Goal: Book appointment/travel/reservation

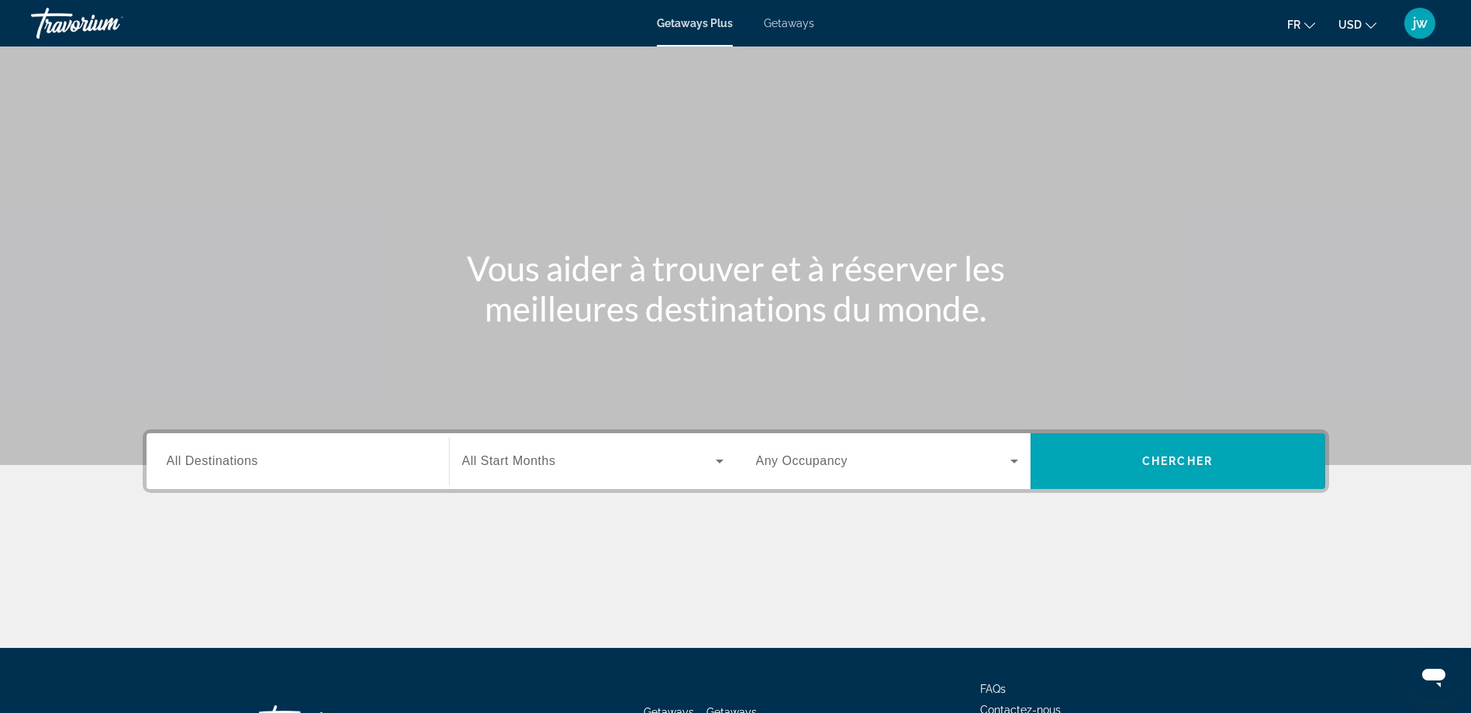
click at [789, 26] on span "Getaways" at bounding box center [789, 23] width 50 height 12
click at [1346, 18] on button "USD USD ($) MXN (Mex$) CAD (Can$) GBP (£) EUR (€) AUD (A$) NZD (NZ$) CNY (CN¥)" at bounding box center [1357, 24] width 38 height 22
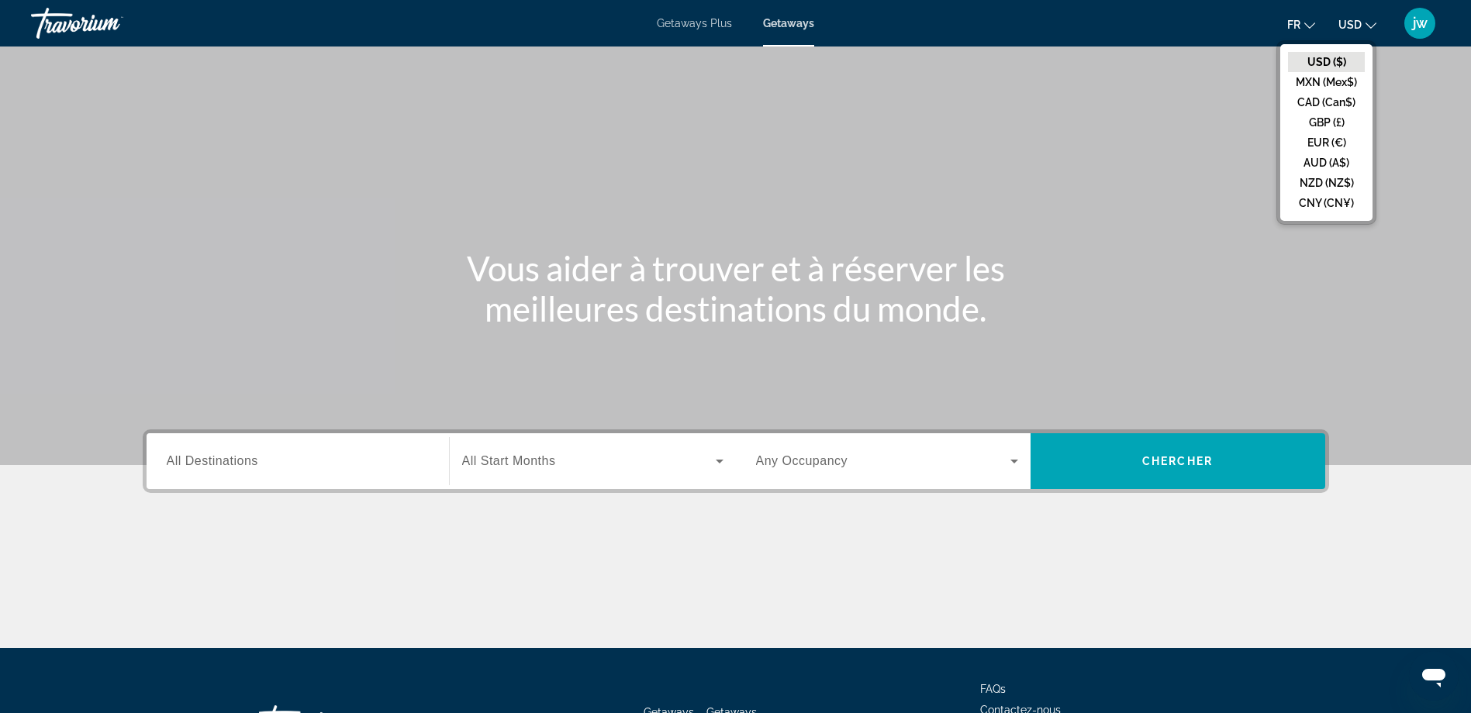
click at [1322, 140] on button "EUR (€)" at bounding box center [1326, 143] width 77 height 20
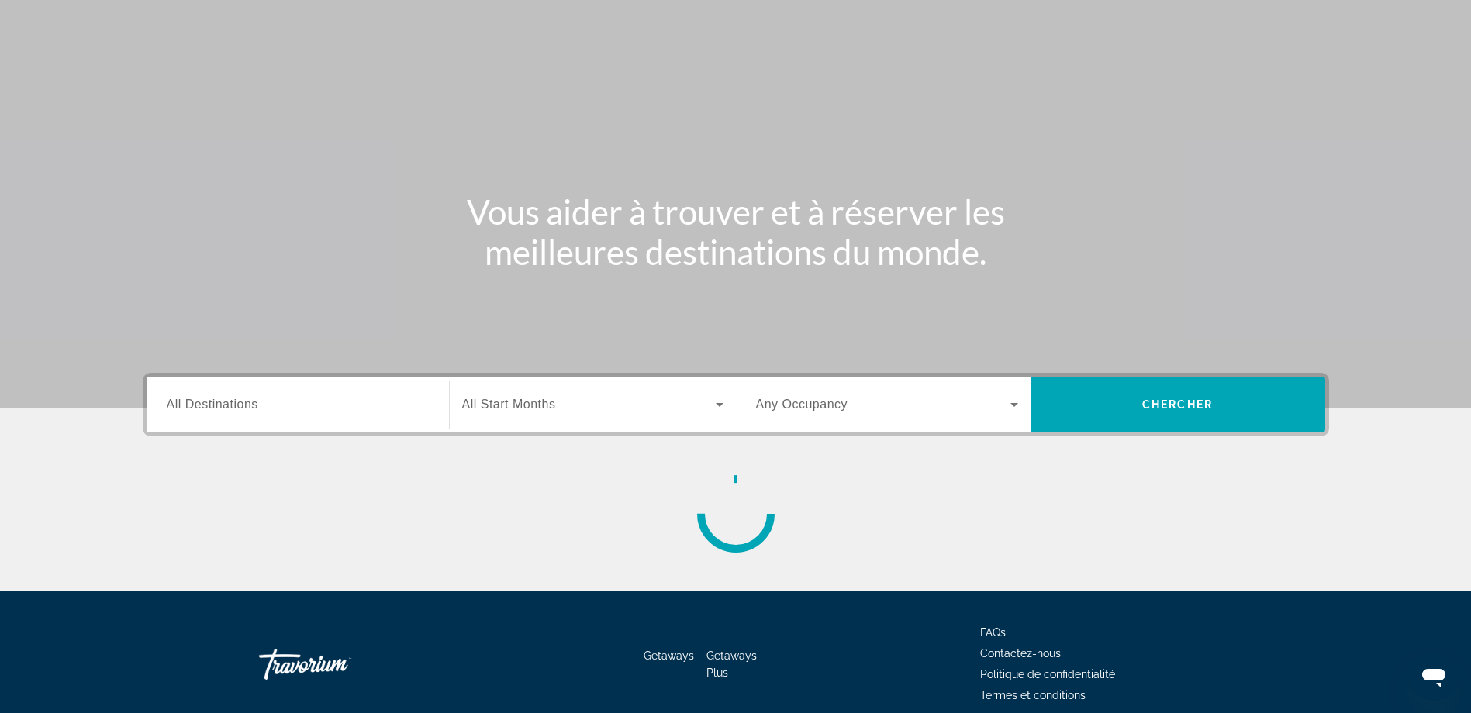
scroll to position [125, 0]
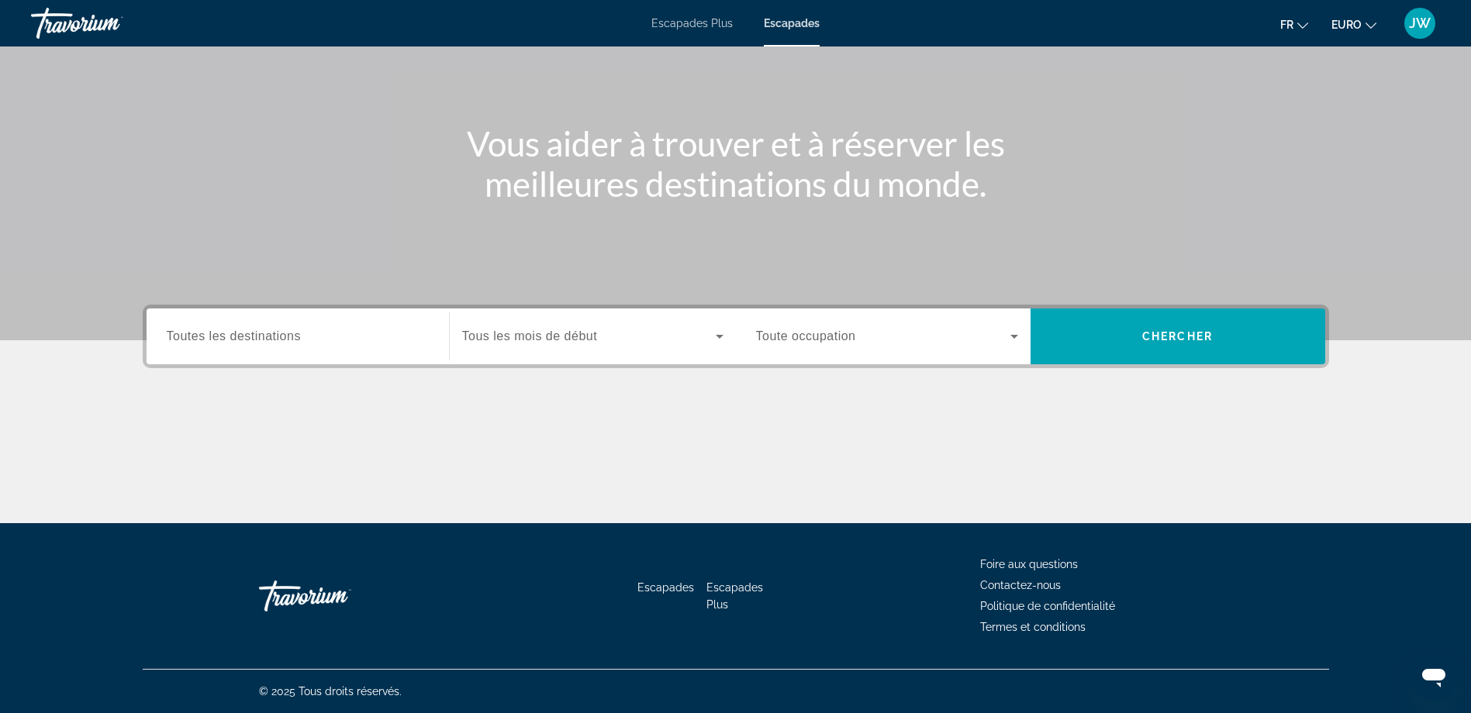
click at [348, 313] on div "Destination Toutes les destinations" at bounding box center [297, 337] width 287 height 56
click at [268, 338] on span "Toutes les destinations" at bounding box center [234, 336] width 134 height 13
click at [268, 338] on input "Destination Toutes les destinations" at bounding box center [298, 337] width 262 height 19
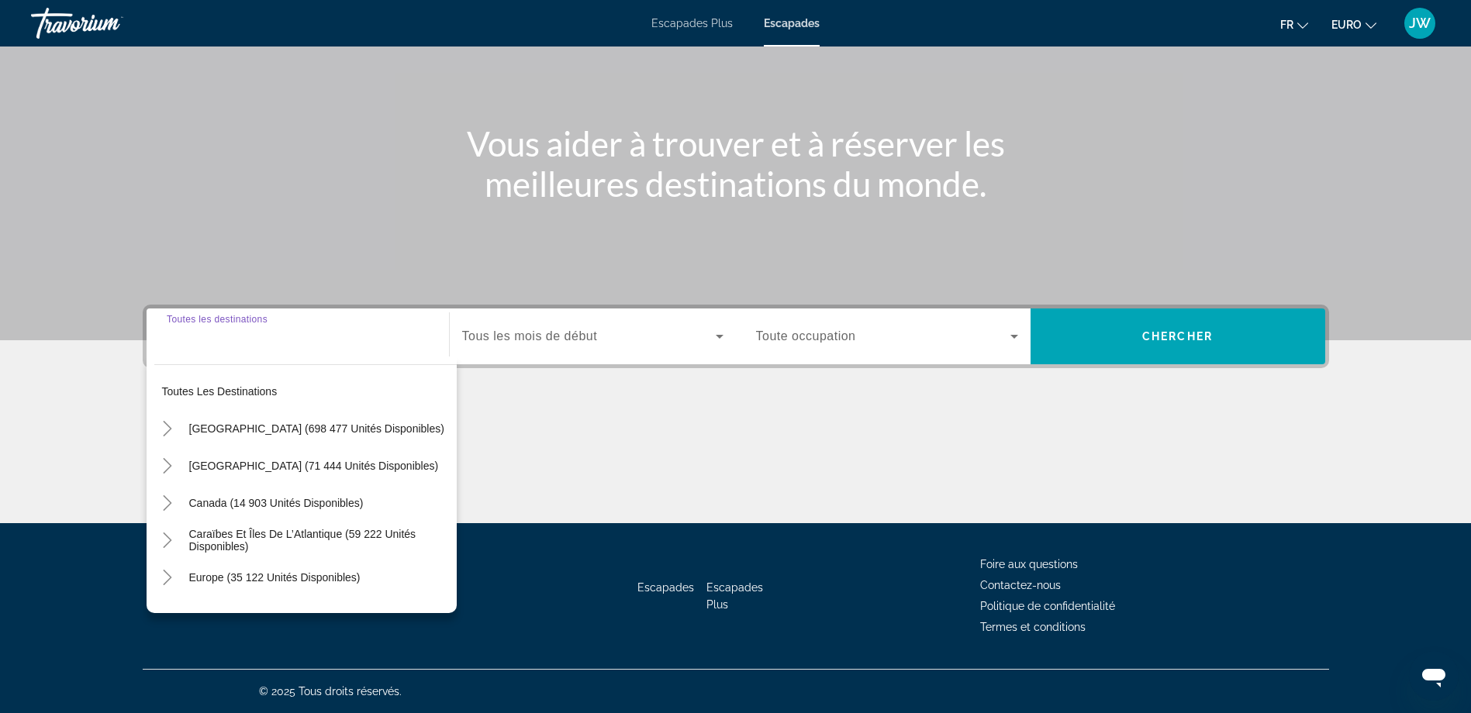
click at [585, 340] on span "Tous les mois de début" at bounding box center [530, 336] width 136 height 13
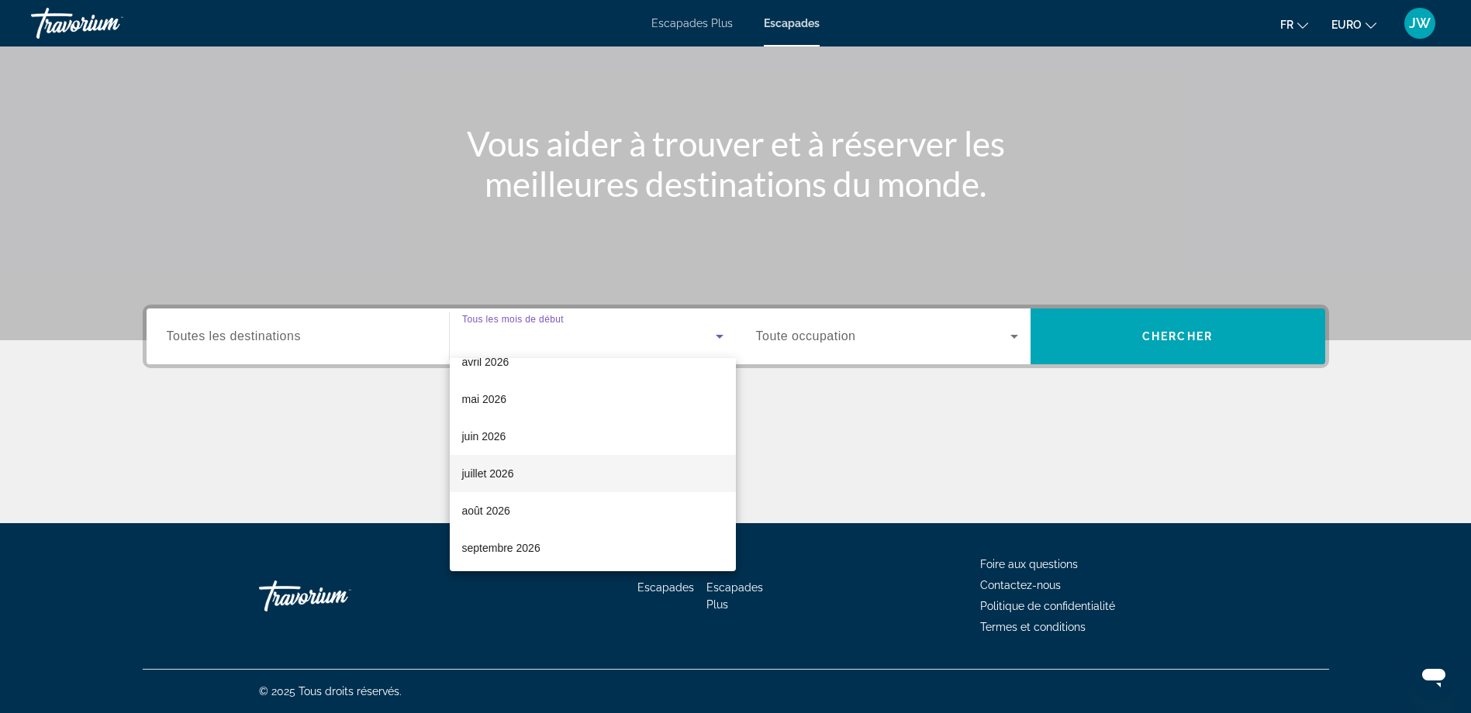
scroll to position [320, 0]
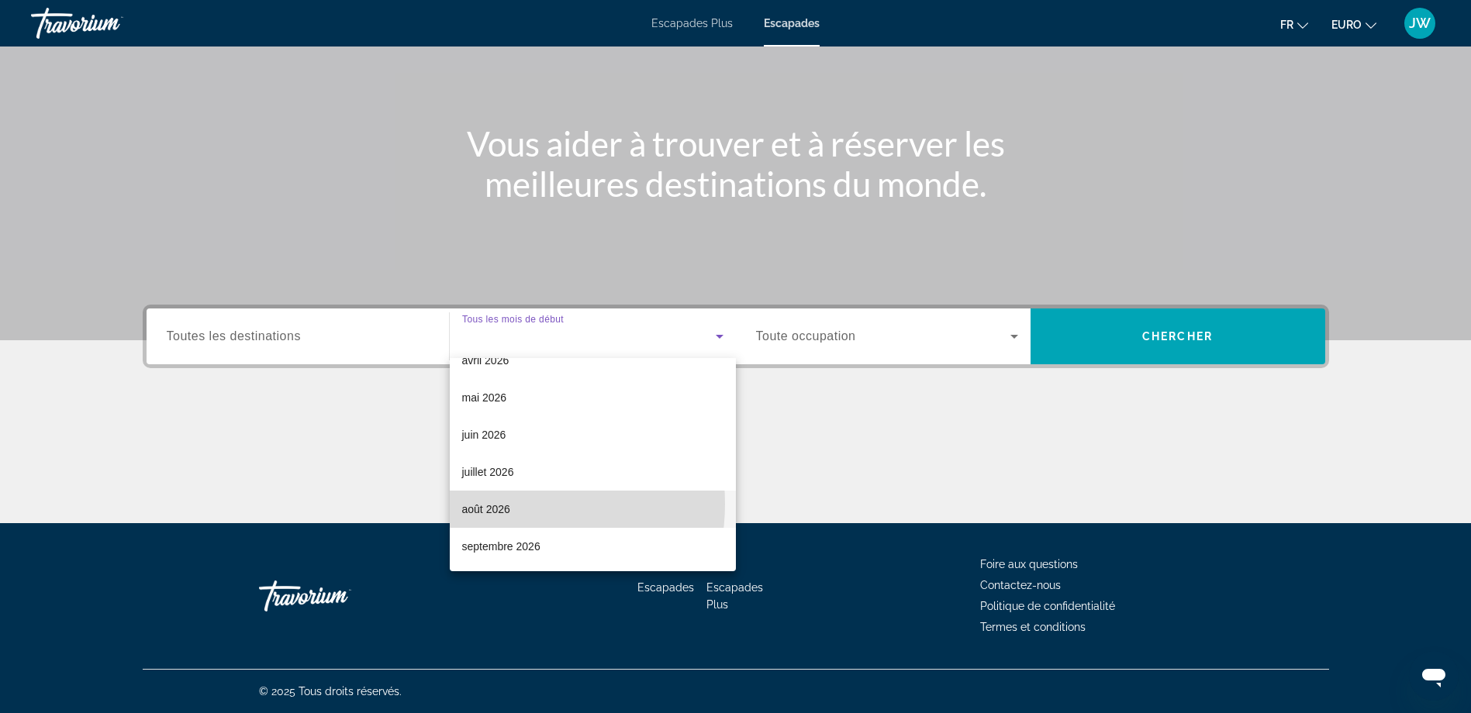
click at [501, 504] on font "août 2026" at bounding box center [486, 509] width 48 height 12
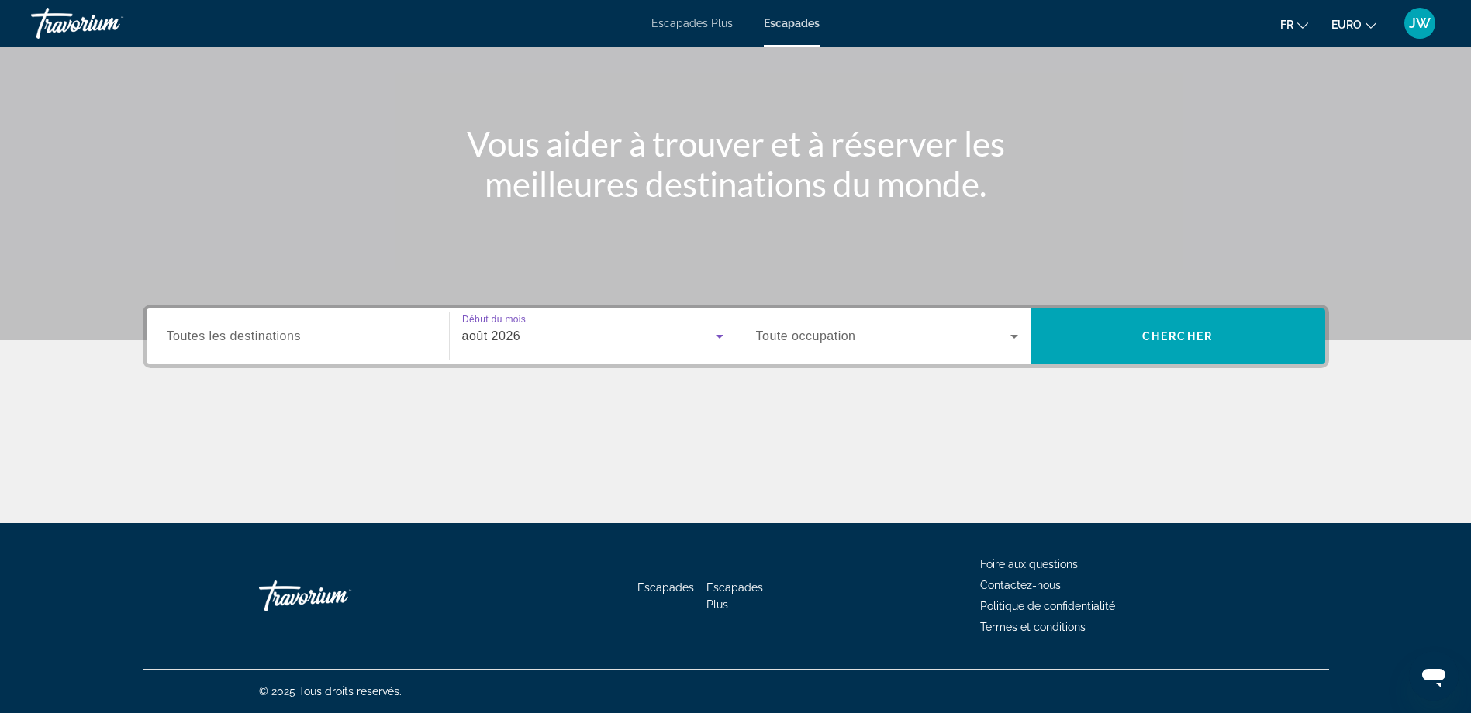
click at [487, 340] on span "août 2026" at bounding box center [491, 336] width 59 height 13
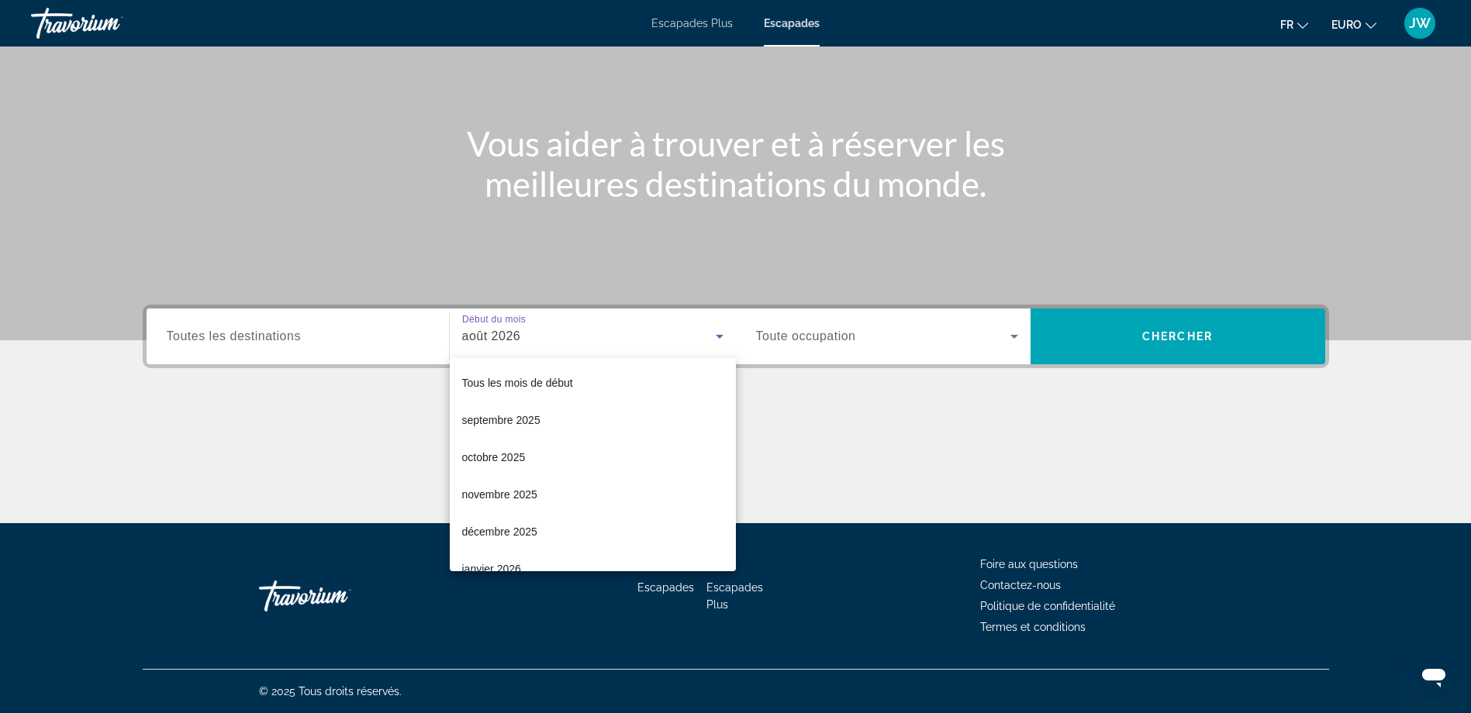
scroll to position [277, 0]
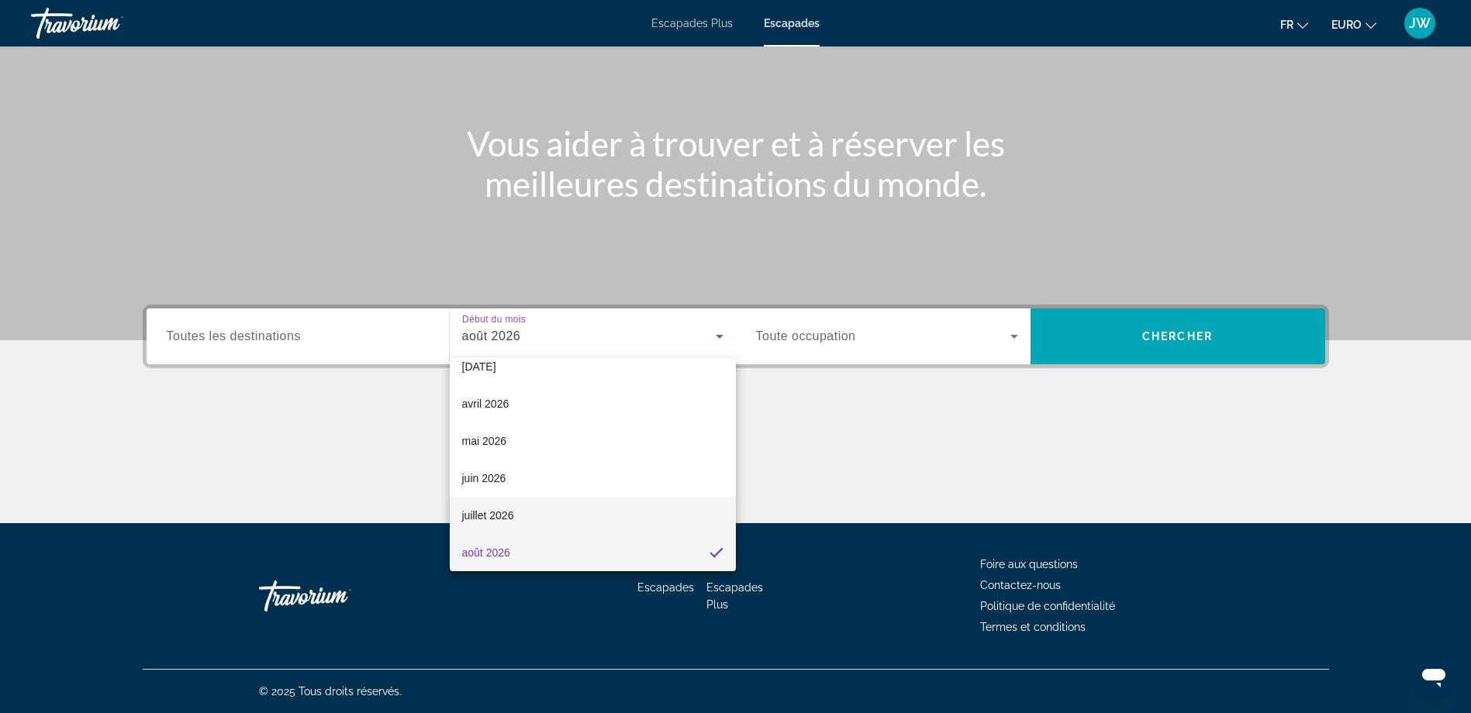
click at [485, 511] on font "juillet 2026" at bounding box center [488, 515] width 52 height 12
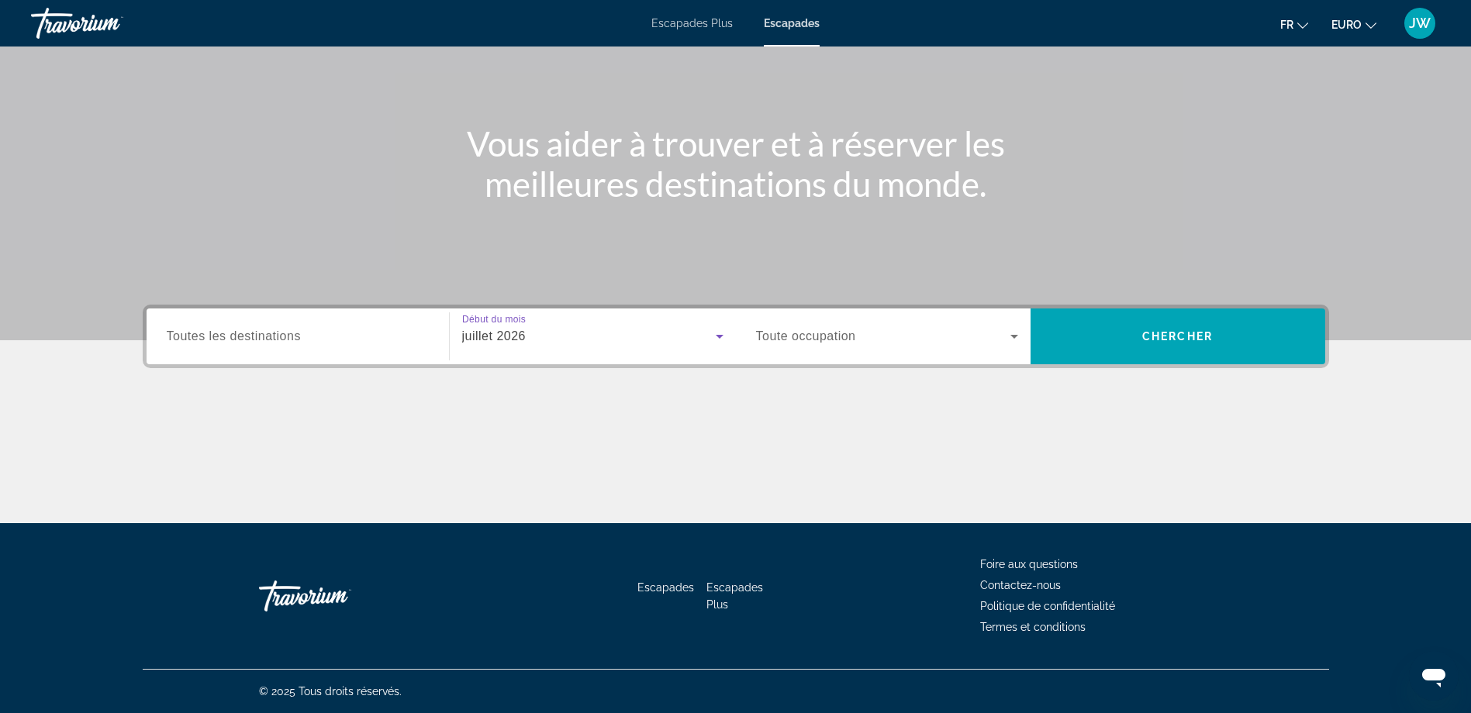
click at [847, 337] on span "Toute occupation" at bounding box center [806, 336] width 100 height 13
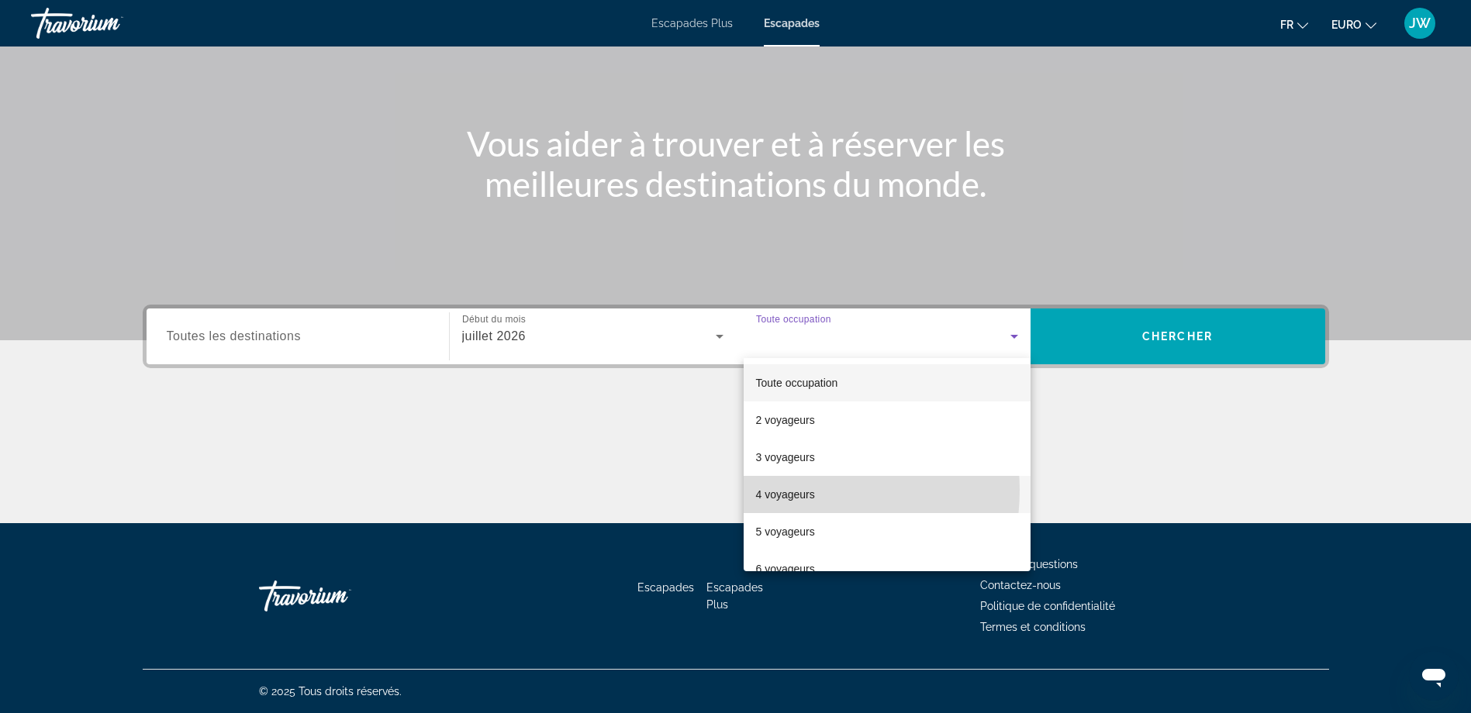
drag, startPoint x: 790, startPoint y: 490, endPoint x: 779, endPoint y: 470, distance: 23.3
click at [792, 489] on font "4 voyageurs" at bounding box center [785, 495] width 59 height 12
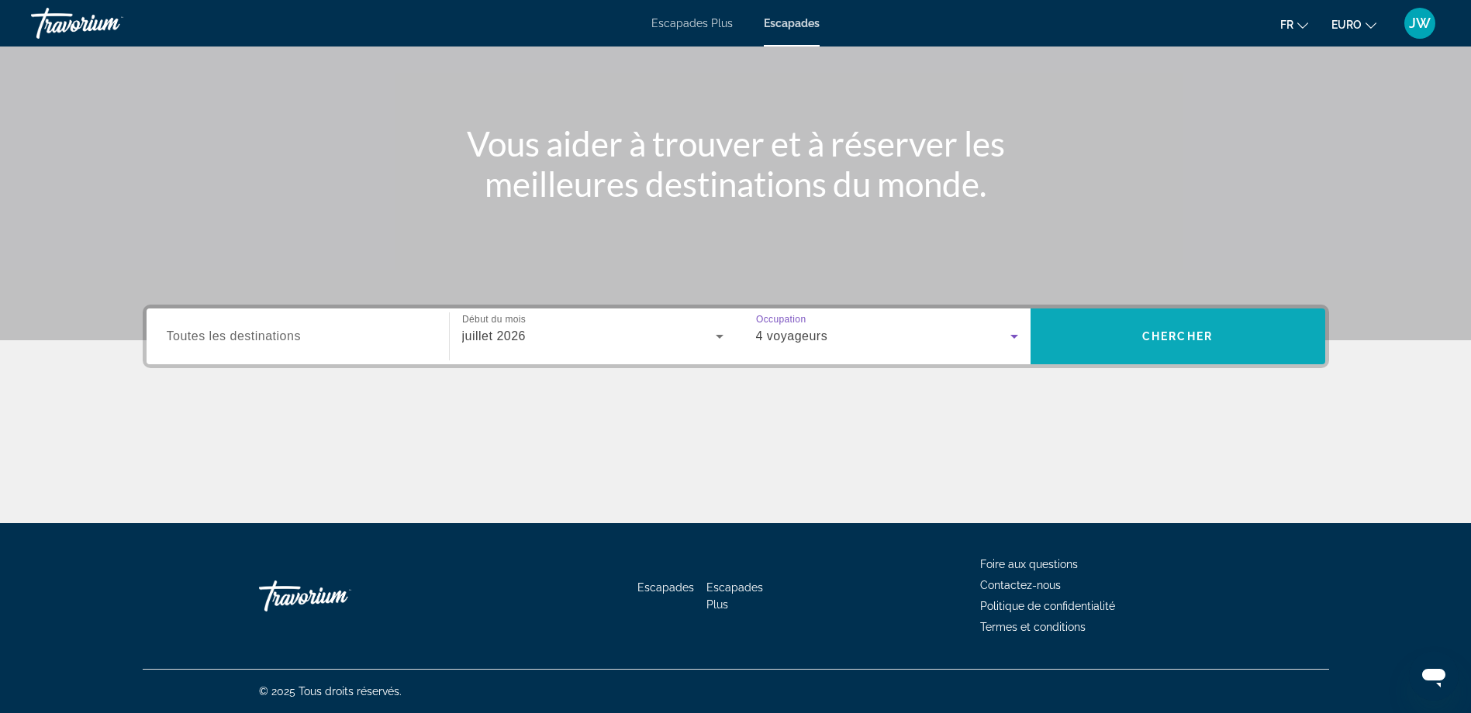
click at [1160, 329] on span "Widget de recherche" at bounding box center [1178, 336] width 295 height 37
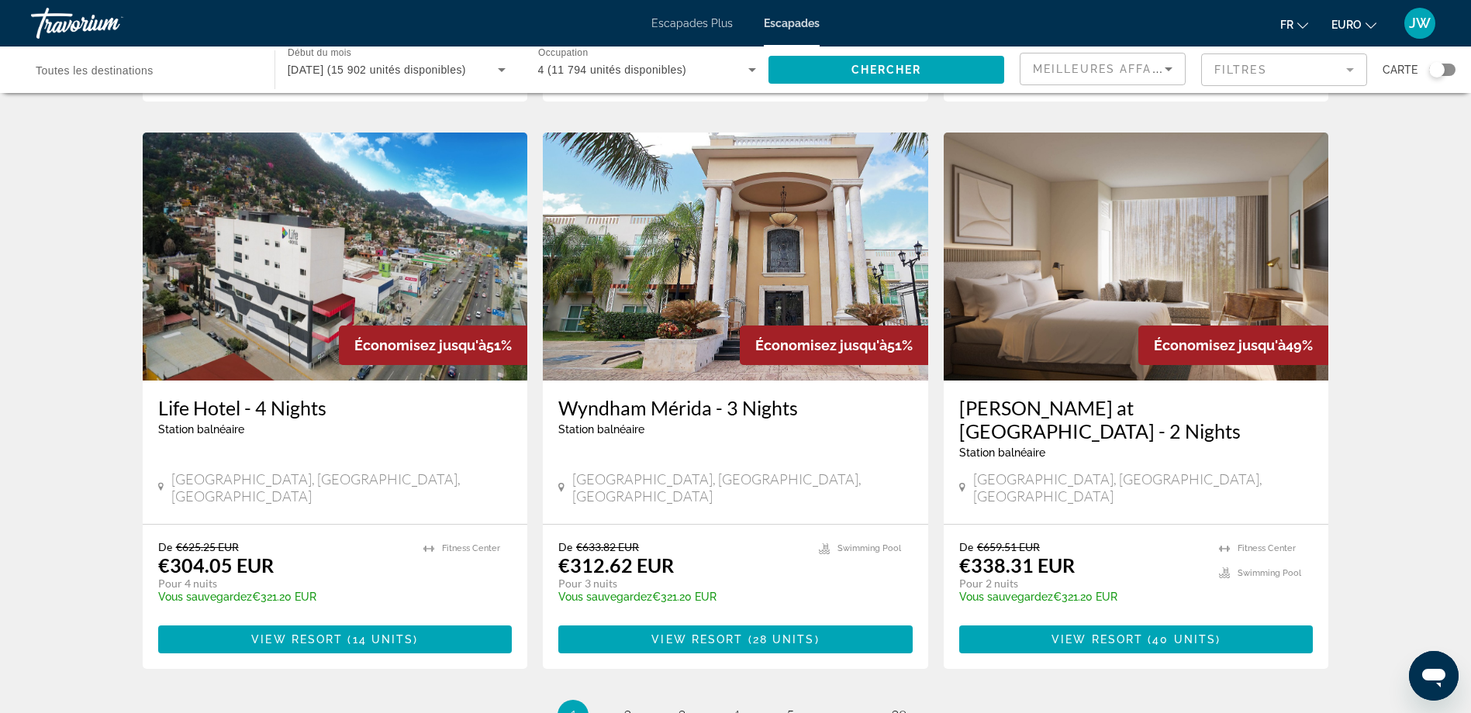
scroll to position [1628, 0]
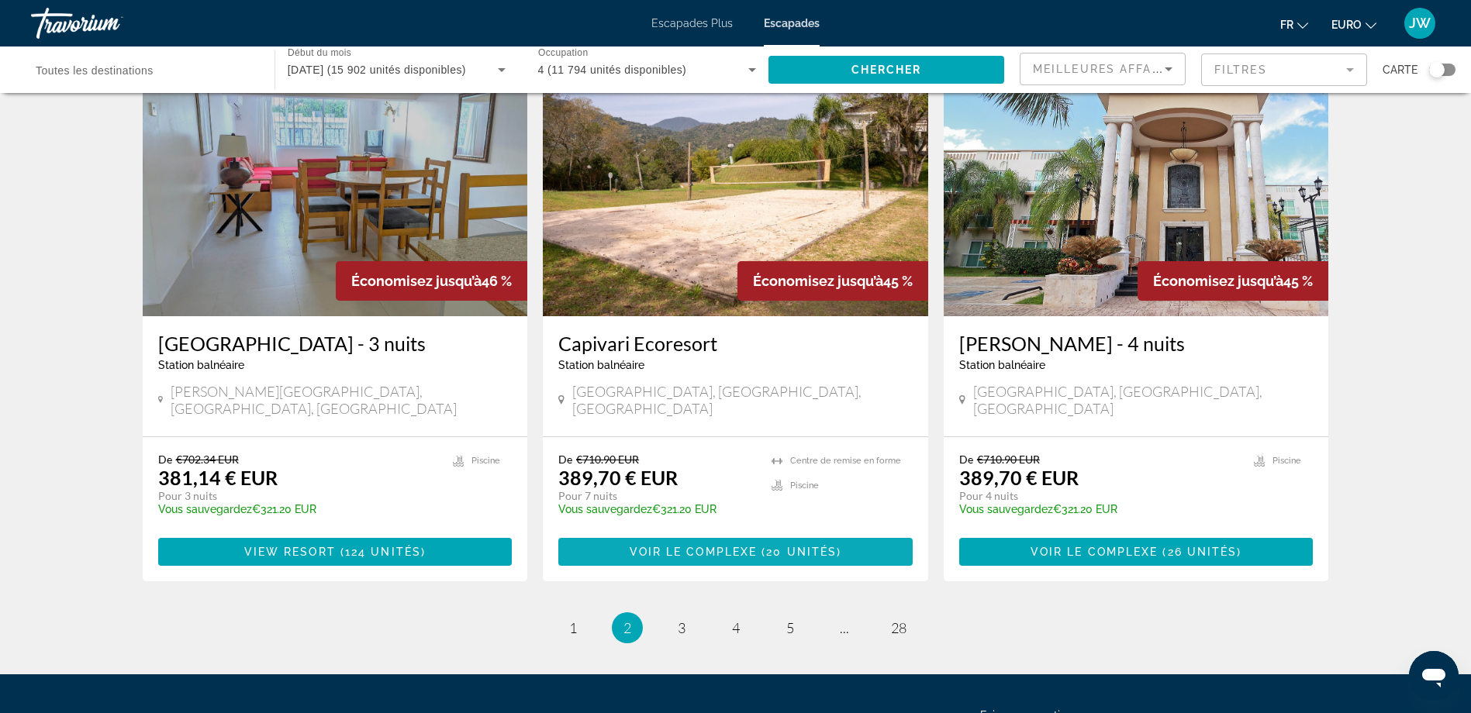
scroll to position [1783, 0]
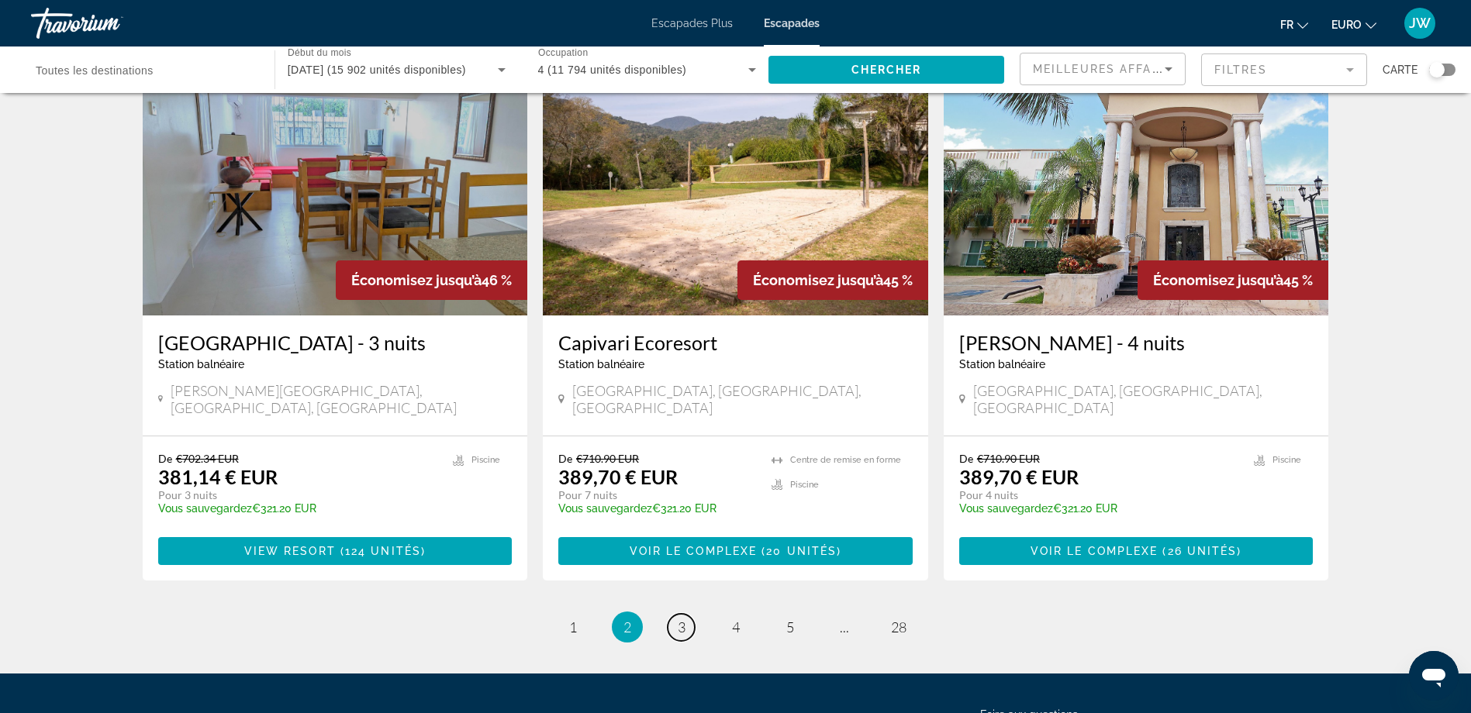
click at [679, 619] on span "3" at bounding box center [682, 627] width 8 height 17
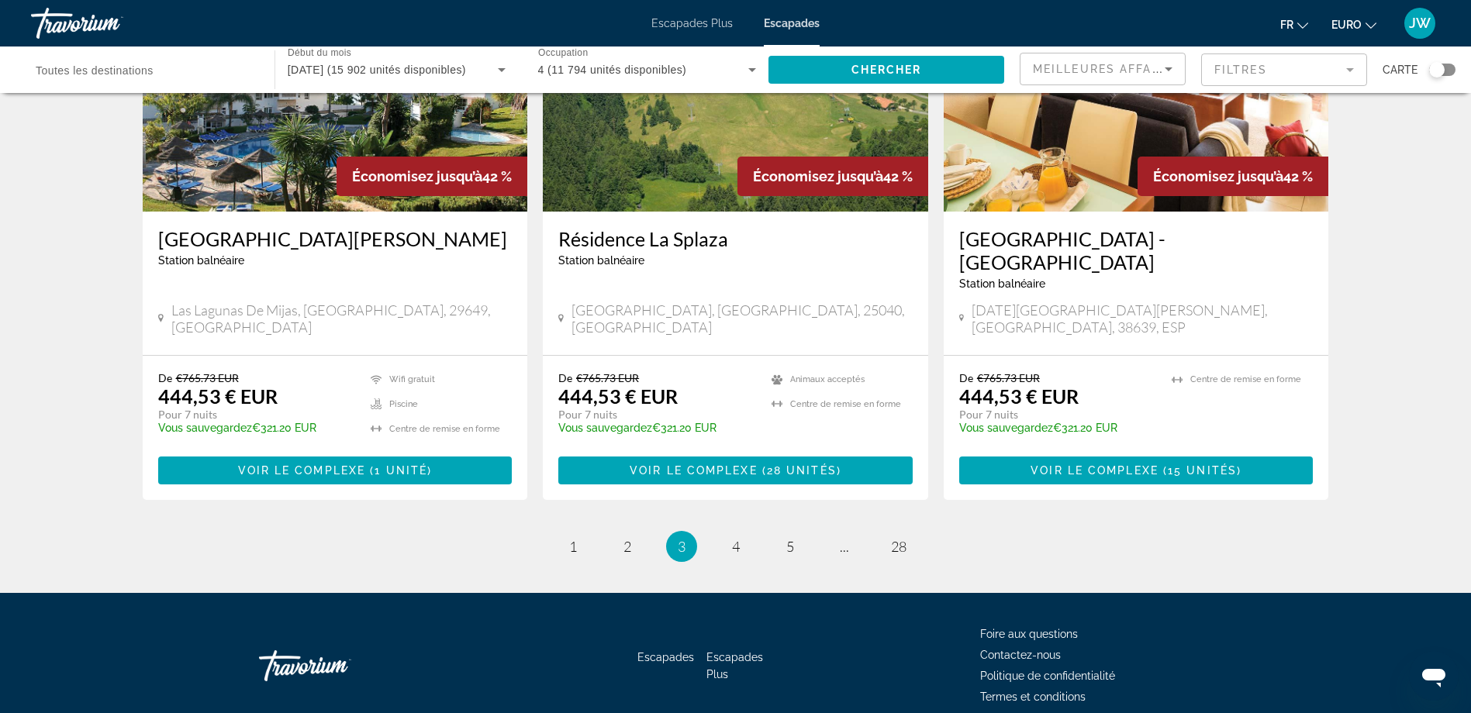
scroll to position [1865, 0]
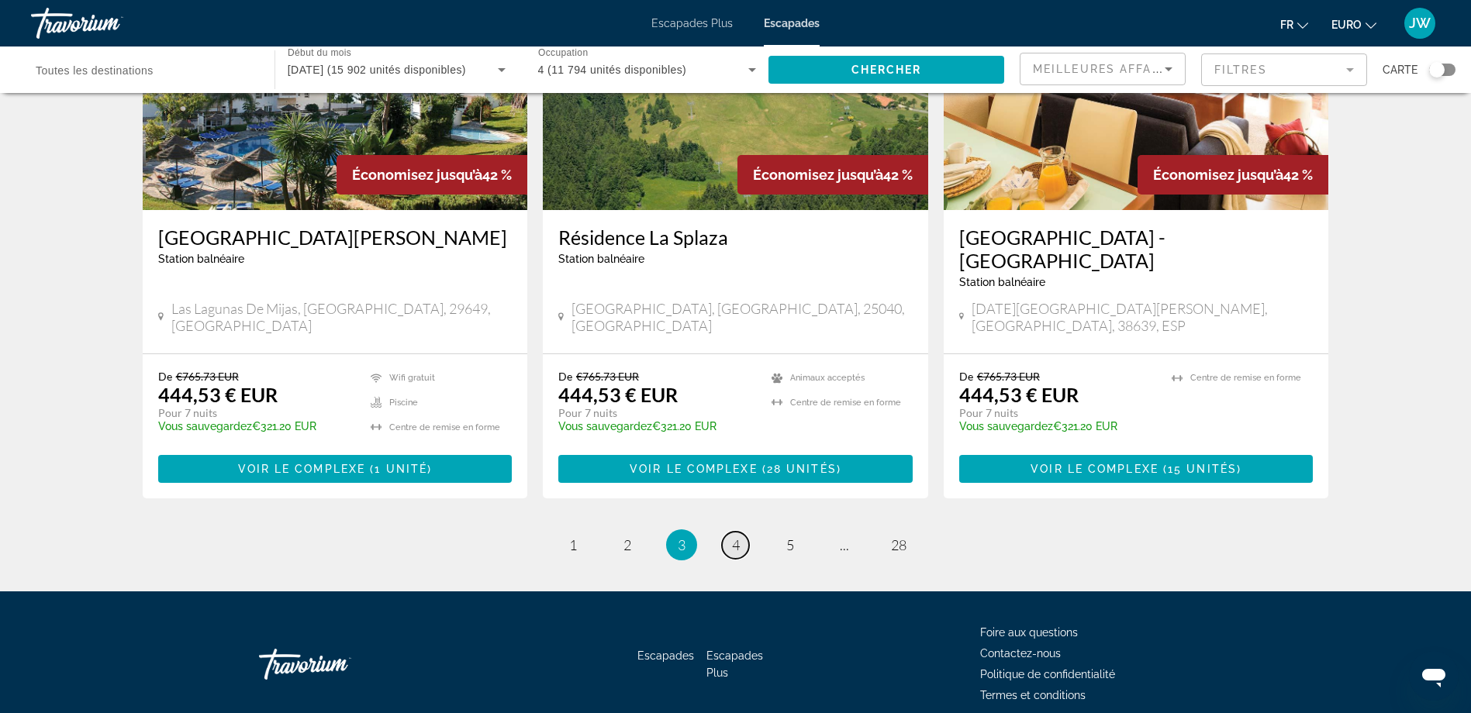
click at [733, 537] on span "4" at bounding box center [736, 545] width 8 height 17
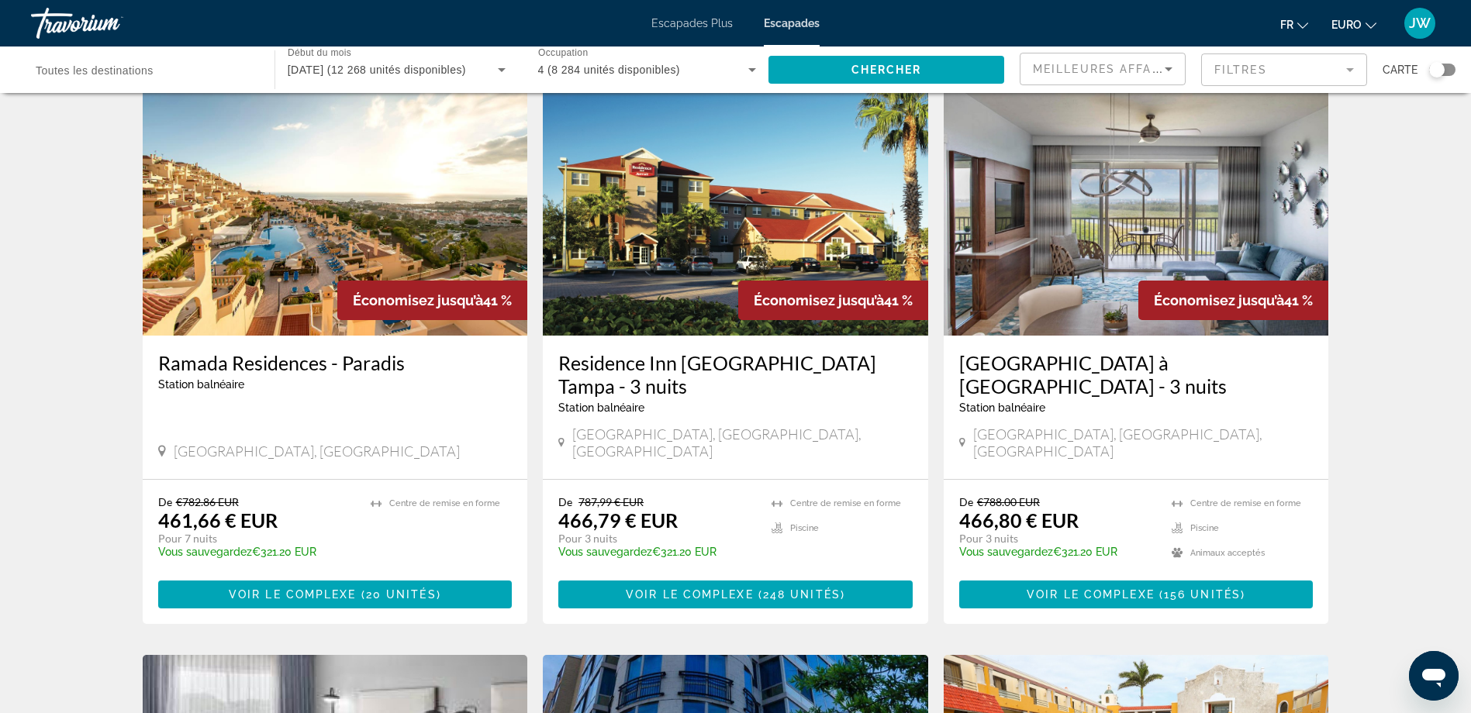
scroll to position [543, 0]
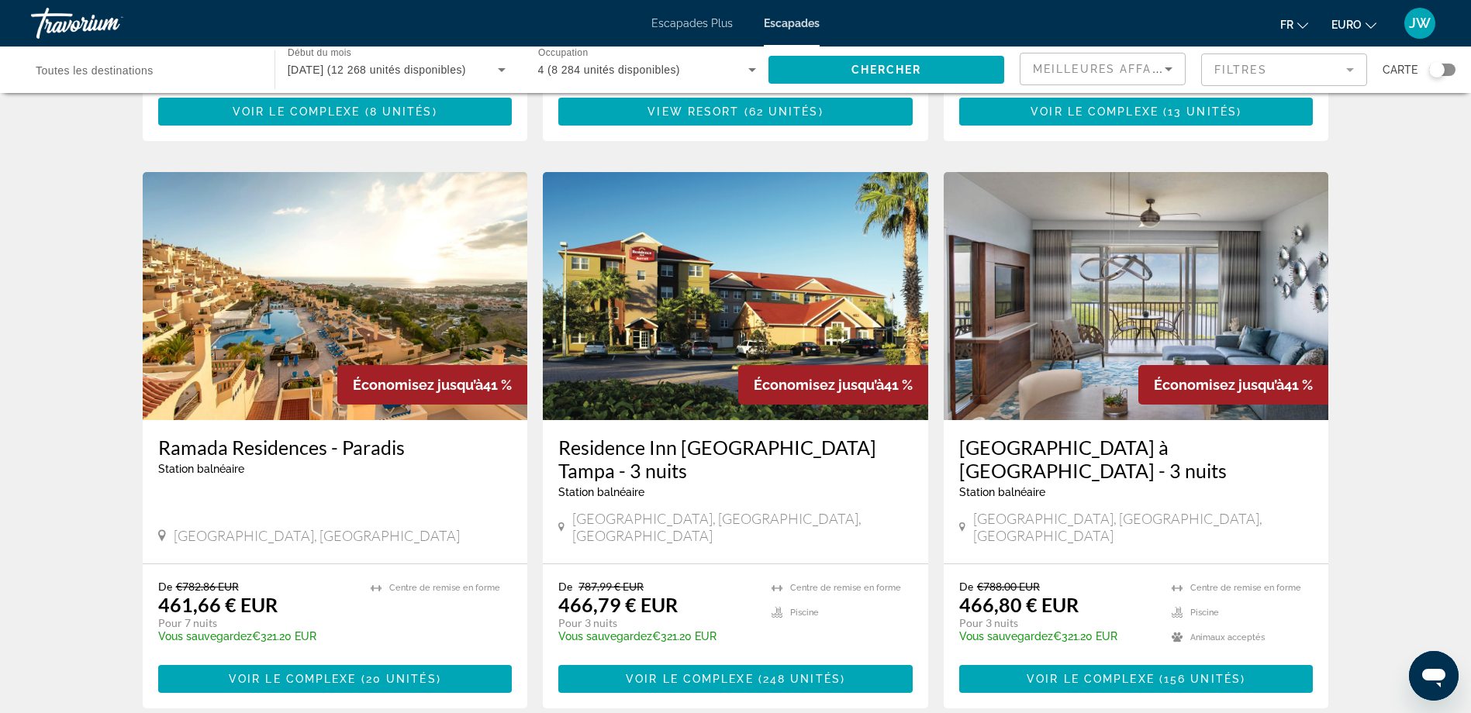
click at [1070, 295] on img "Contenu principal" at bounding box center [1136, 296] width 385 height 248
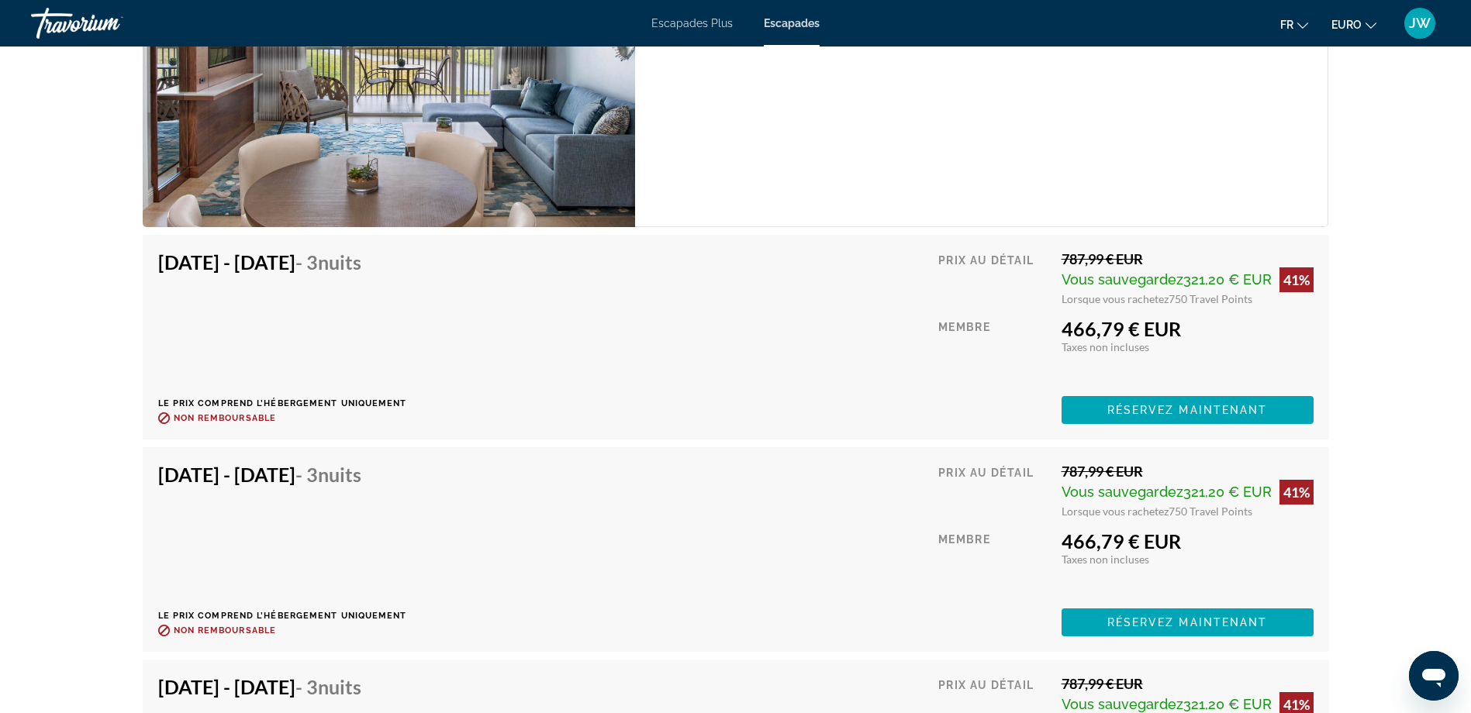
scroll to position [2636, 0]
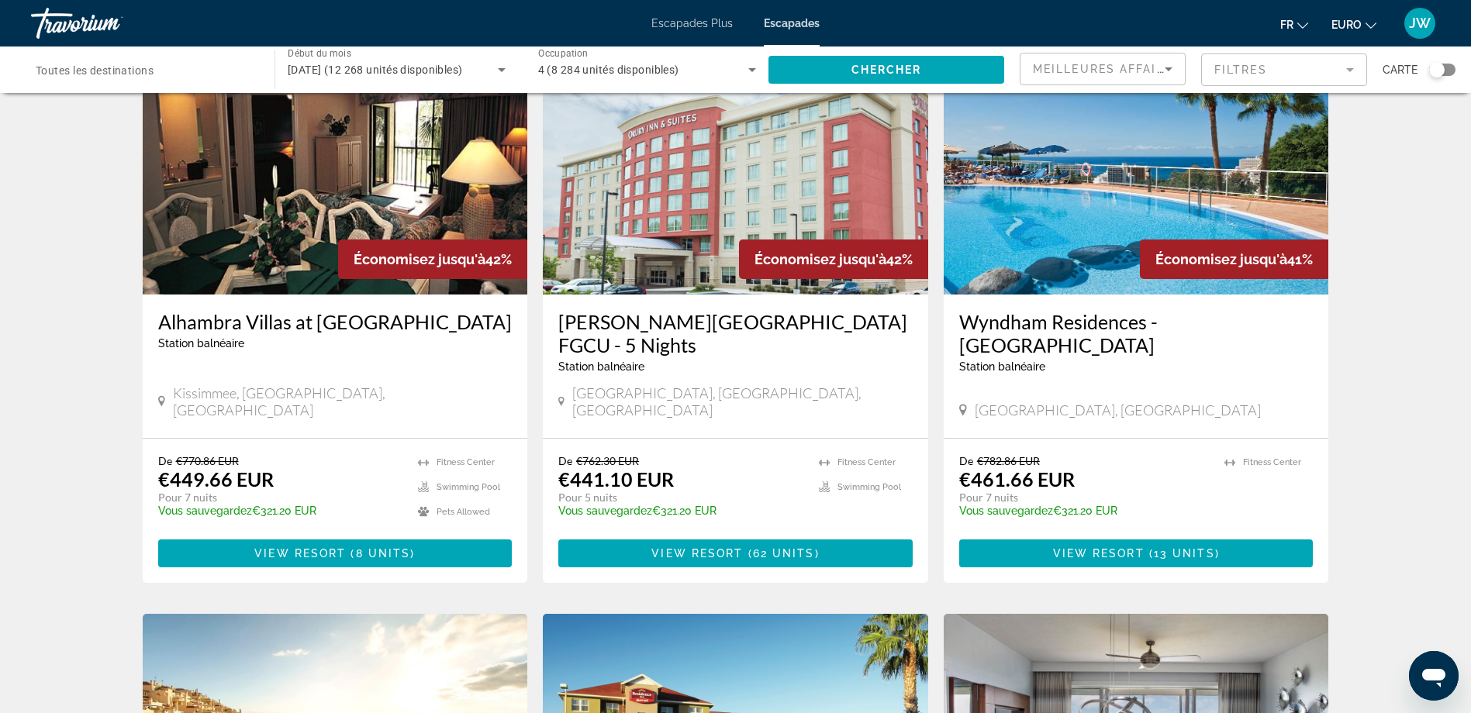
scroll to position [233, 0]
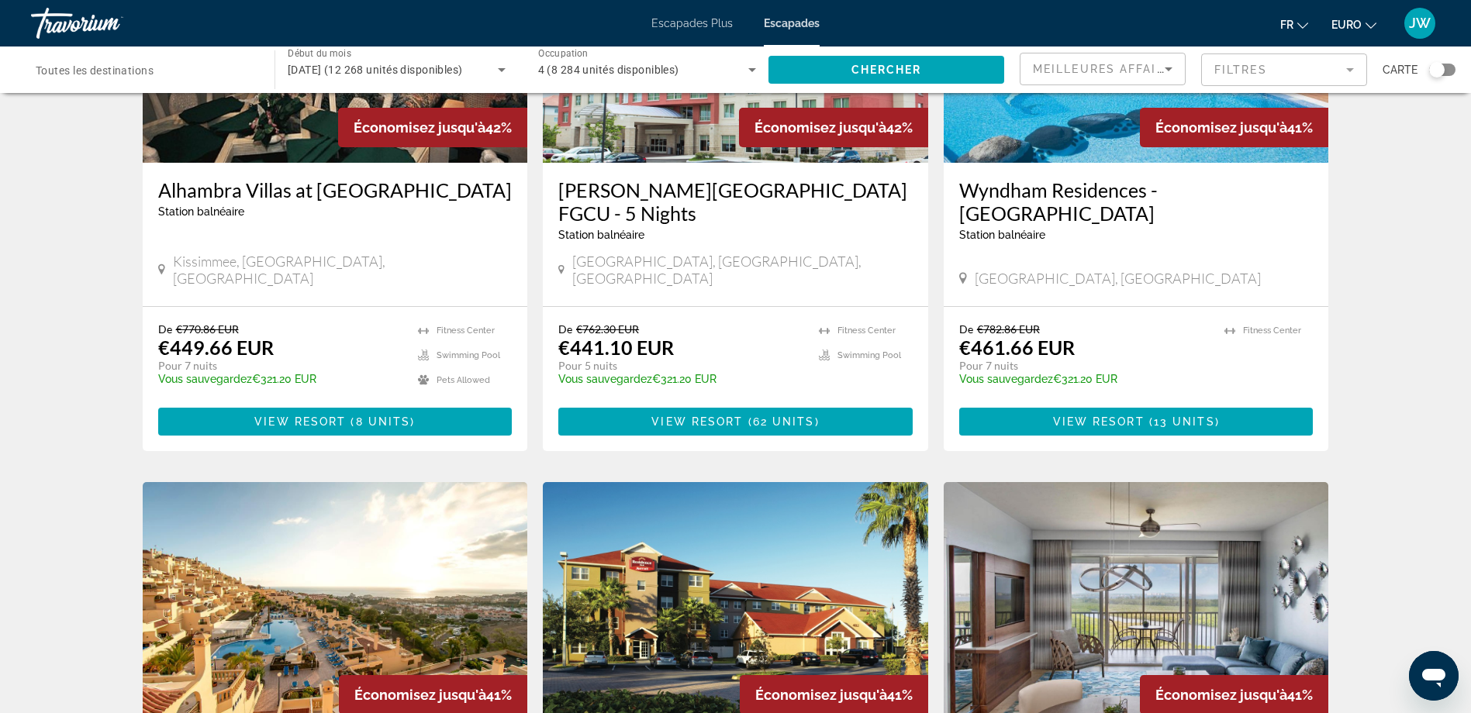
click at [1074, 119] on img "Contenu principal" at bounding box center [1136, 39] width 385 height 248
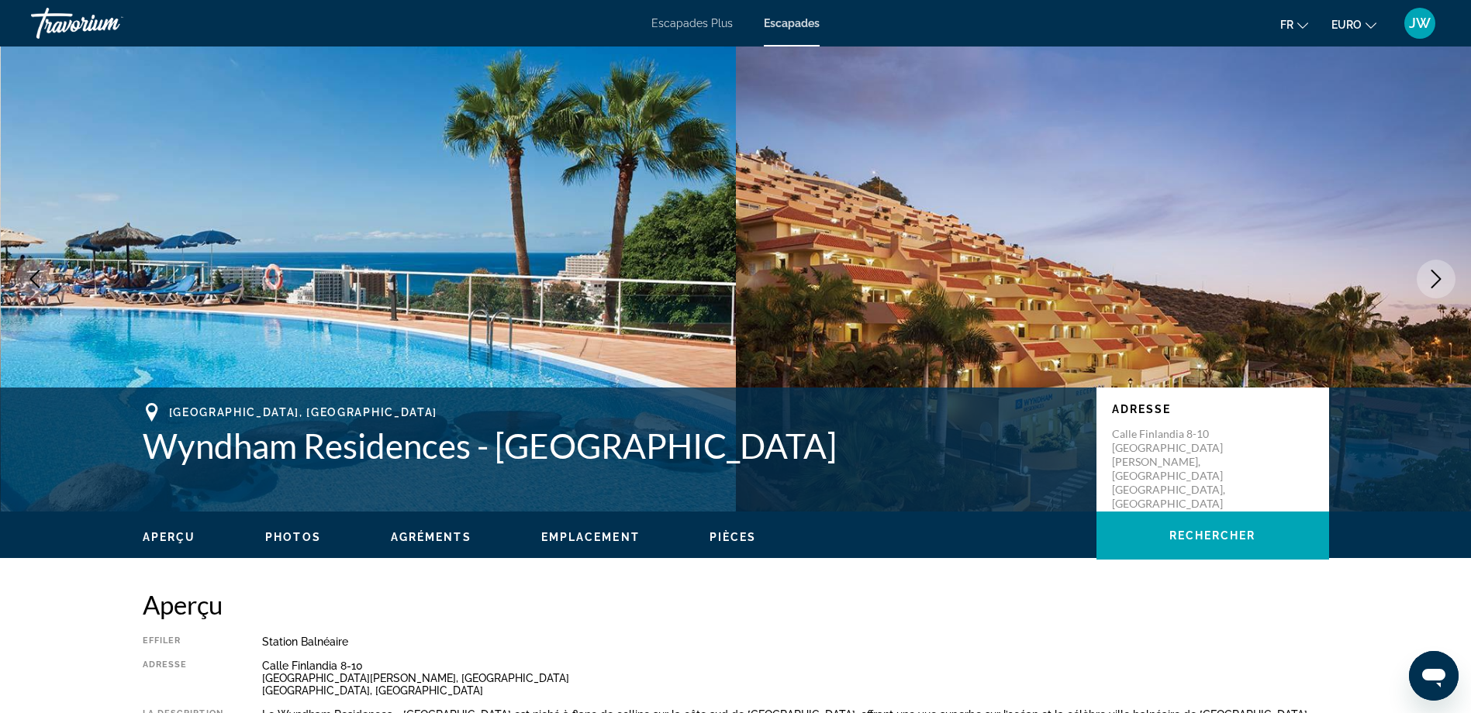
click at [1436, 277] on icon "Image suivante" at bounding box center [1436, 279] width 19 height 19
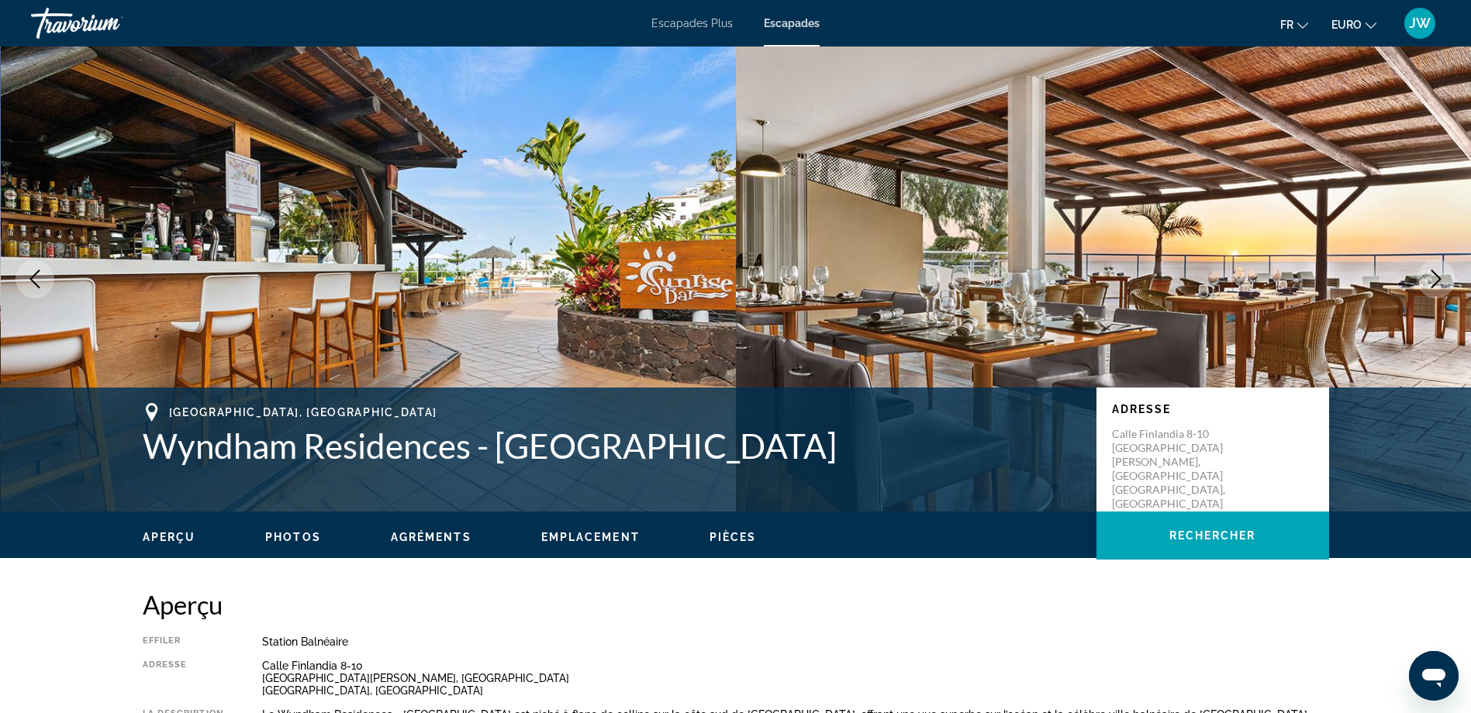
click at [1433, 278] on icon "Image suivante" at bounding box center [1436, 279] width 19 height 19
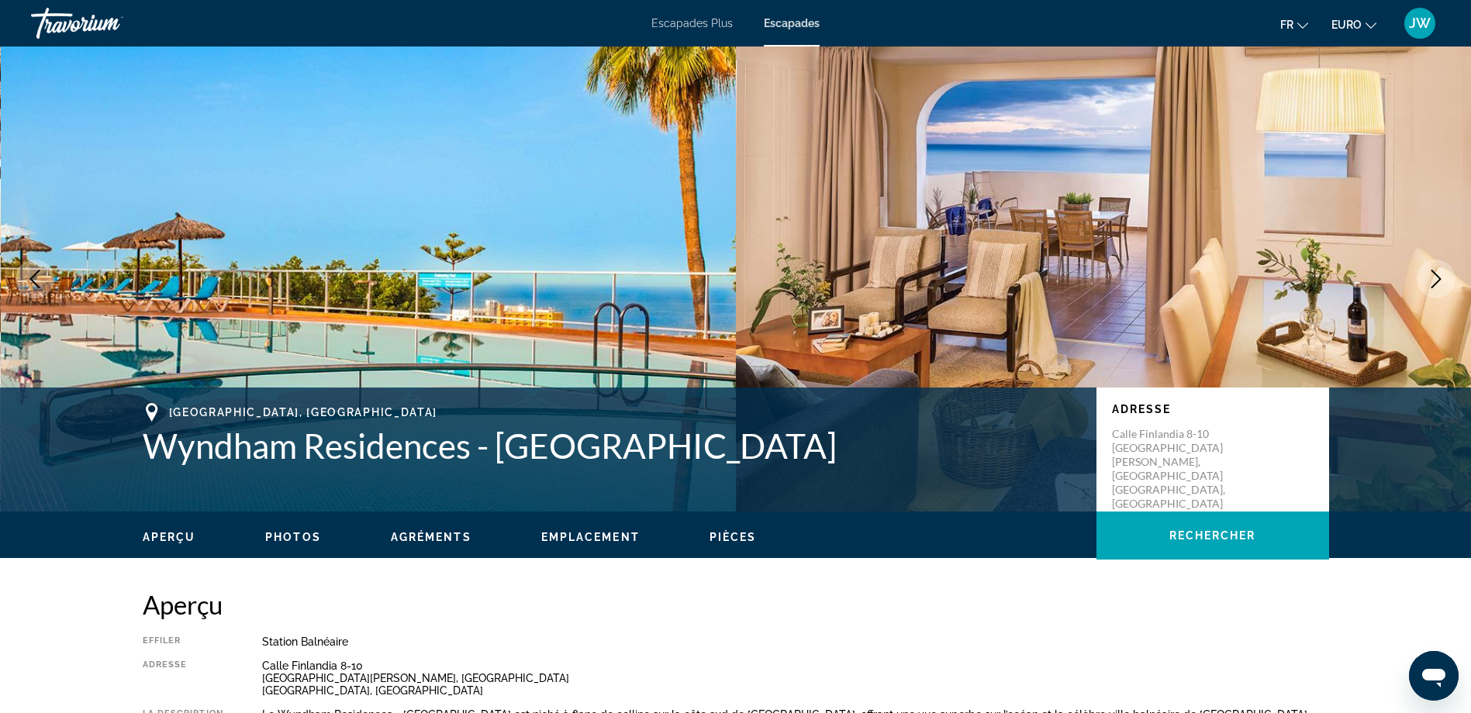
click at [1433, 278] on icon "Image suivante" at bounding box center [1436, 279] width 19 height 19
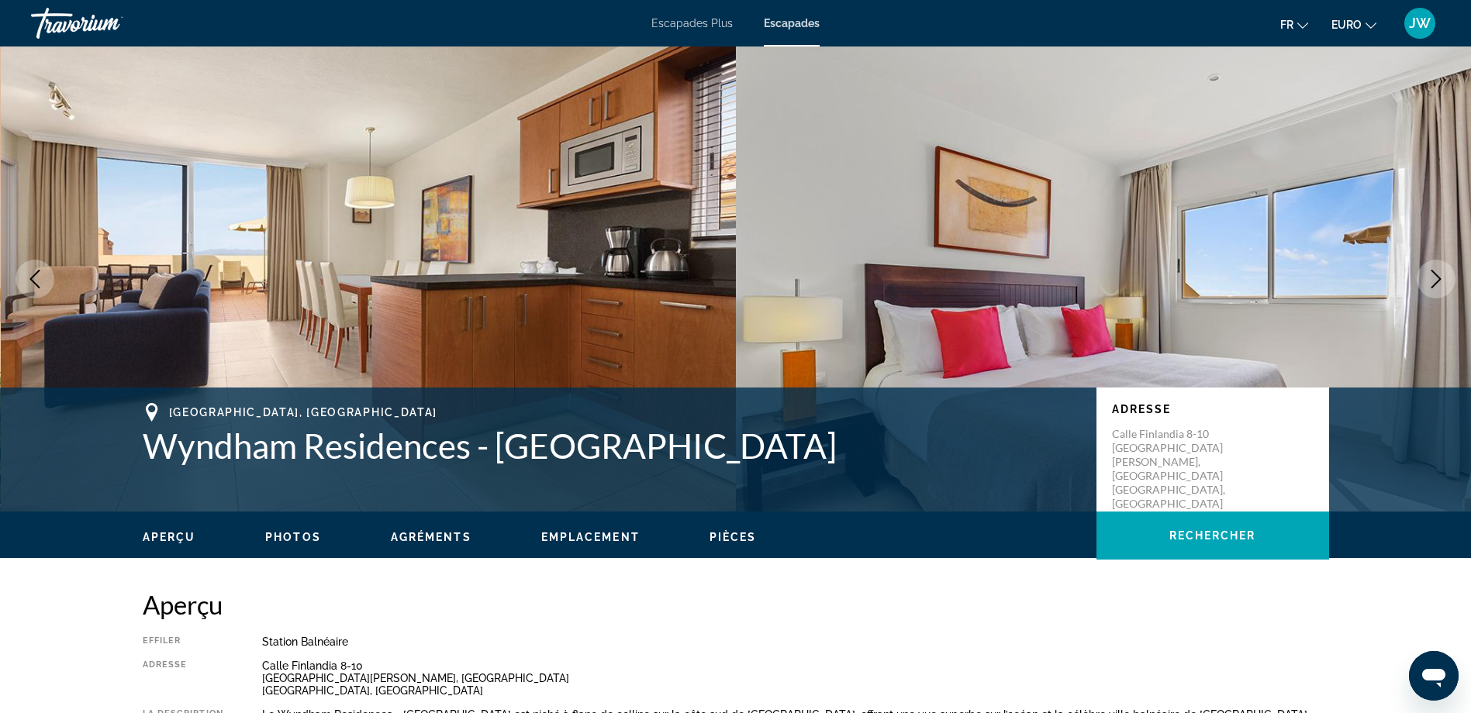
click at [1433, 278] on icon "Image suivante" at bounding box center [1436, 279] width 19 height 19
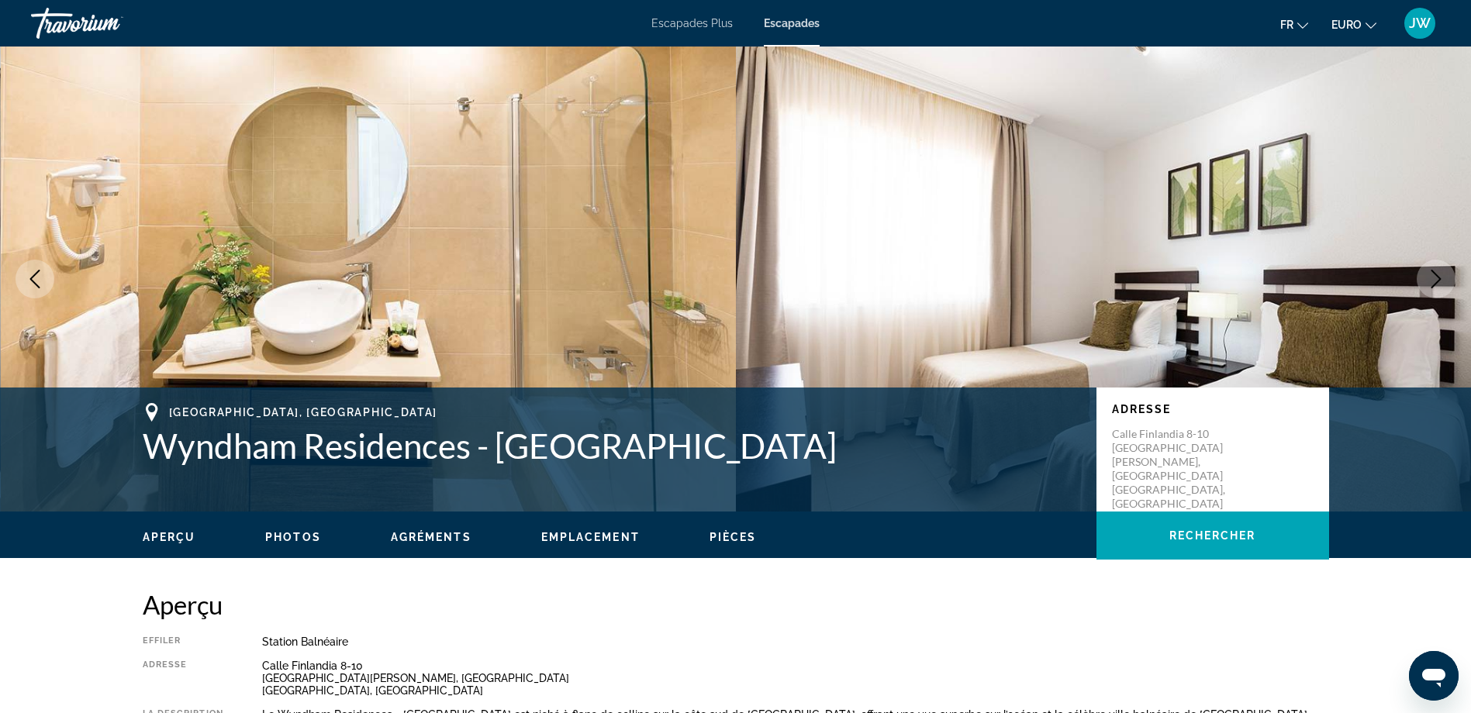
click at [1433, 278] on icon "Image suivante" at bounding box center [1436, 279] width 19 height 19
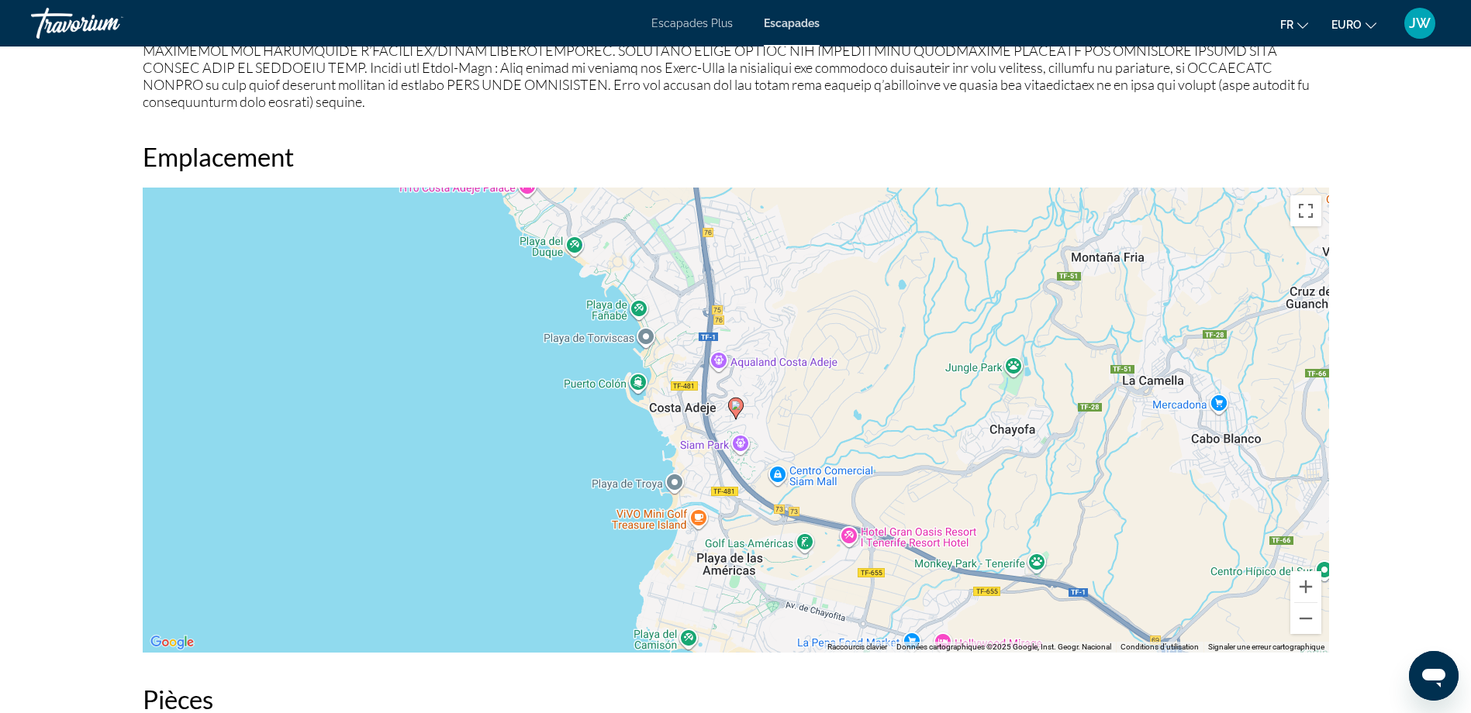
scroll to position [2016, 0]
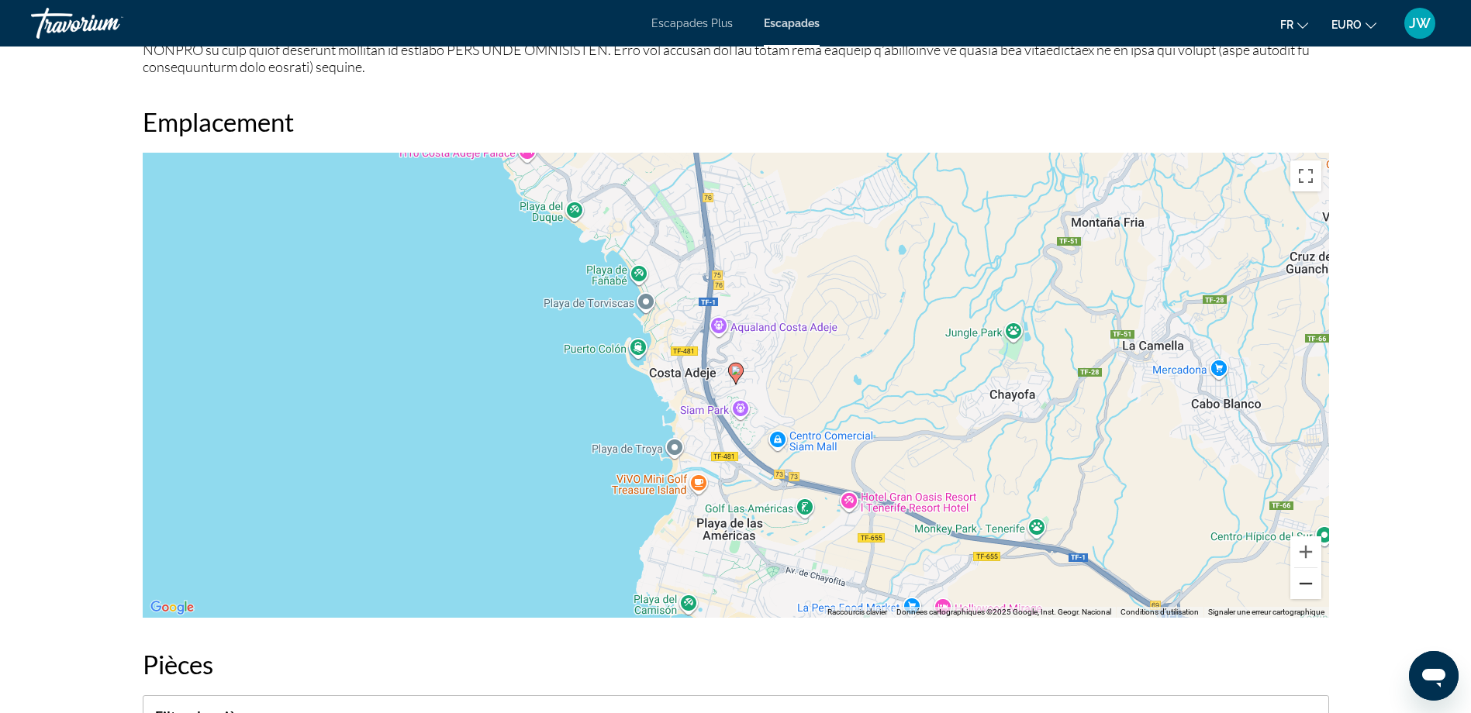
click at [1310, 568] on button "Zoom arrière" at bounding box center [1305, 583] width 31 height 31
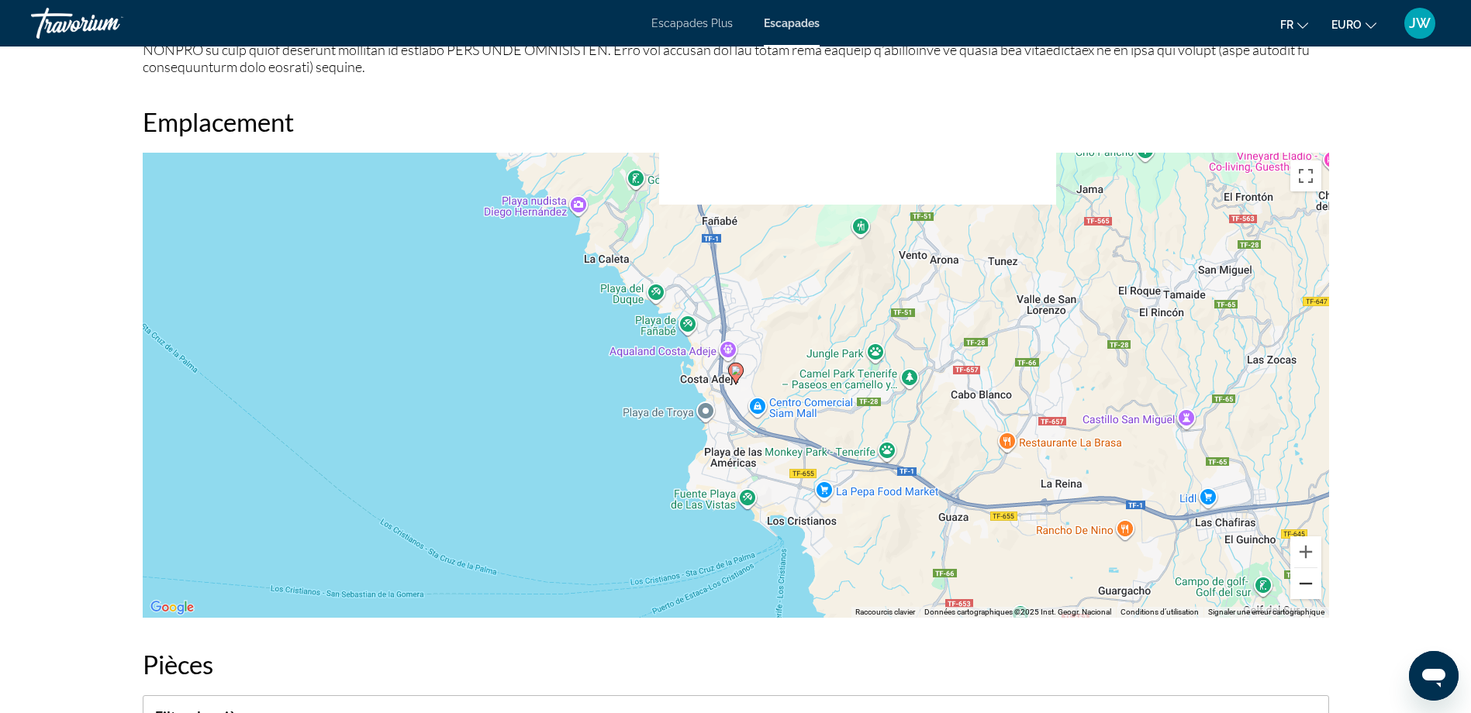
click at [1309, 568] on button "Zoom arrière" at bounding box center [1305, 583] width 31 height 31
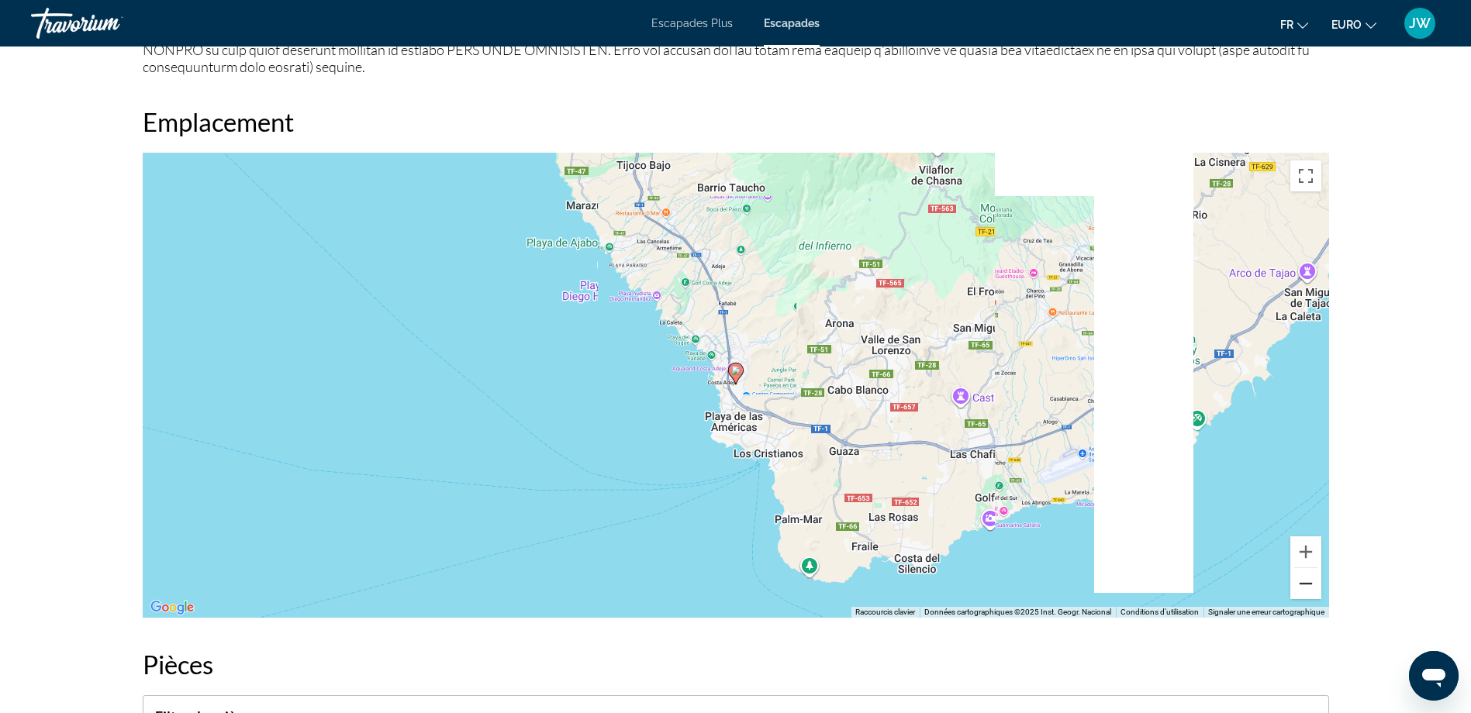
click at [1309, 568] on button "Zoom arrière" at bounding box center [1305, 583] width 31 height 31
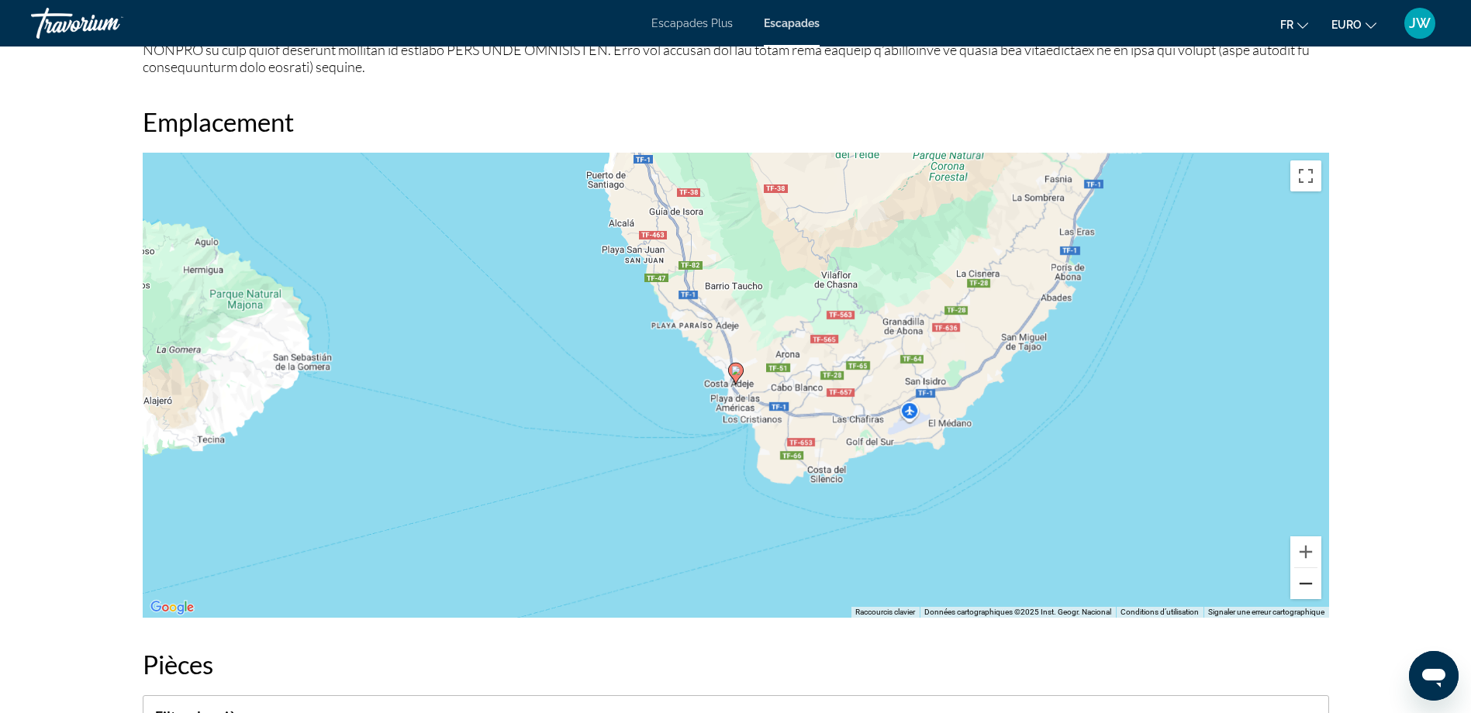
click at [1309, 568] on button "Zoom arrière" at bounding box center [1305, 583] width 31 height 31
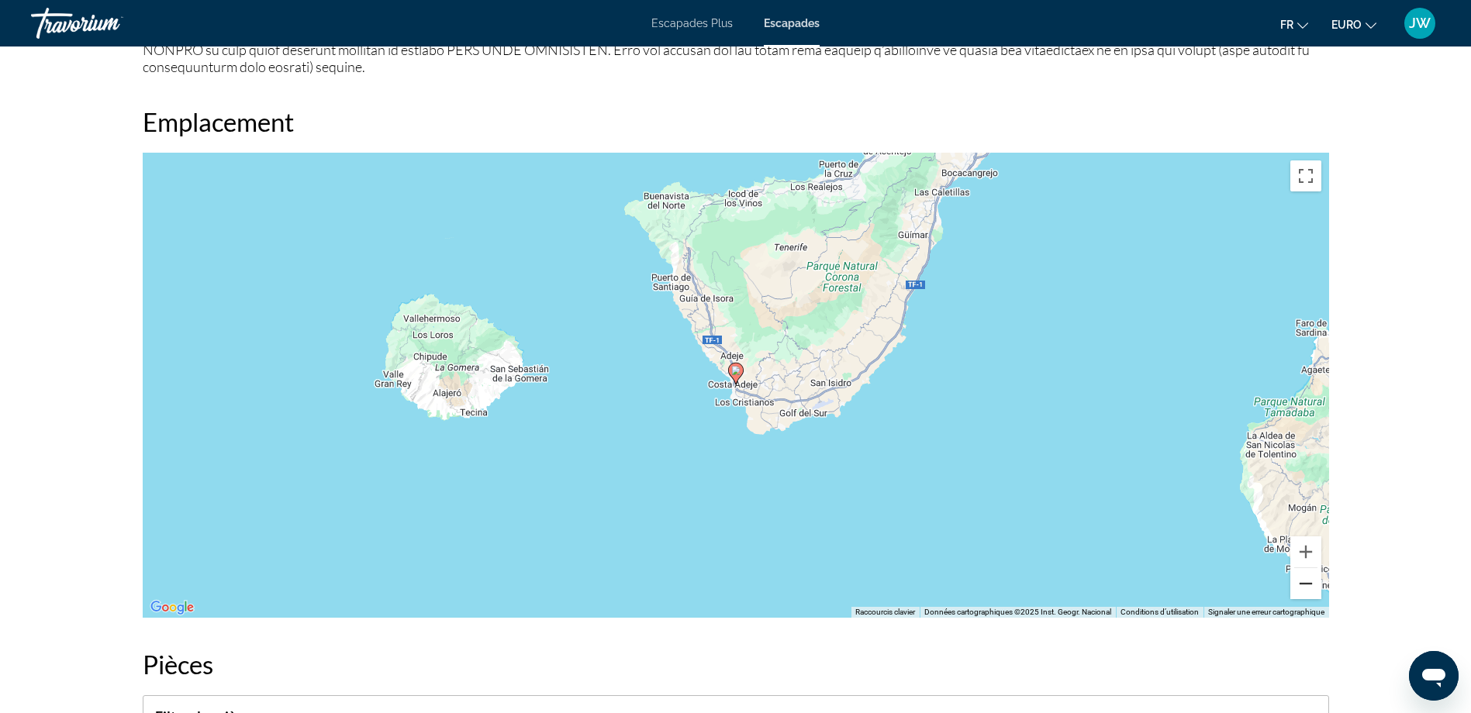
click at [1309, 568] on button "Zoom arrière" at bounding box center [1305, 583] width 31 height 31
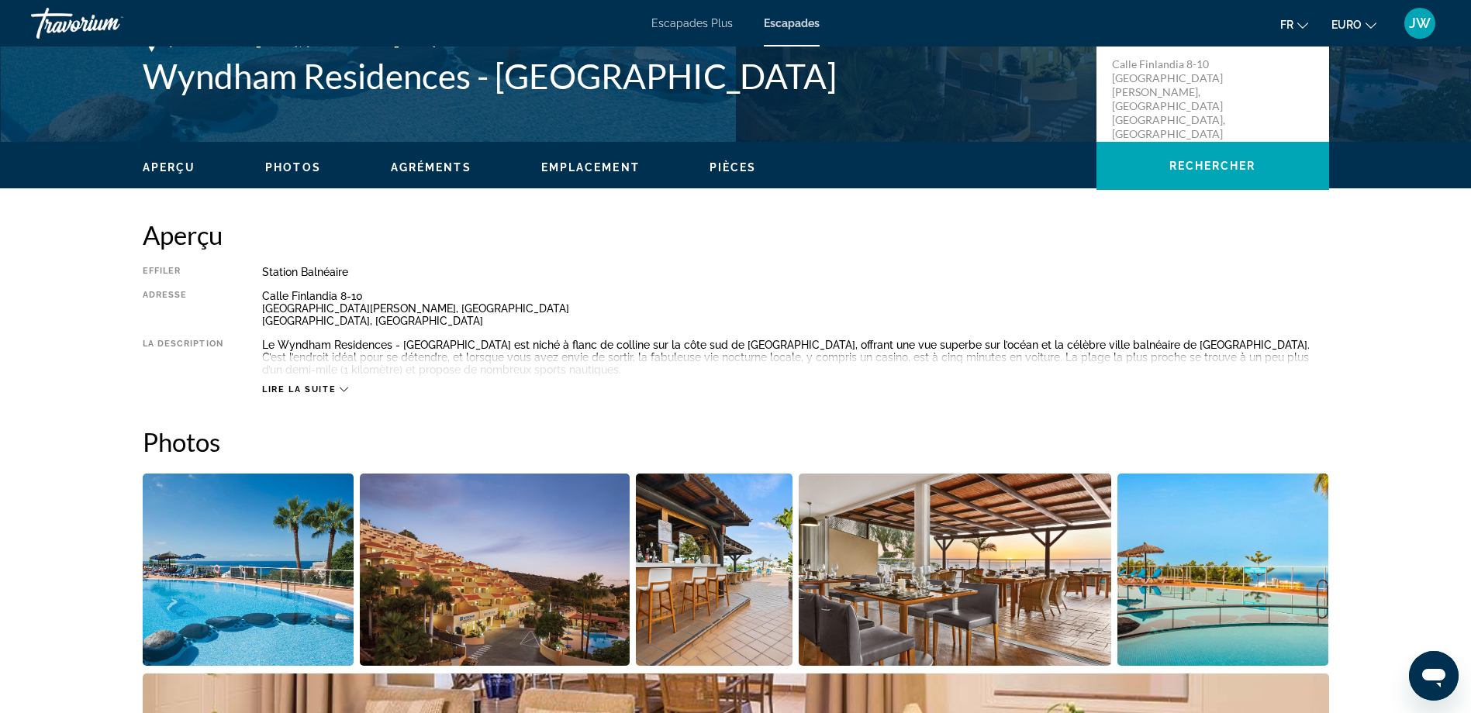
scroll to position [0, 0]
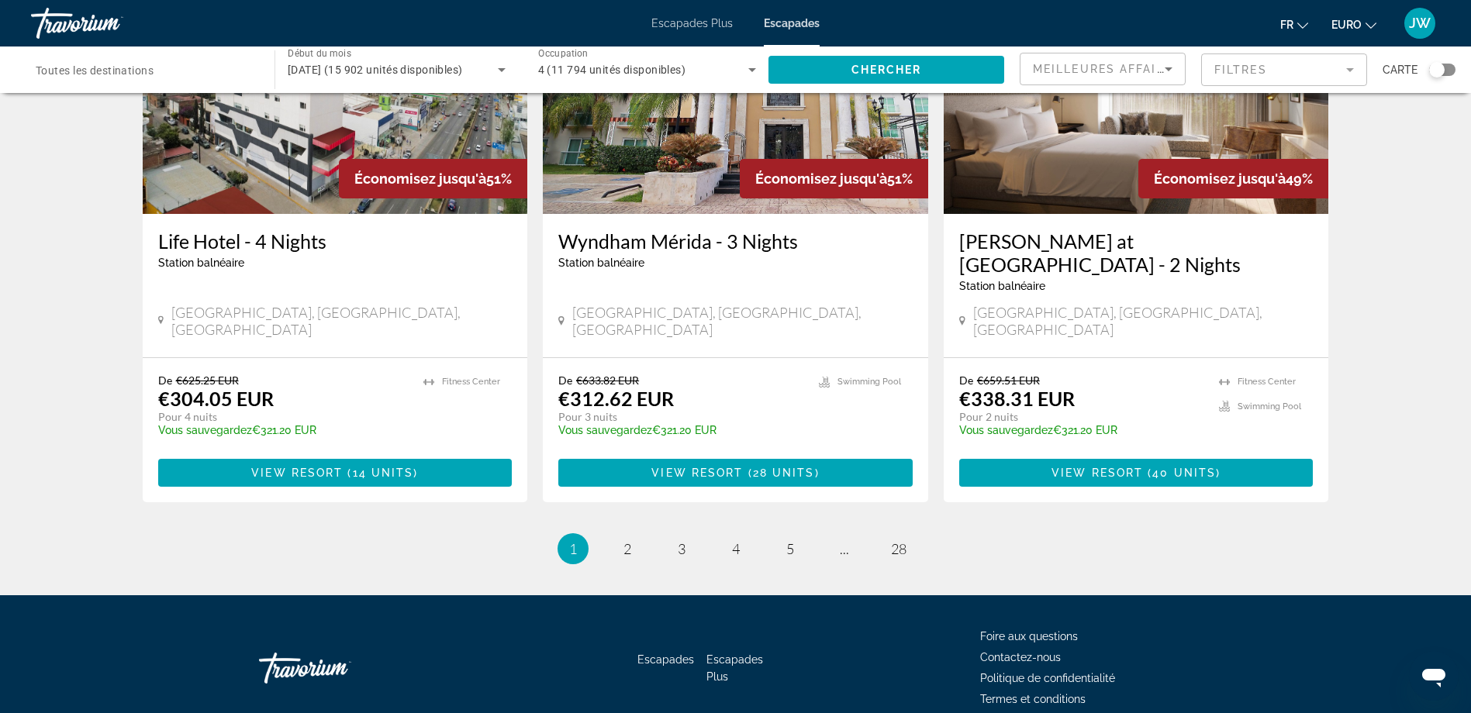
scroll to position [1842, 0]
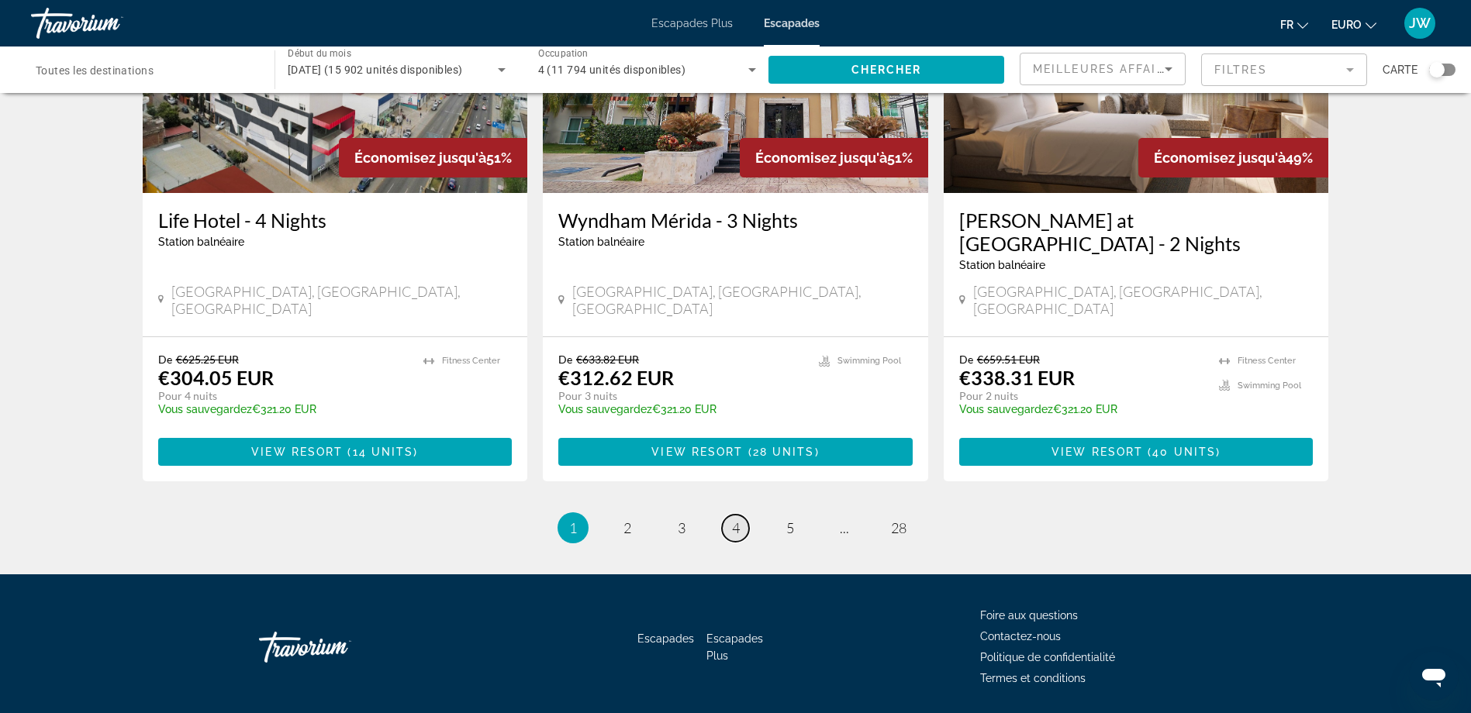
click at [741, 515] on link "page 4" at bounding box center [735, 528] width 27 height 27
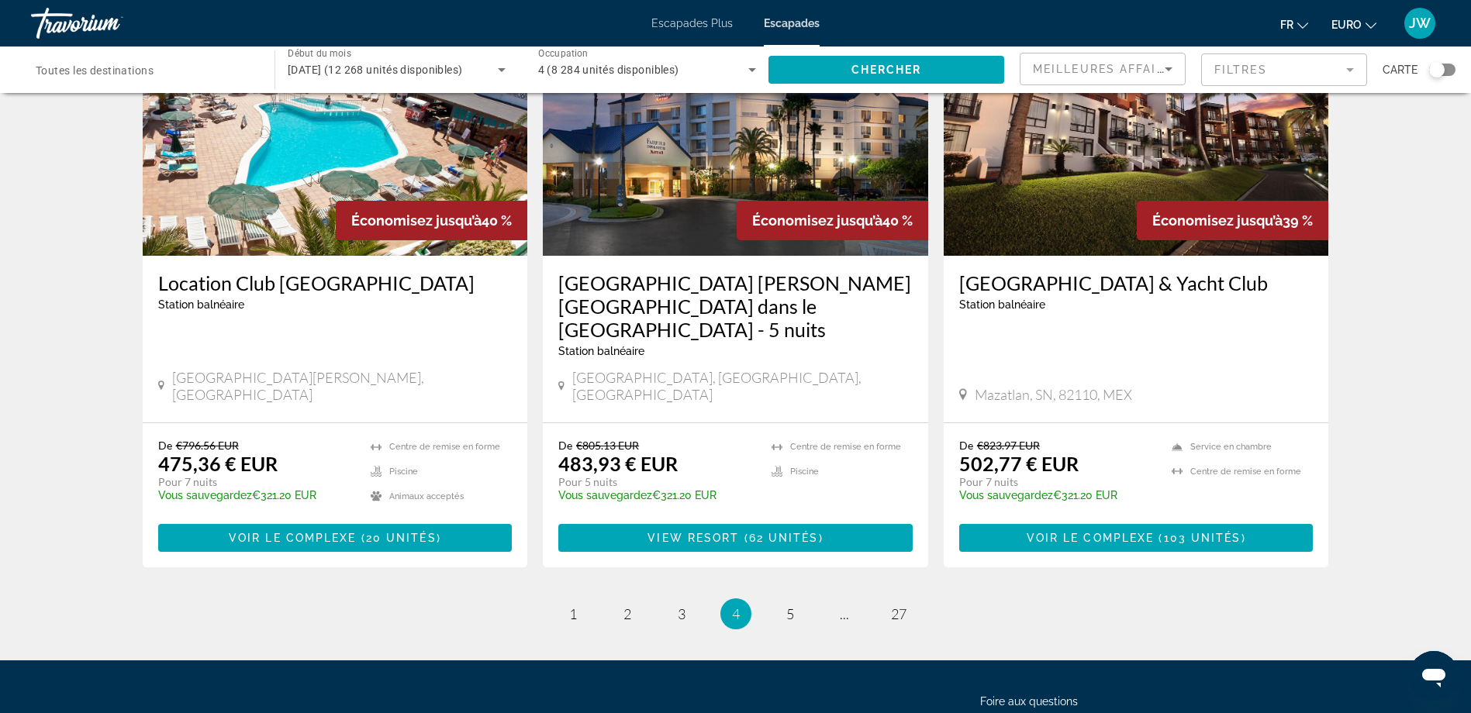
scroll to position [1861, 0]
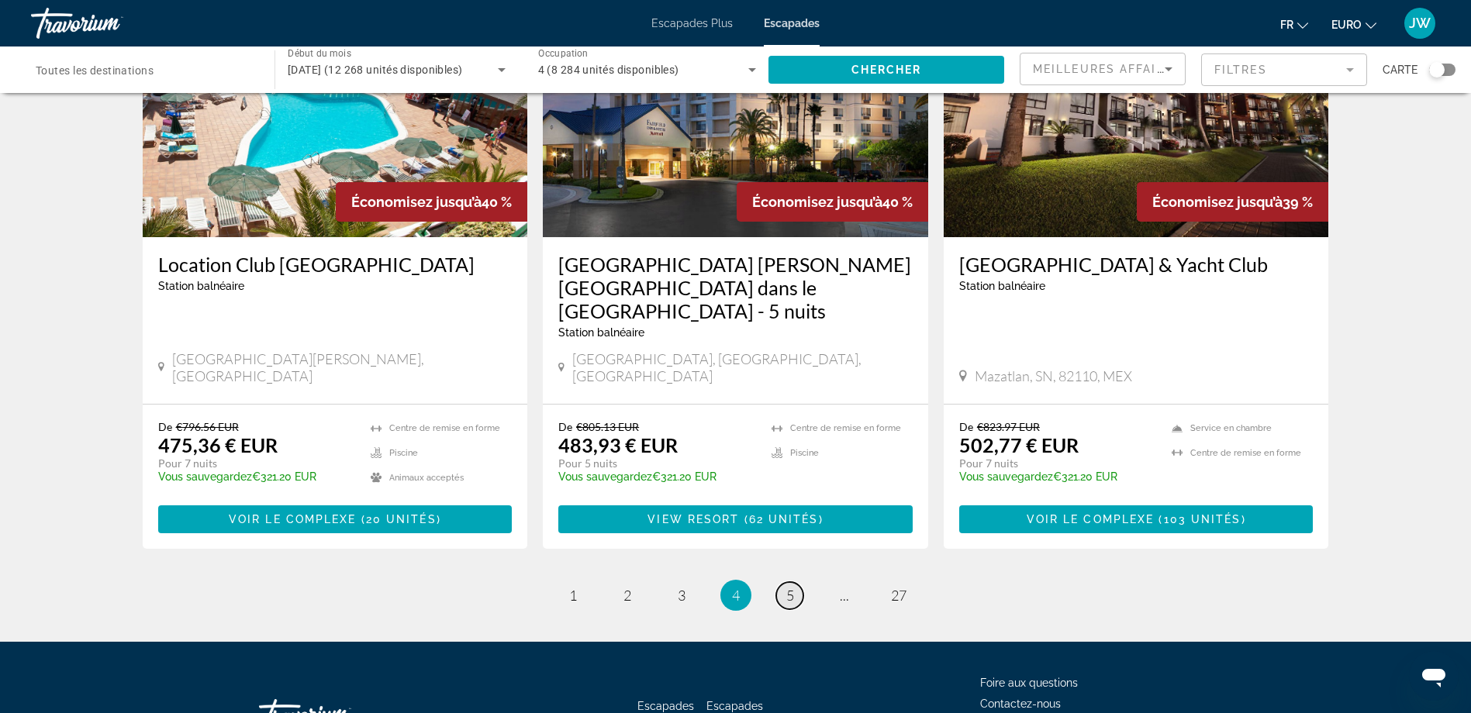
click at [791, 587] on span "5" at bounding box center [790, 595] width 8 height 17
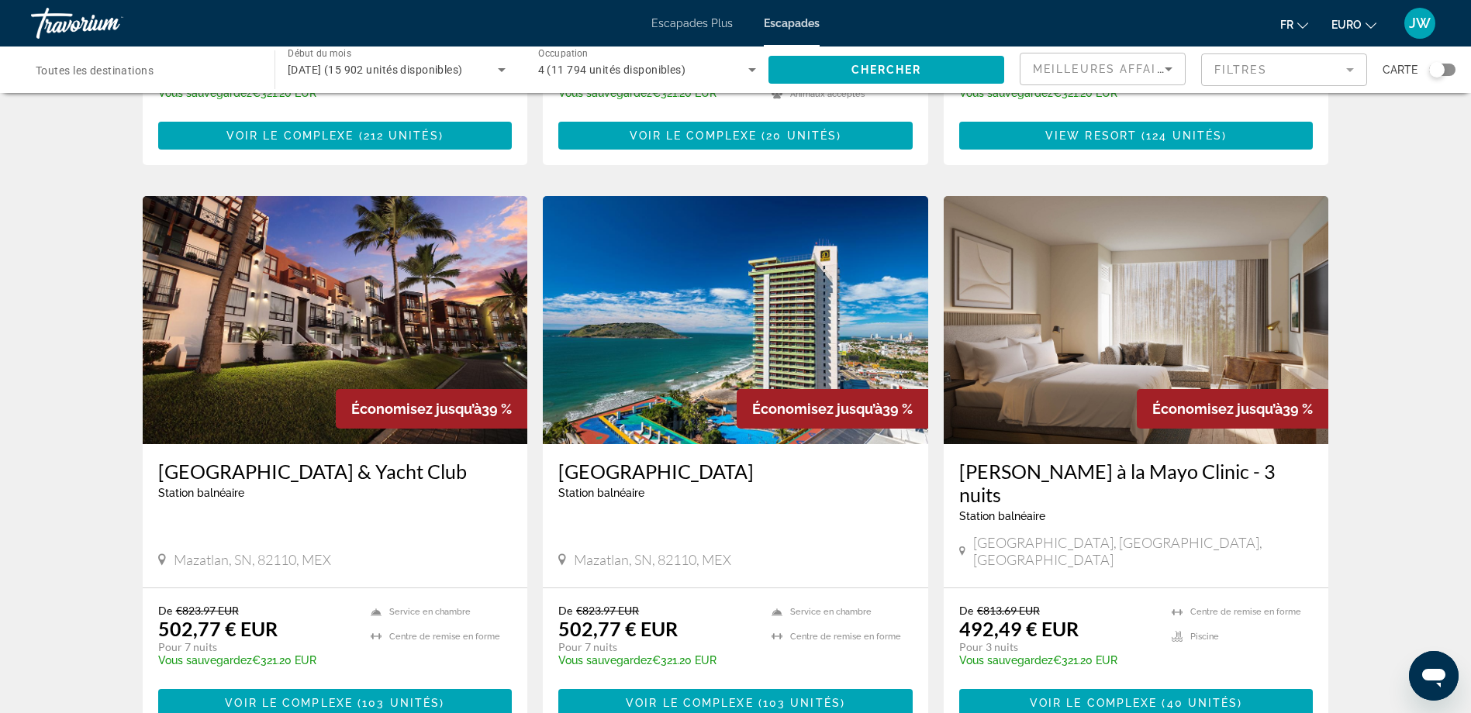
scroll to position [543, 0]
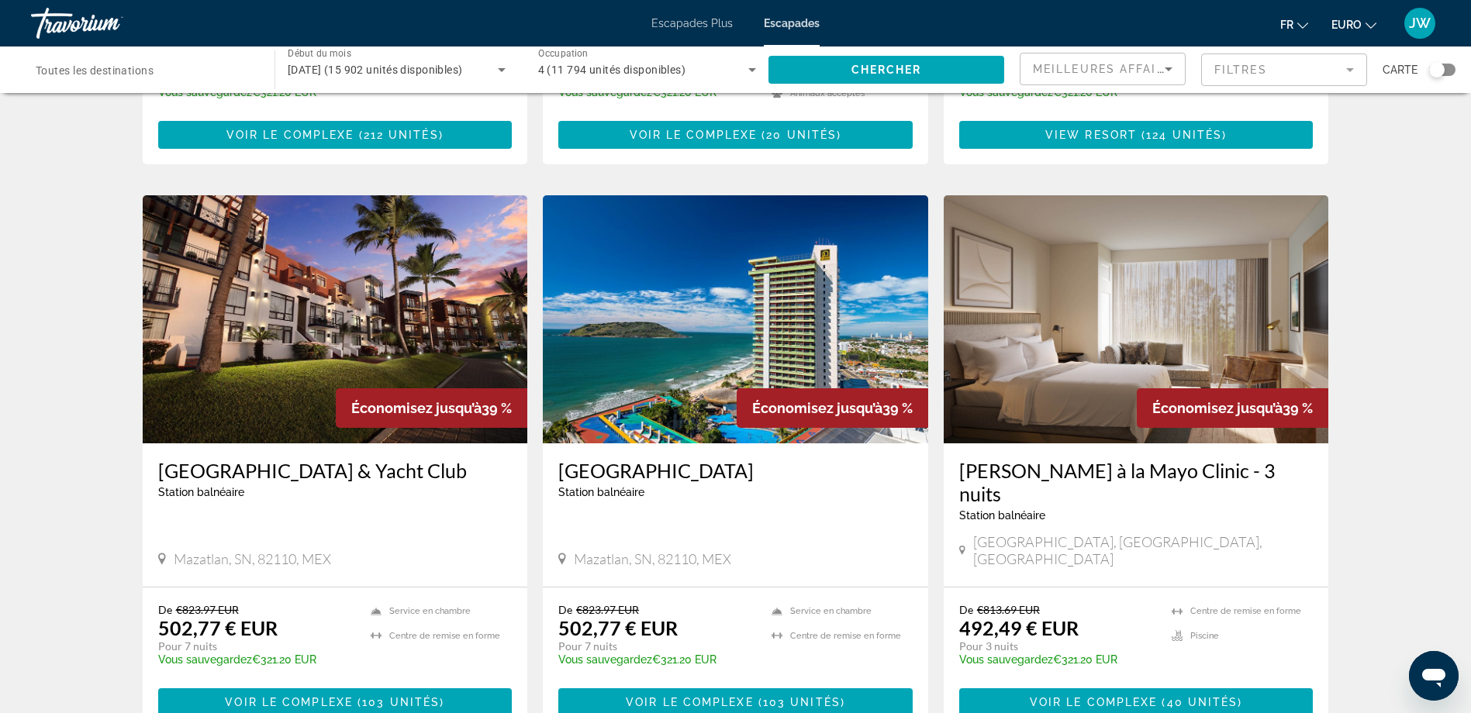
click at [689, 336] on img "Contenu principal" at bounding box center [735, 319] width 385 height 248
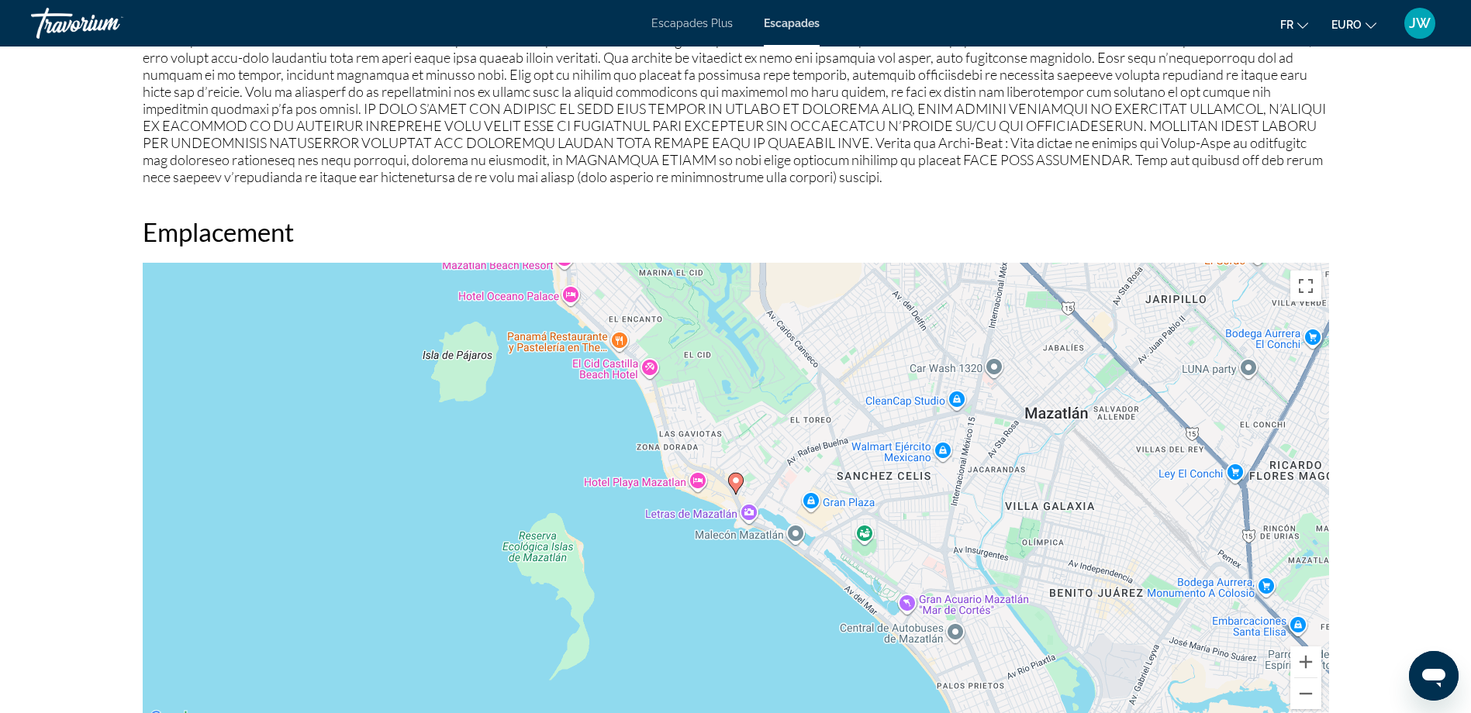
scroll to position [1939, 0]
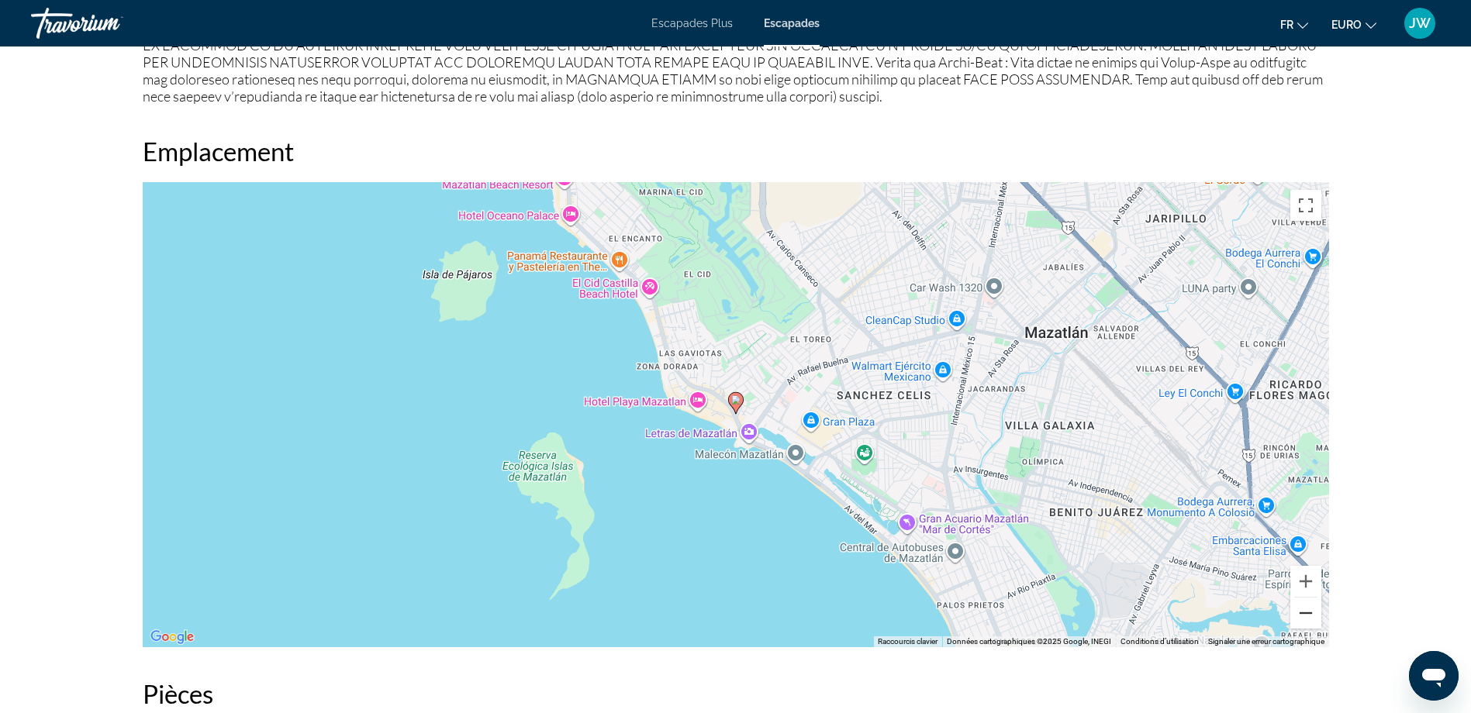
click at [1314, 613] on button "Zoom arrière" at bounding box center [1305, 613] width 31 height 31
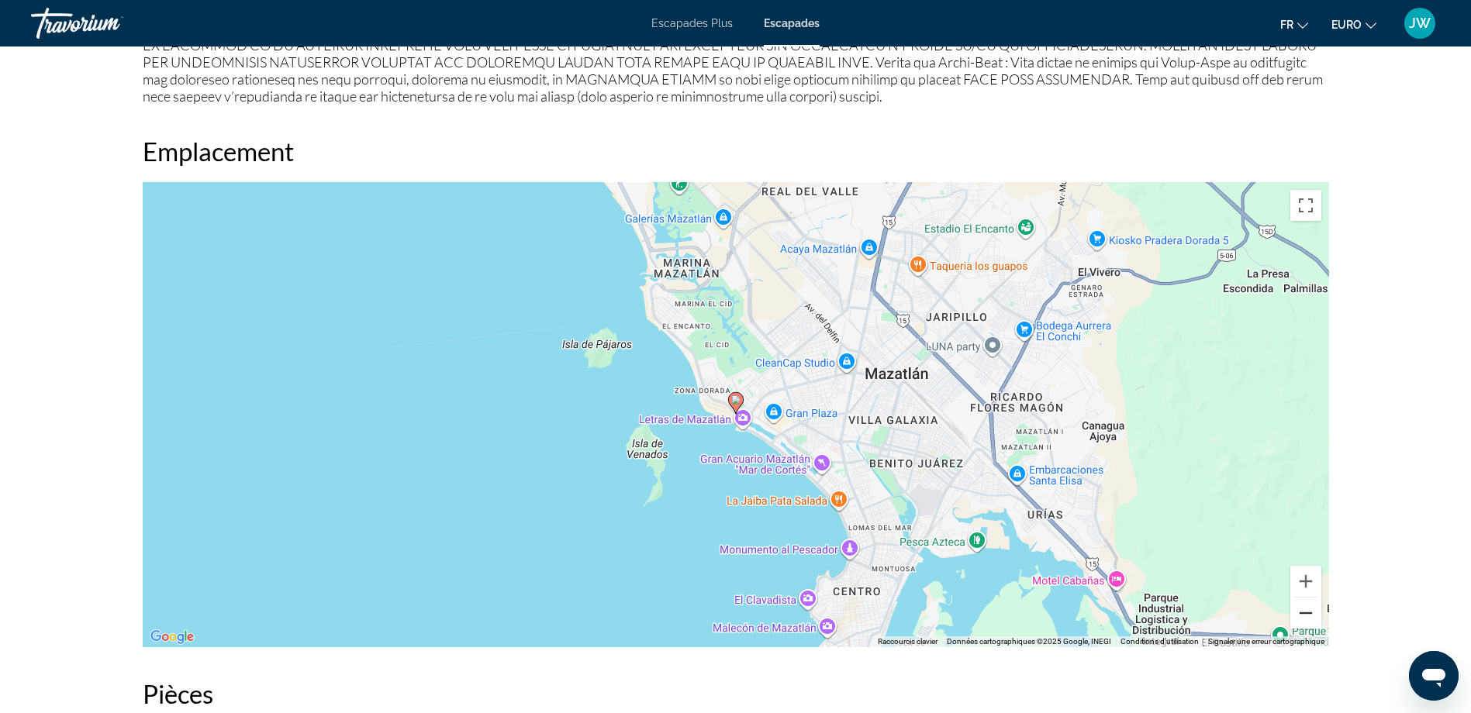
click at [1314, 613] on button "Zoom arrière" at bounding box center [1305, 613] width 31 height 31
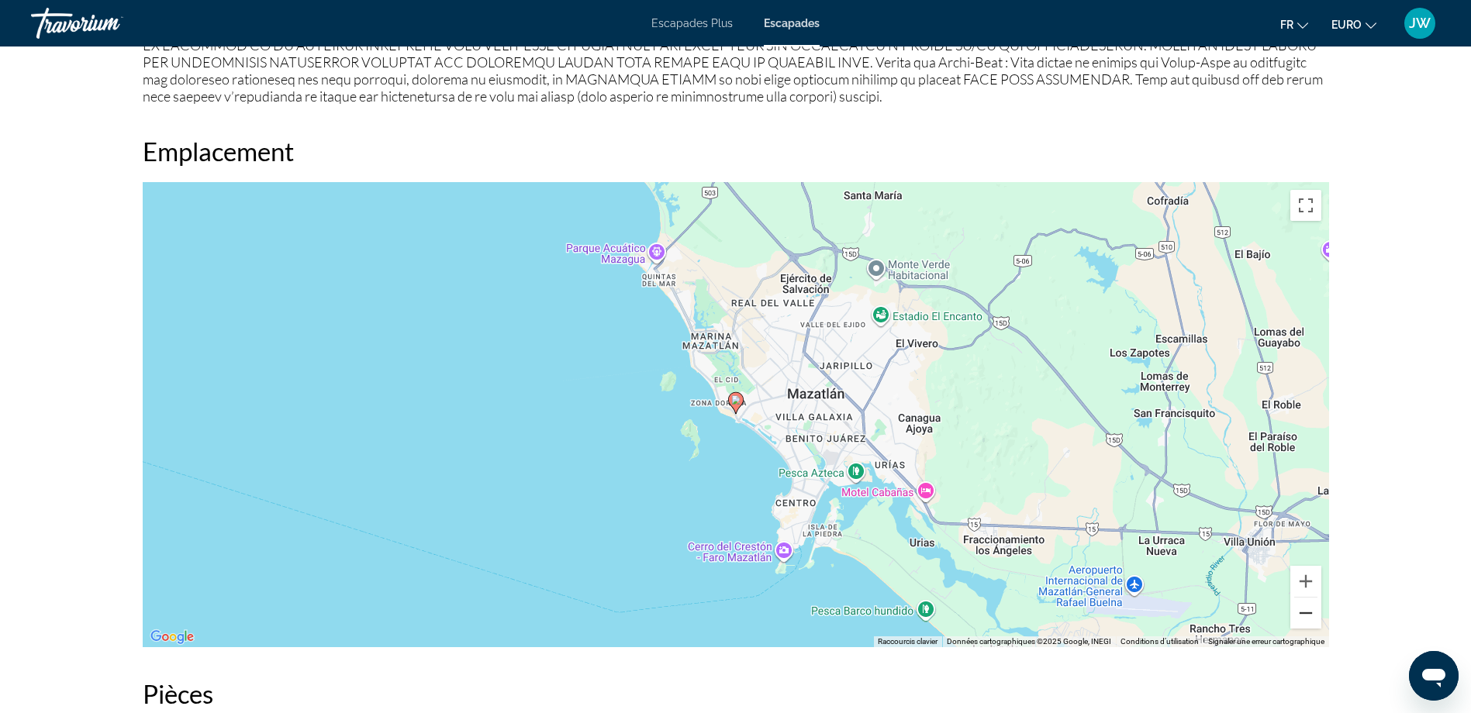
click at [1314, 613] on button "Zoom arrière" at bounding box center [1305, 613] width 31 height 31
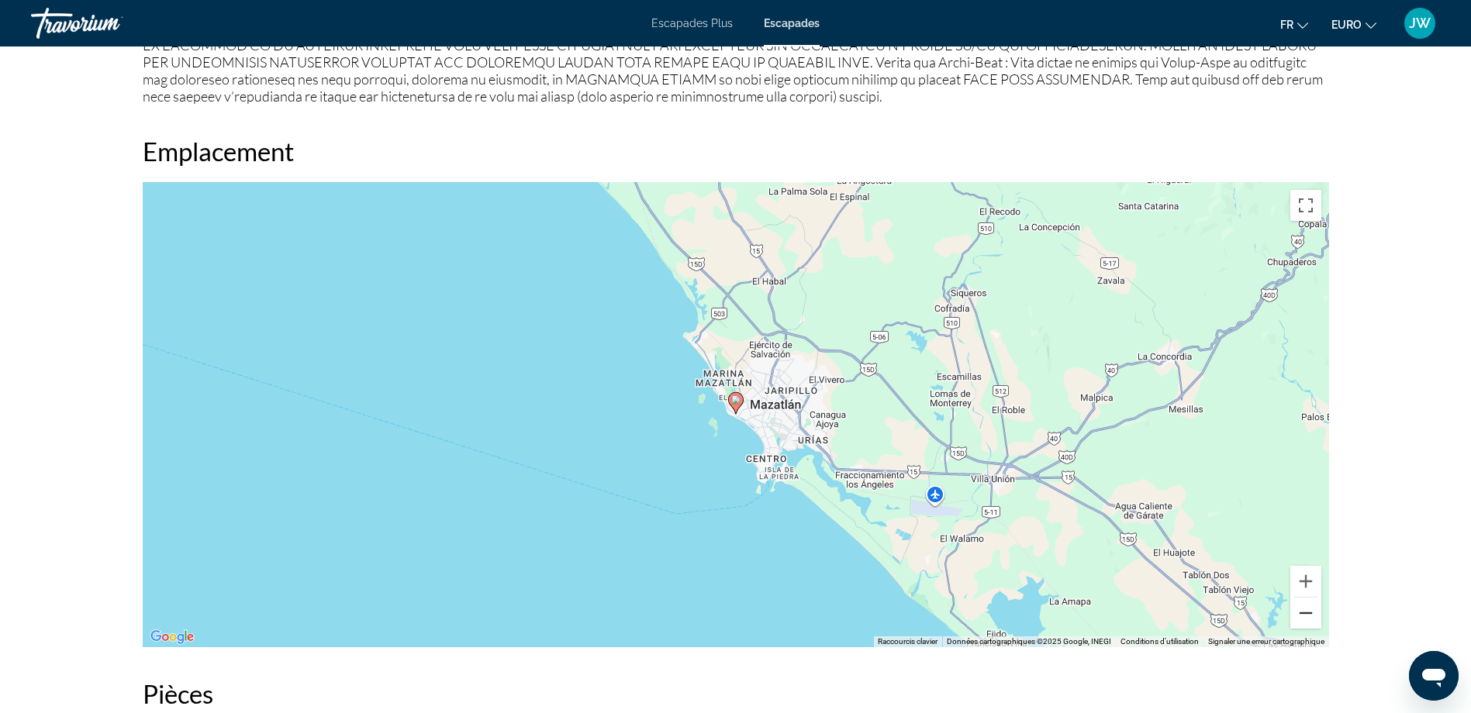
click at [1314, 613] on button "Zoom arrière" at bounding box center [1305, 613] width 31 height 31
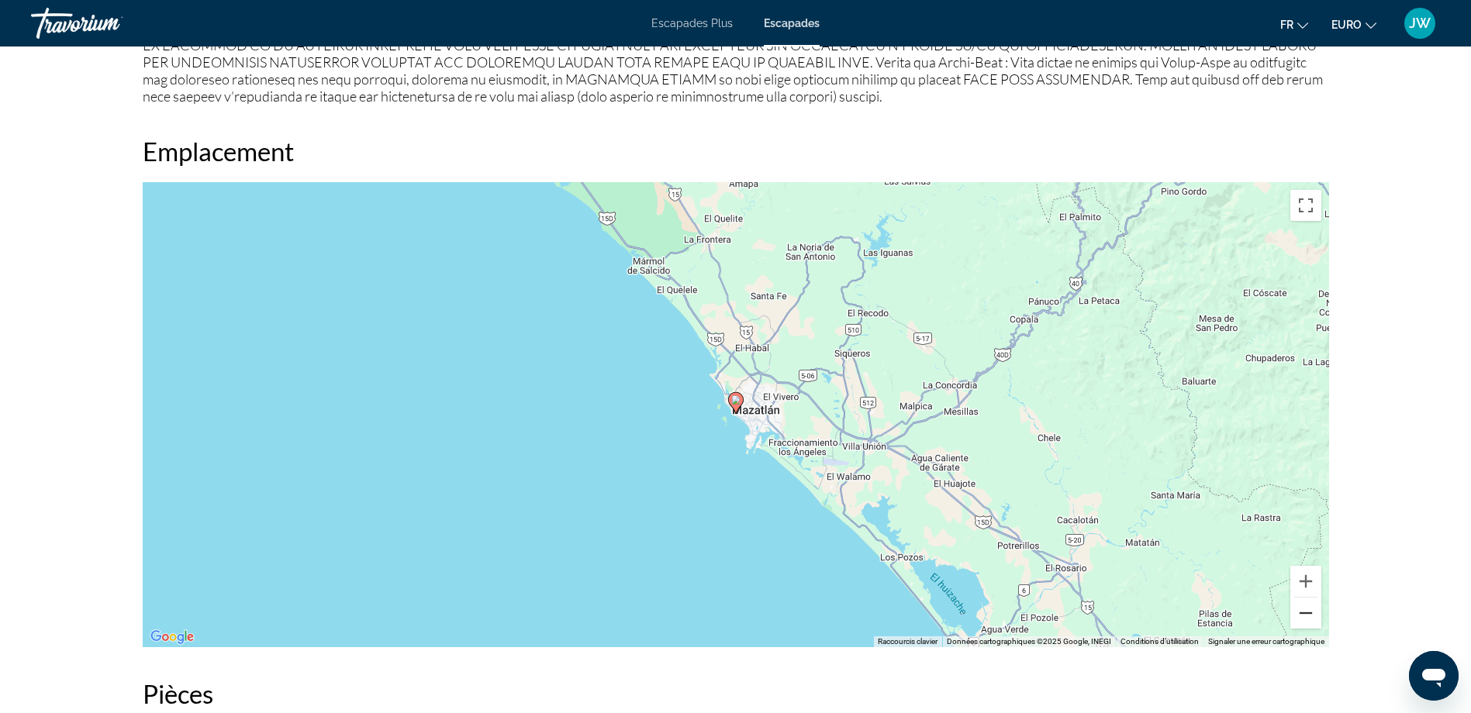
click at [1313, 613] on button "Zoom arrière" at bounding box center [1305, 613] width 31 height 31
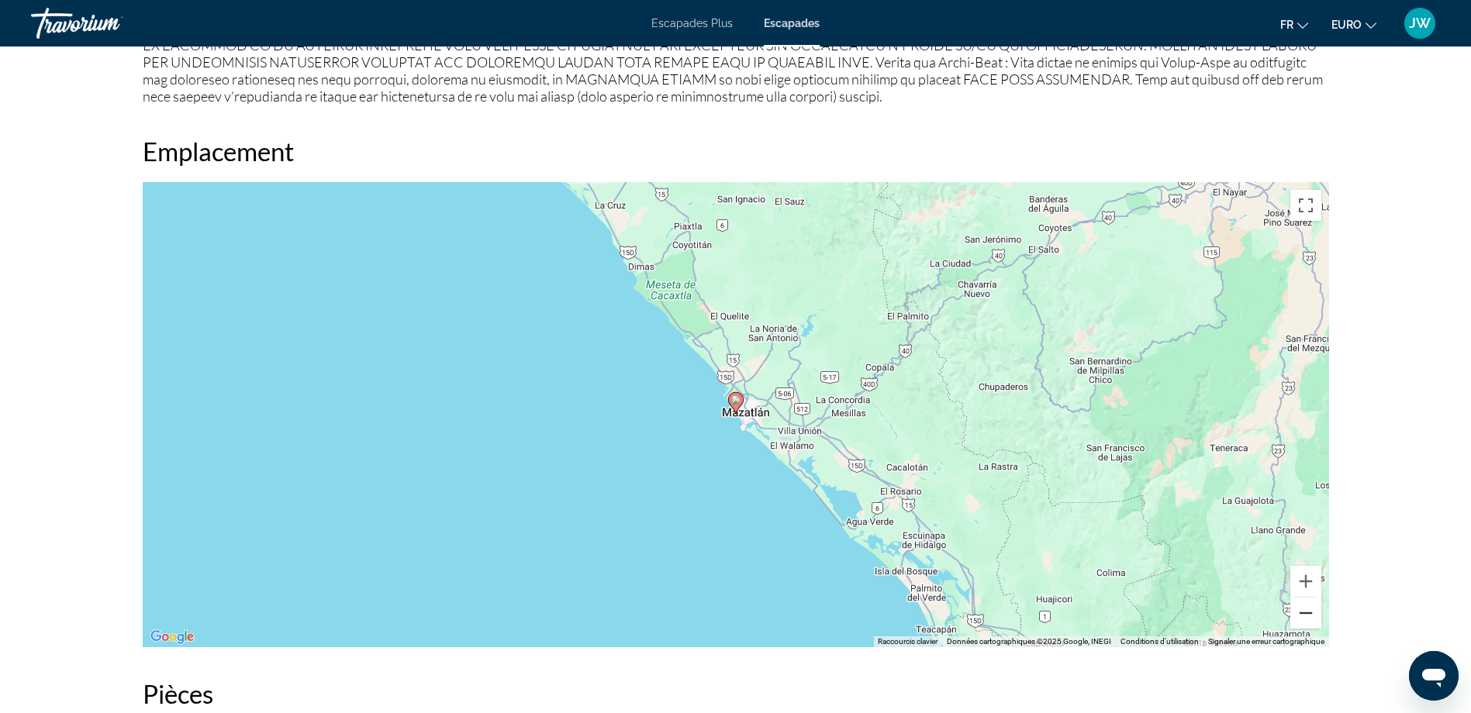
click at [1305, 618] on button "Zoom arrière" at bounding box center [1305, 613] width 31 height 31
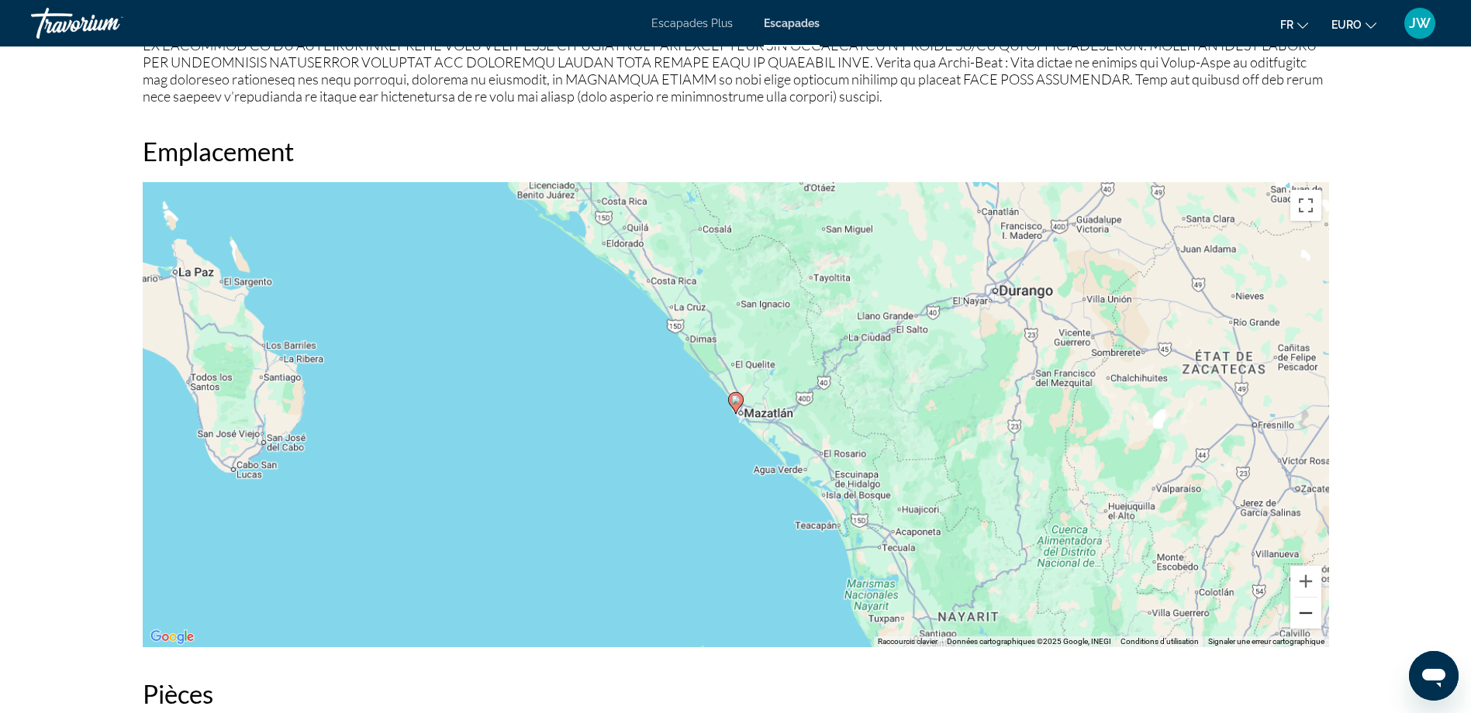
click at [1305, 617] on button "Zoom arrière" at bounding box center [1305, 613] width 31 height 31
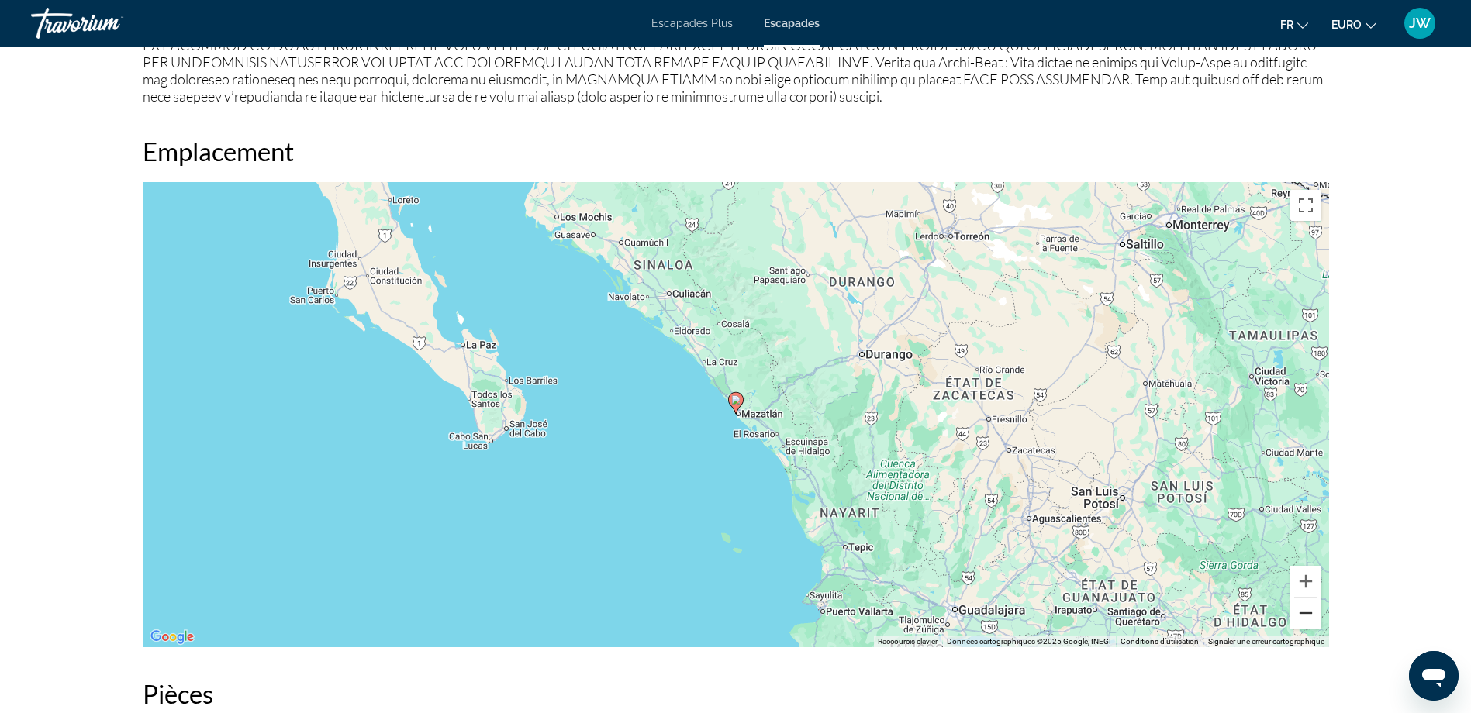
click at [1305, 617] on button "Zoom arrière" at bounding box center [1305, 613] width 31 height 31
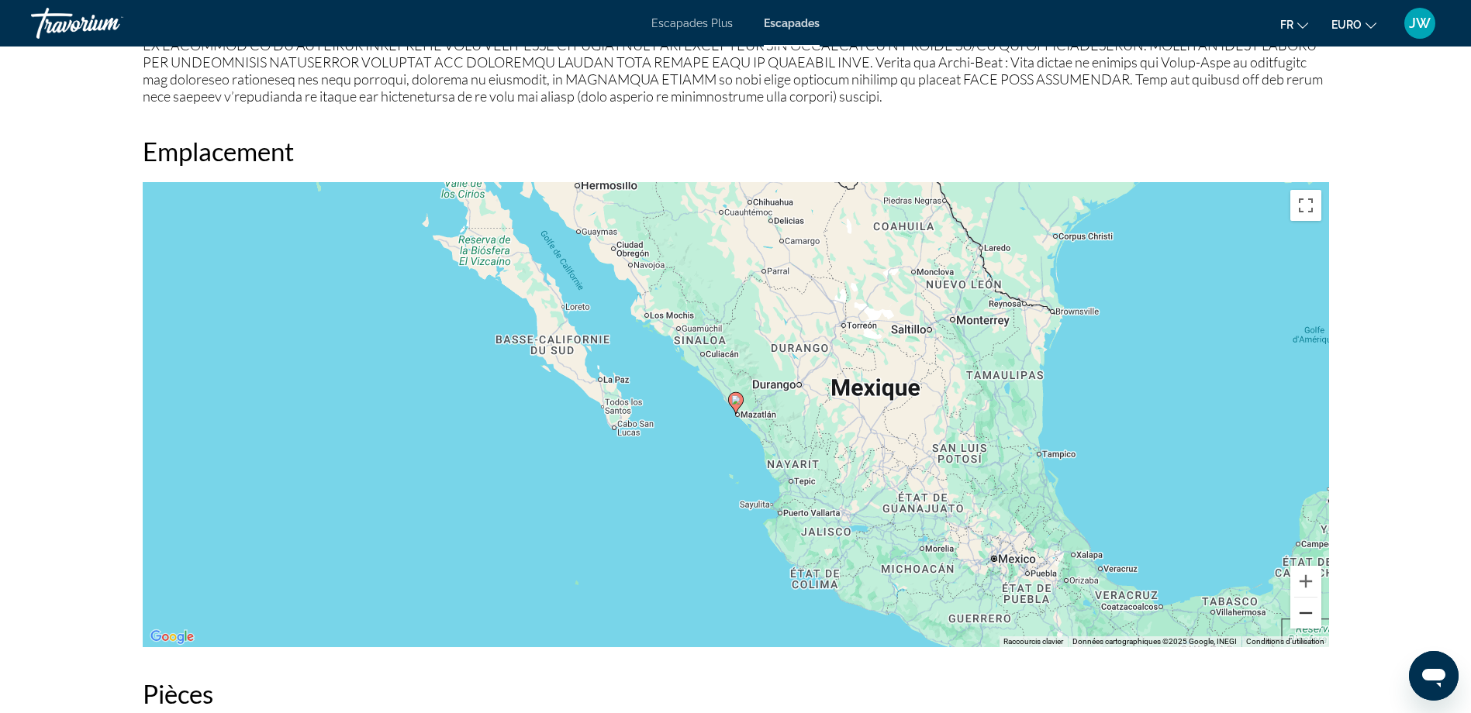
click at [1305, 617] on button "Zoom arrière" at bounding box center [1305, 613] width 31 height 31
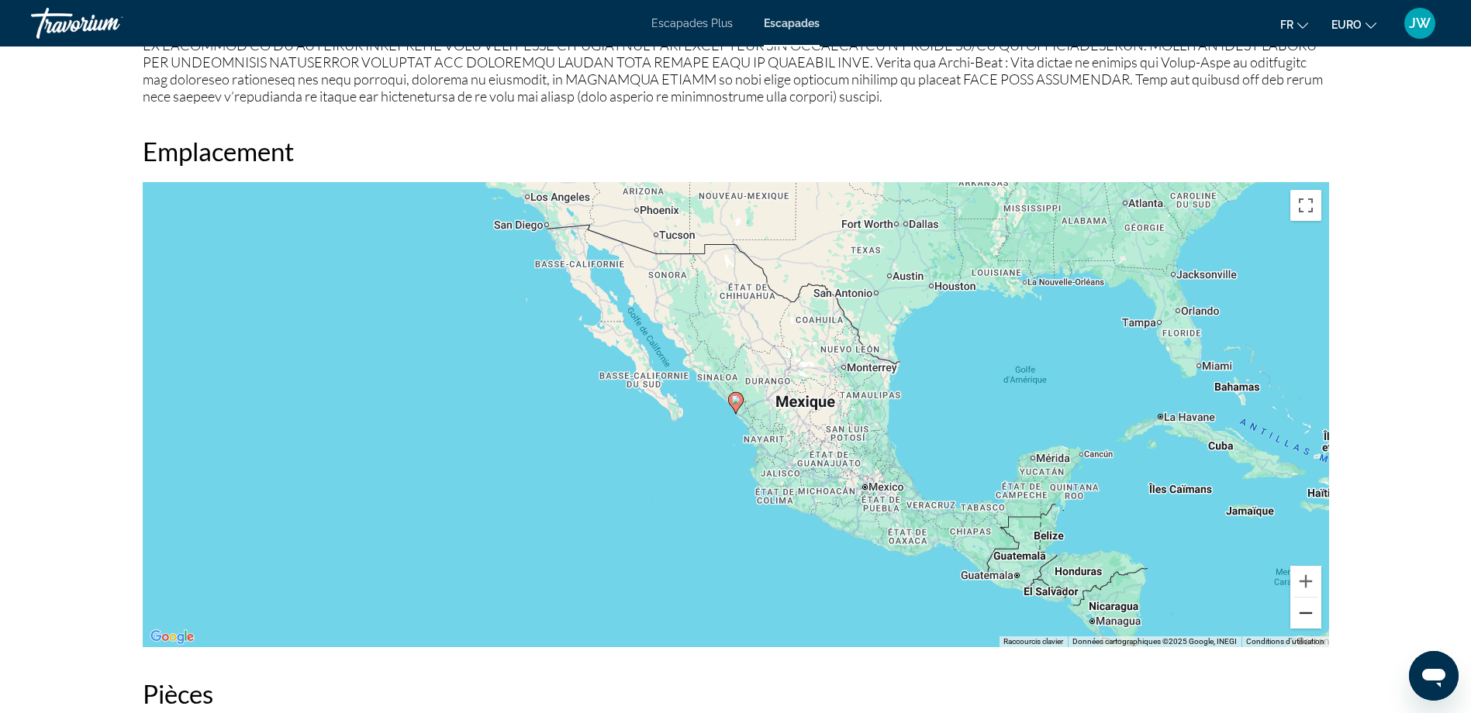
click at [1305, 617] on button "Zoom arrière" at bounding box center [1305, 613] width 31 height 31
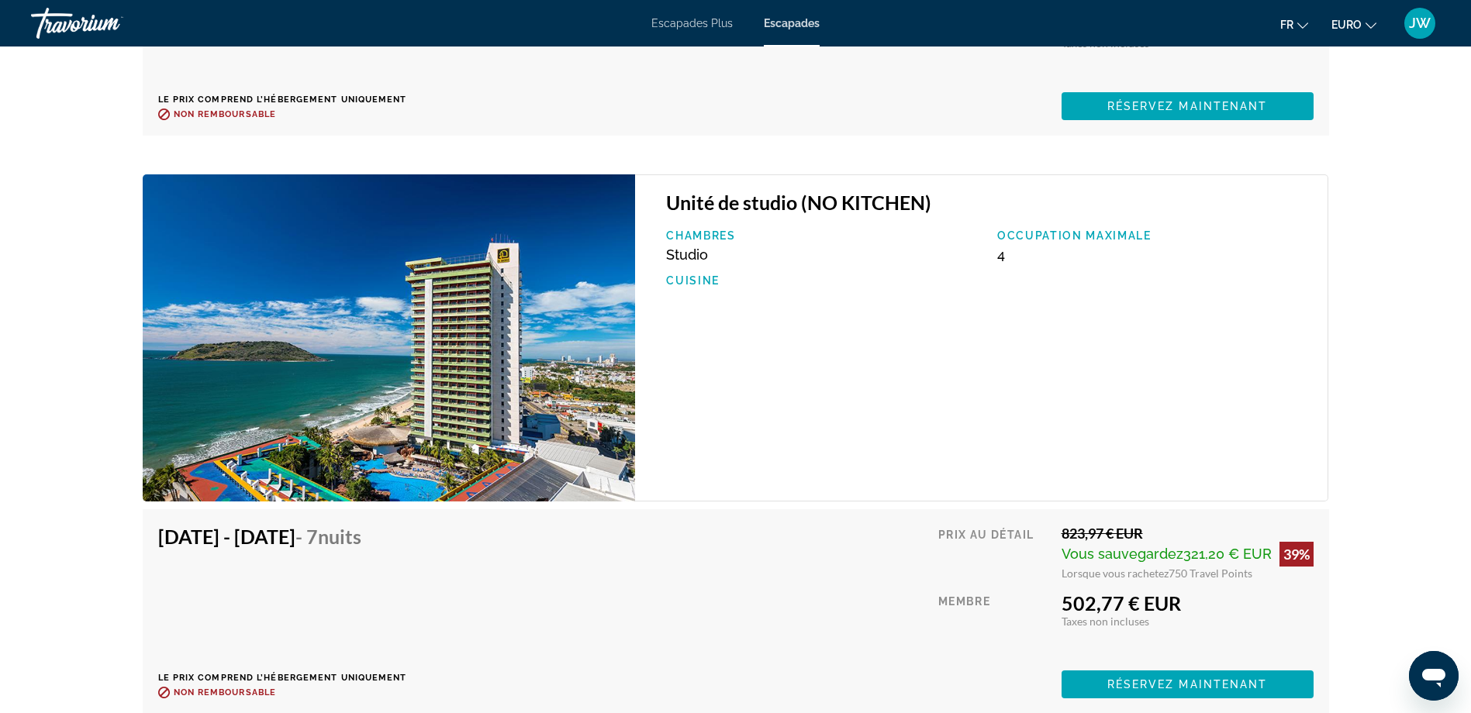
scroll to position [3877, 0]
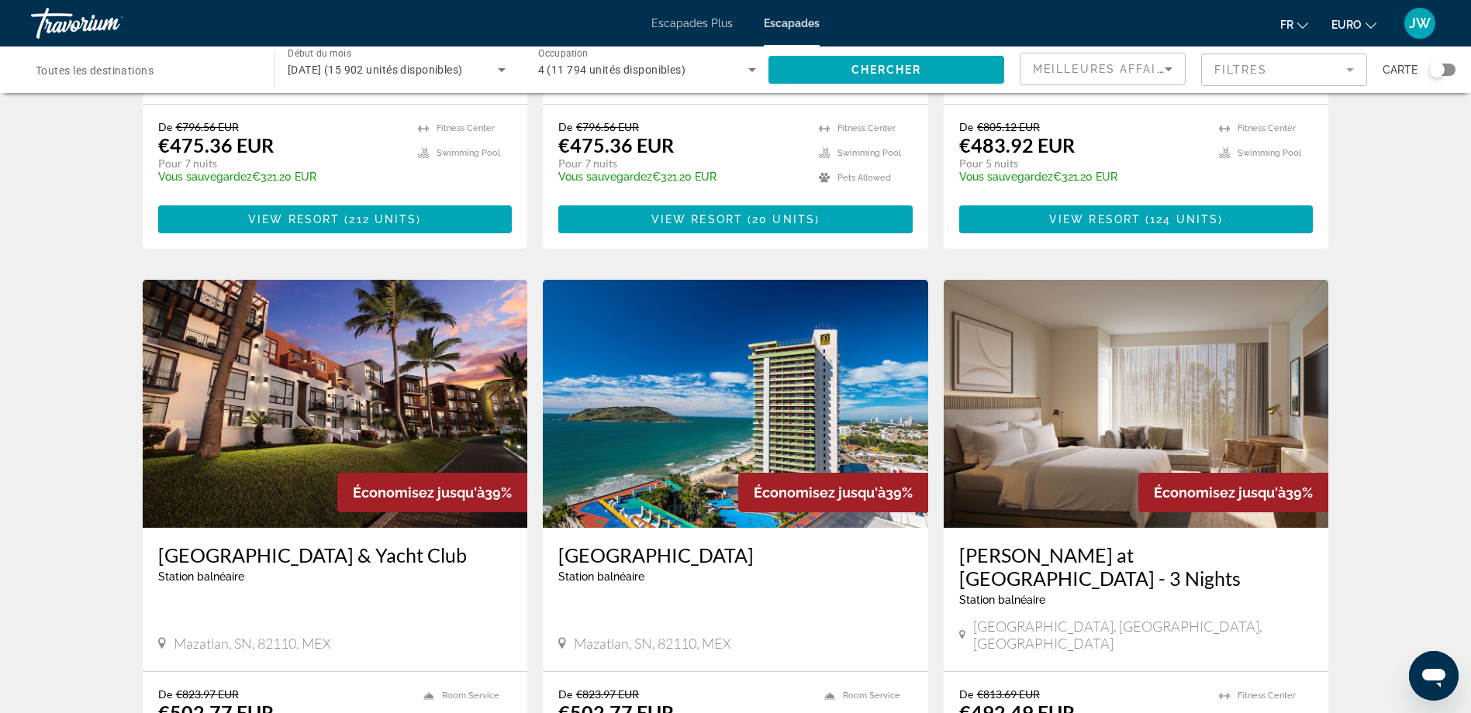
scroll to position [465, 0]
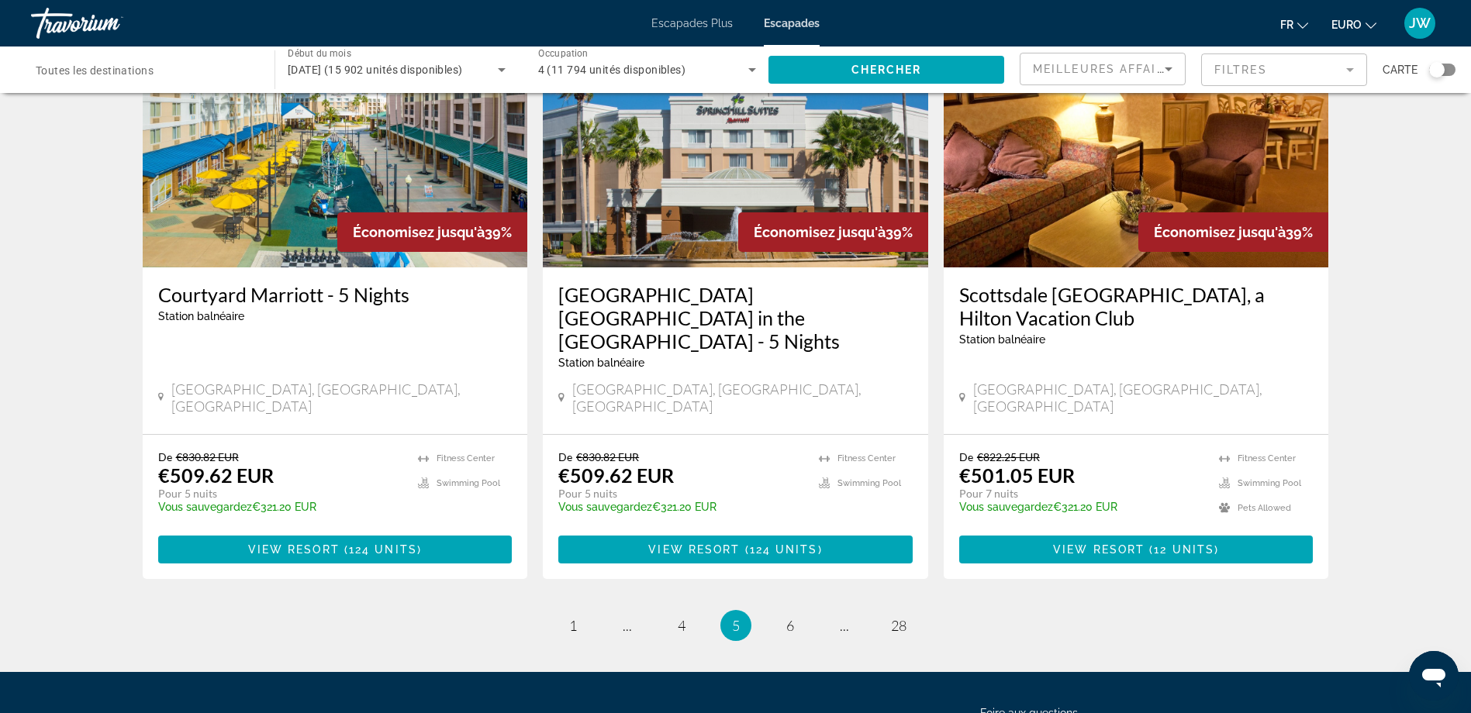
scroll to position [1861, 0]
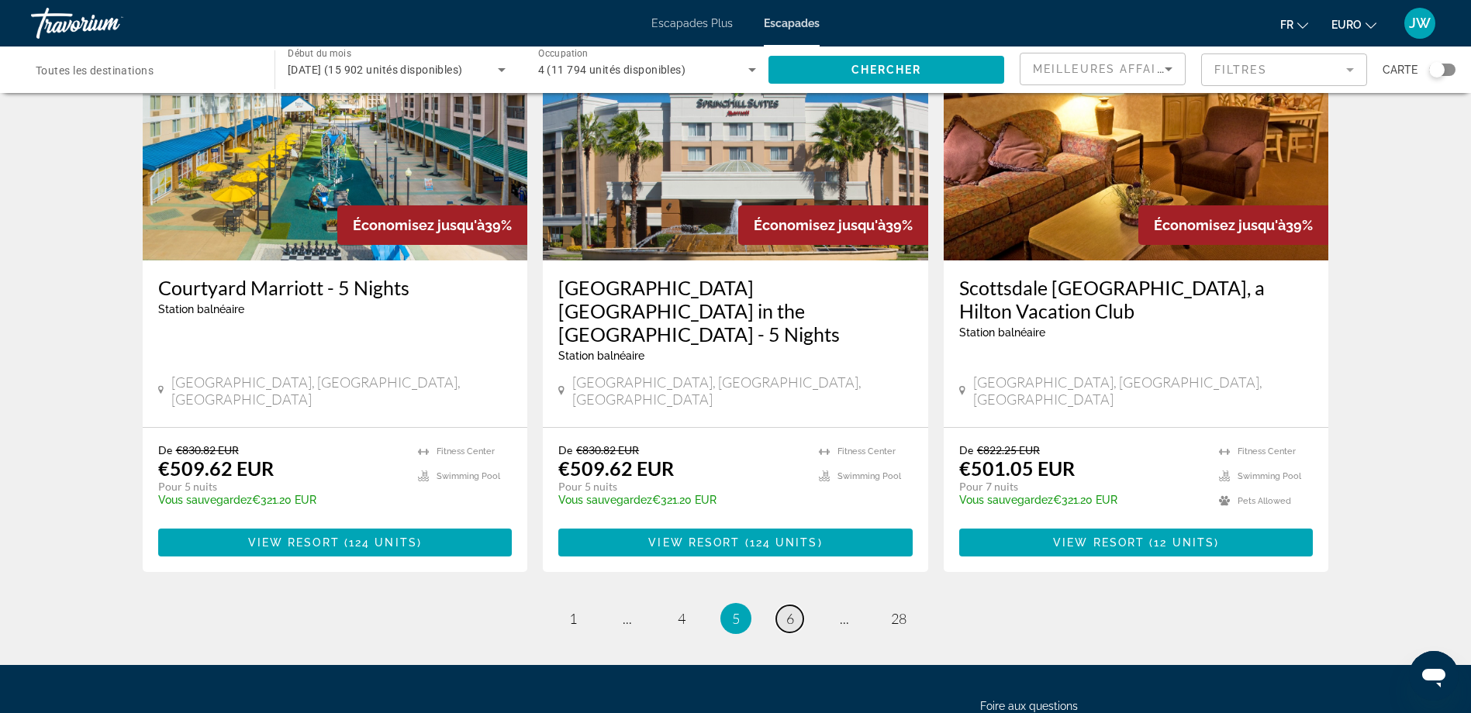
click at [786, 610] on span "6" at bounding box center [790, 618] width 8 height 17
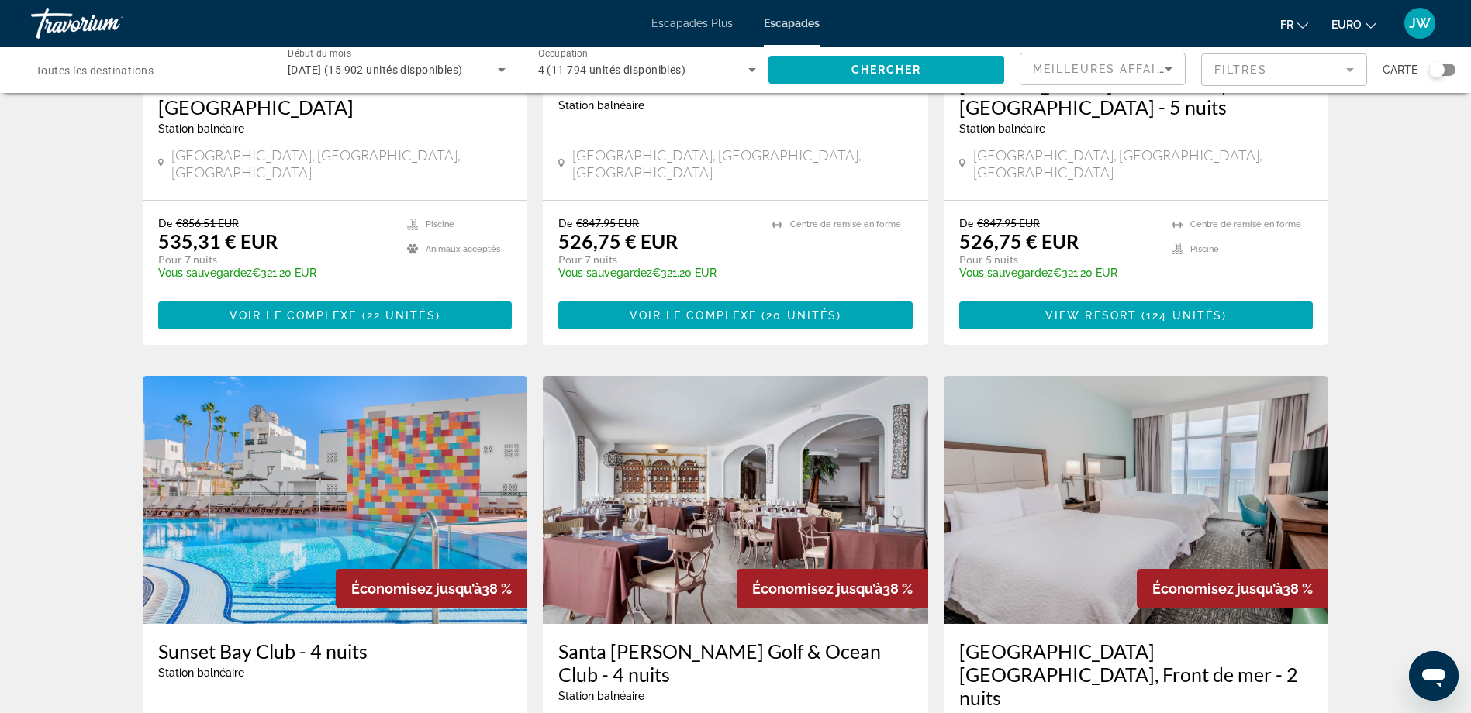
scroll to position [1706, 0]
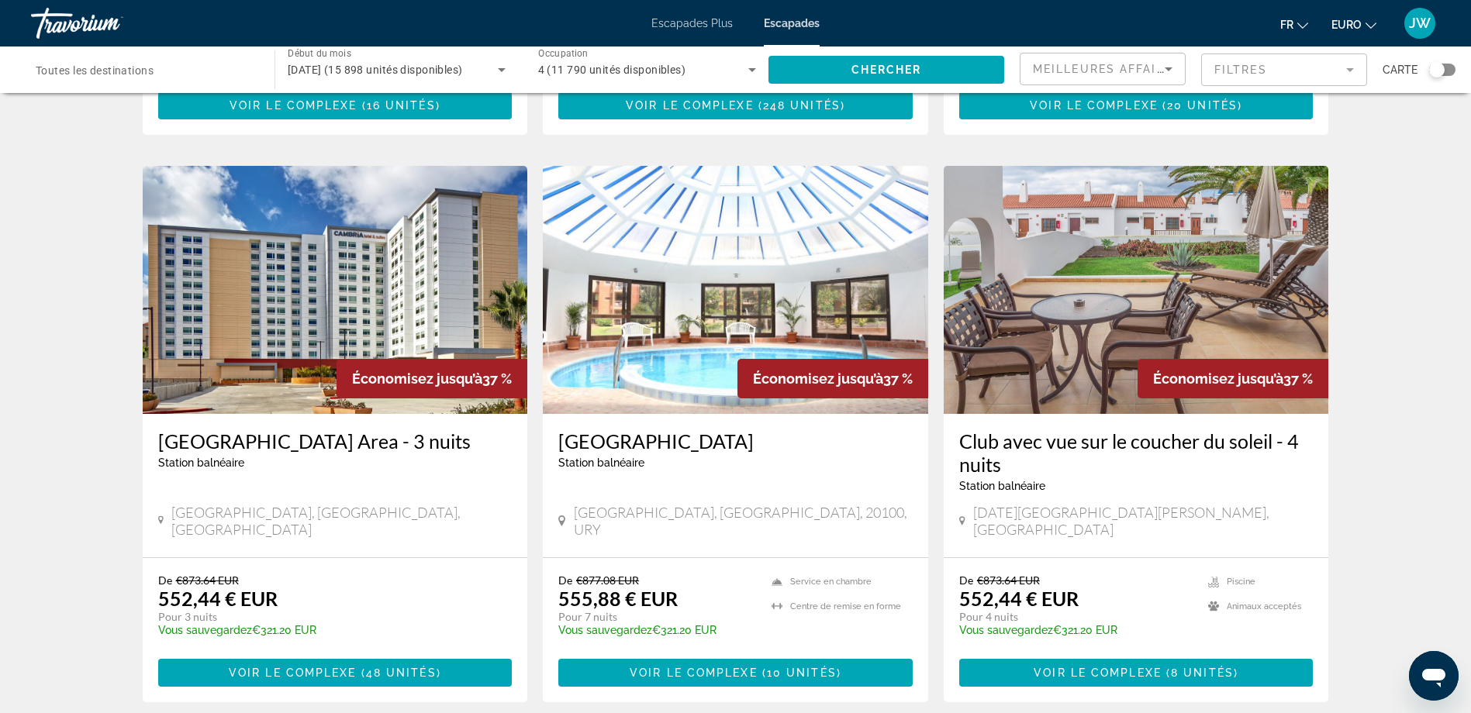
scroll to position [1865, 0]
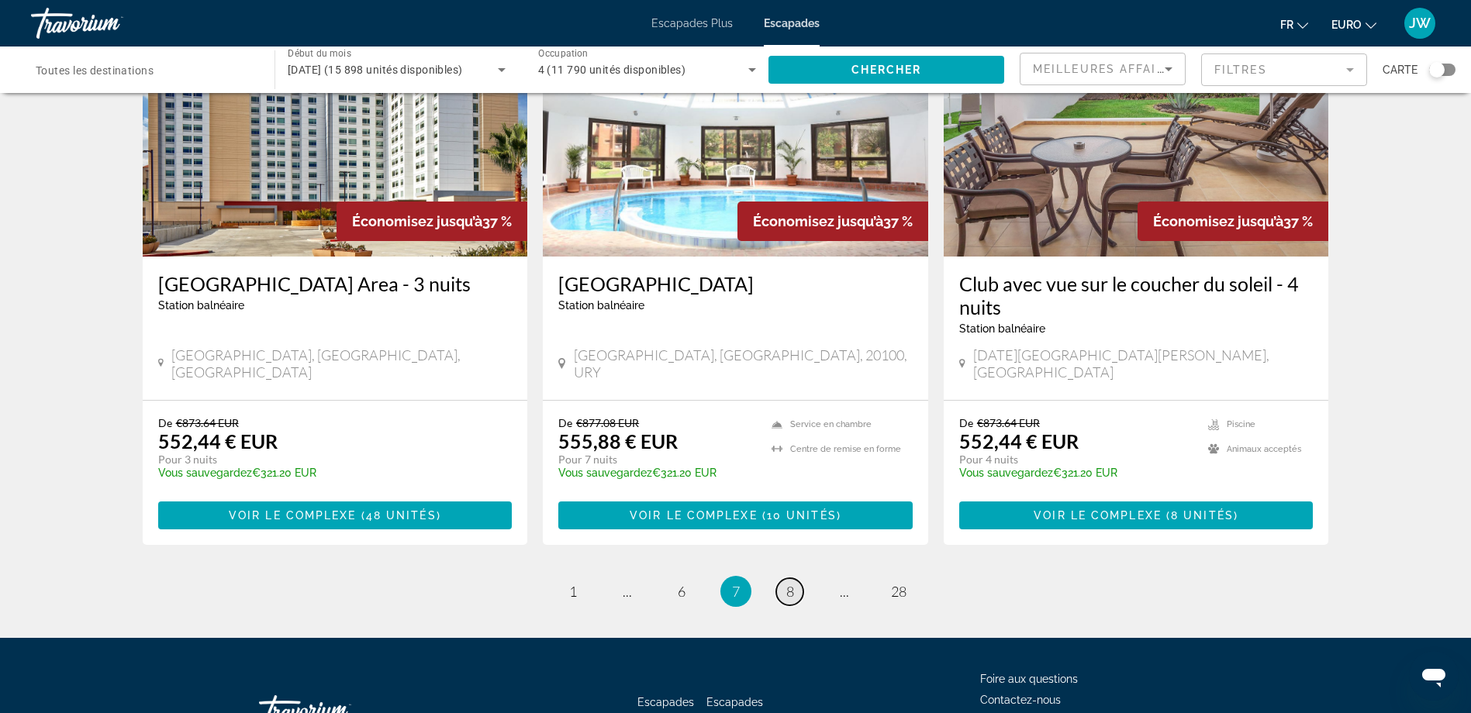
click at [790, 583] on span "8" at bounding box center [790, 591] width 8 height 17
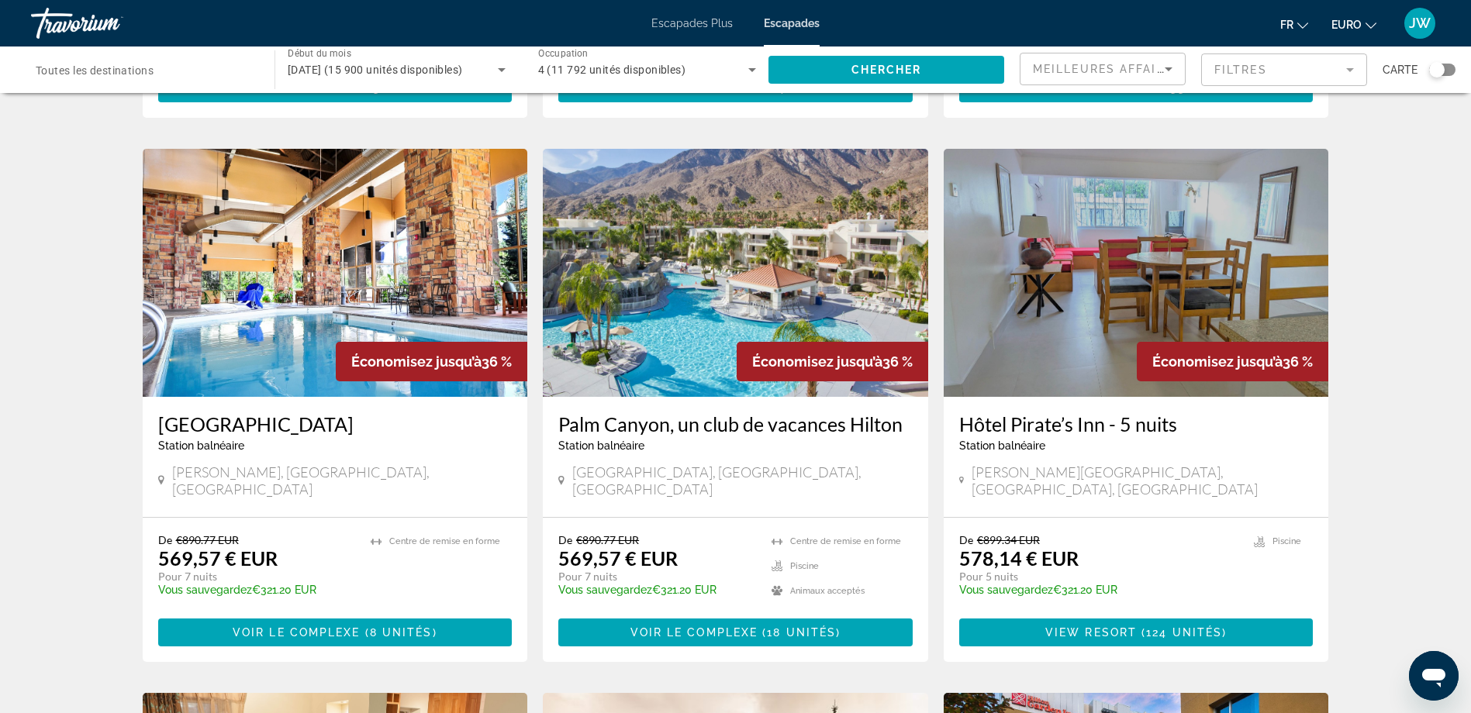
scroll to position [465, 0]
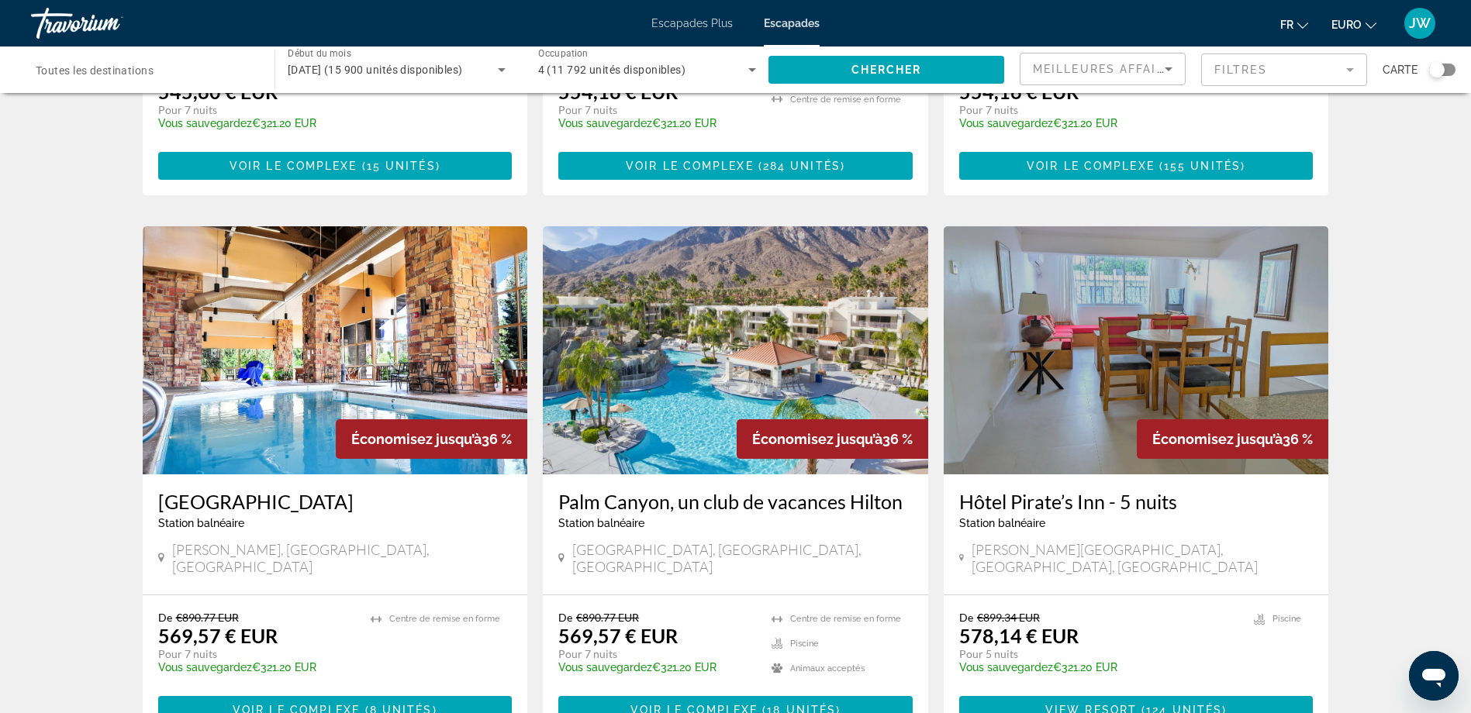
click at [640, 394] on img "Contenu principal" at bounding box center [735, 350] width 385 height 248
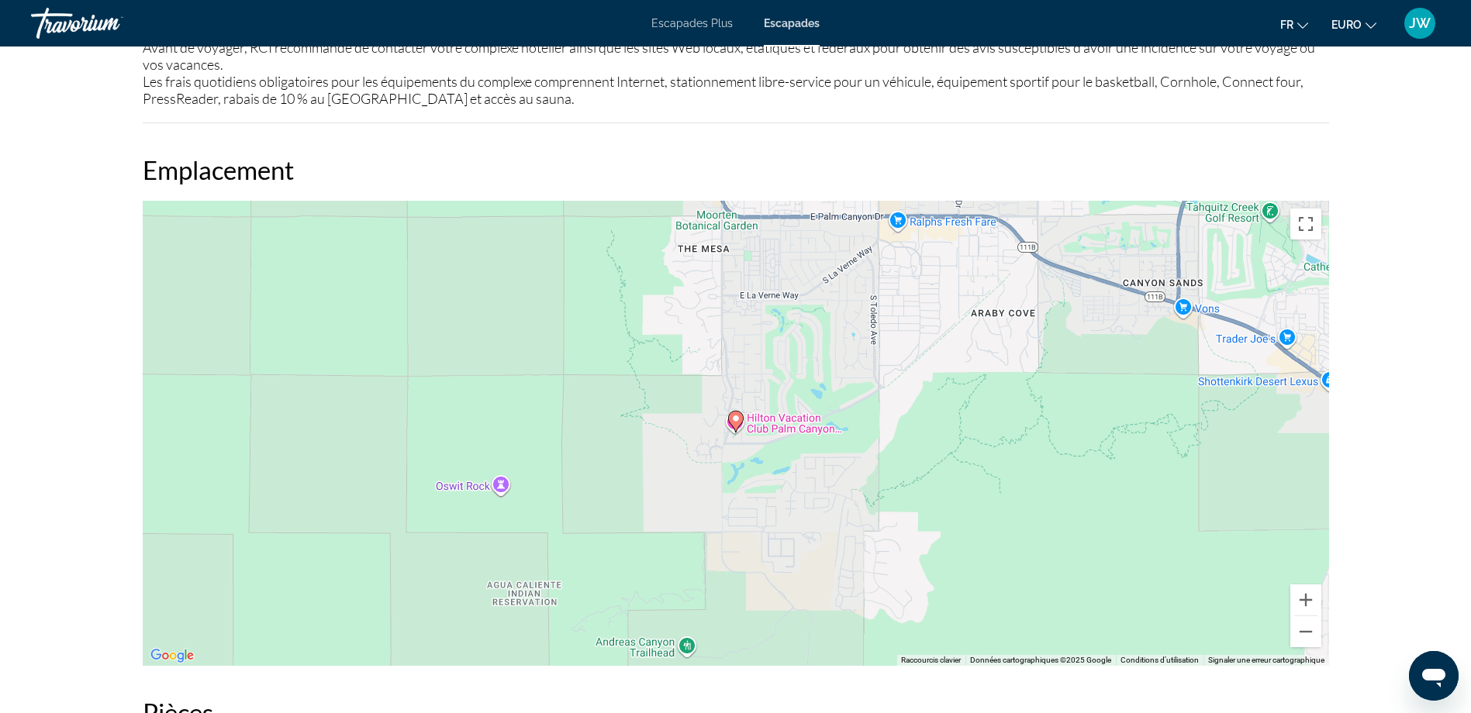
scroll to position [2016, 0]
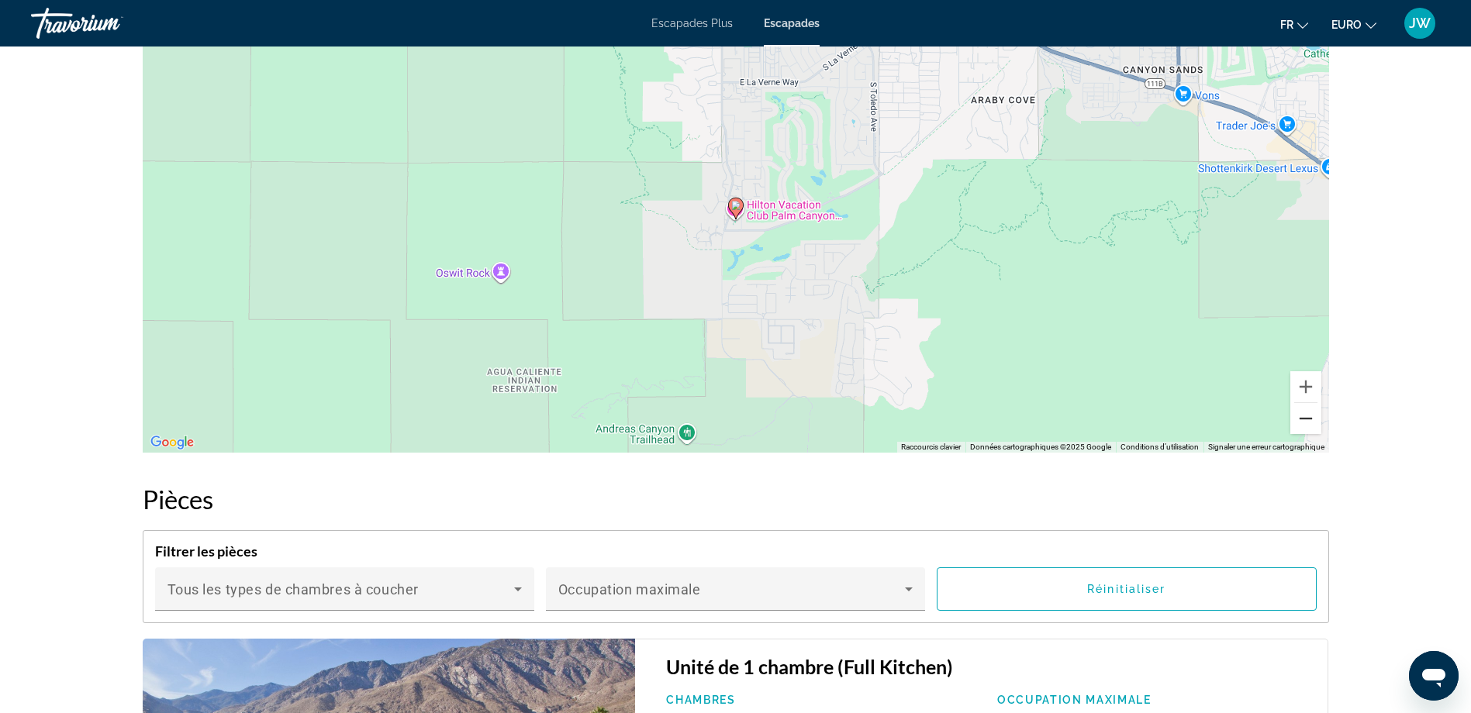
click at [1309, 421] on button "Zoom arrière" at bounding box center [1305, 418] width 31 height 31
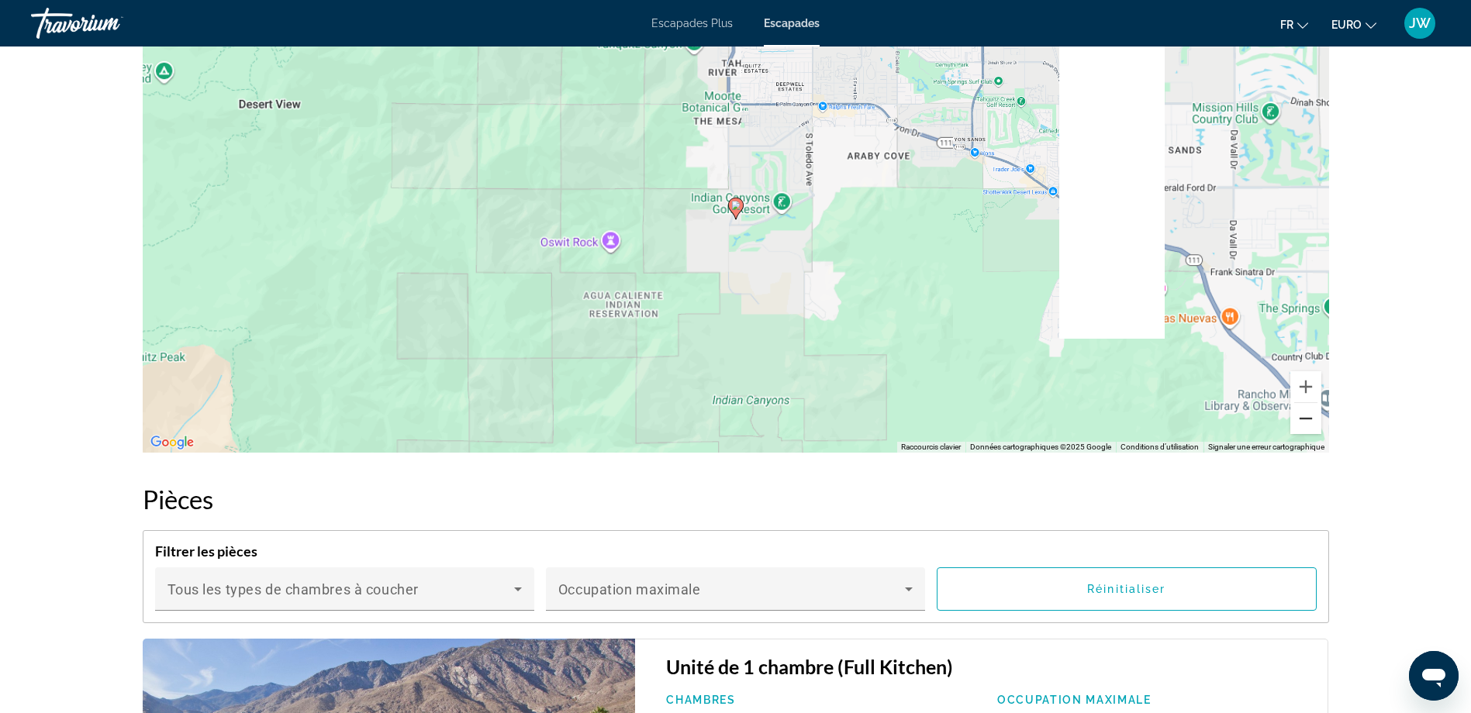
click at [1309, 421] on button "Zoom arrière" at bounding box center [1305, 418] width 31 height 31
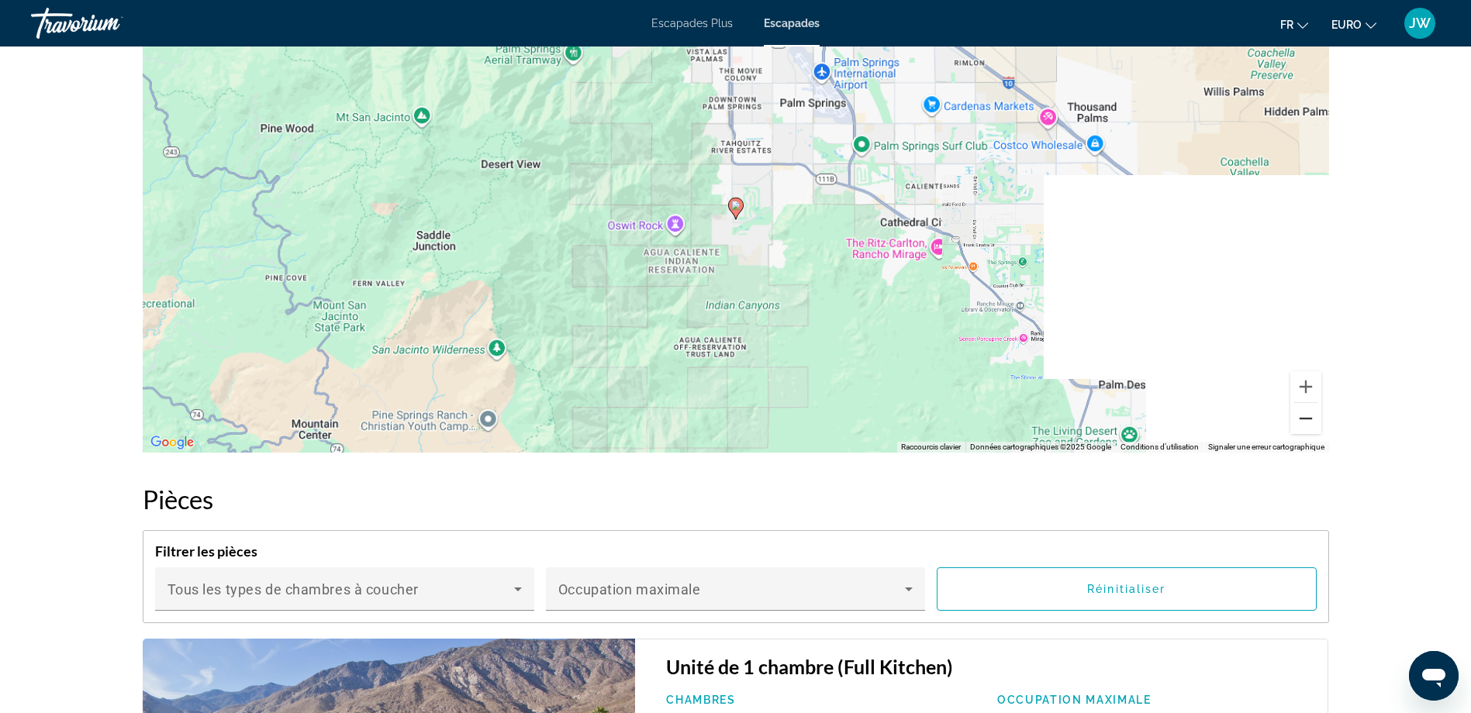
click at [1309, 421] on button "Zoom arrière" at bounding box center [1305, 418] width 31 height 31
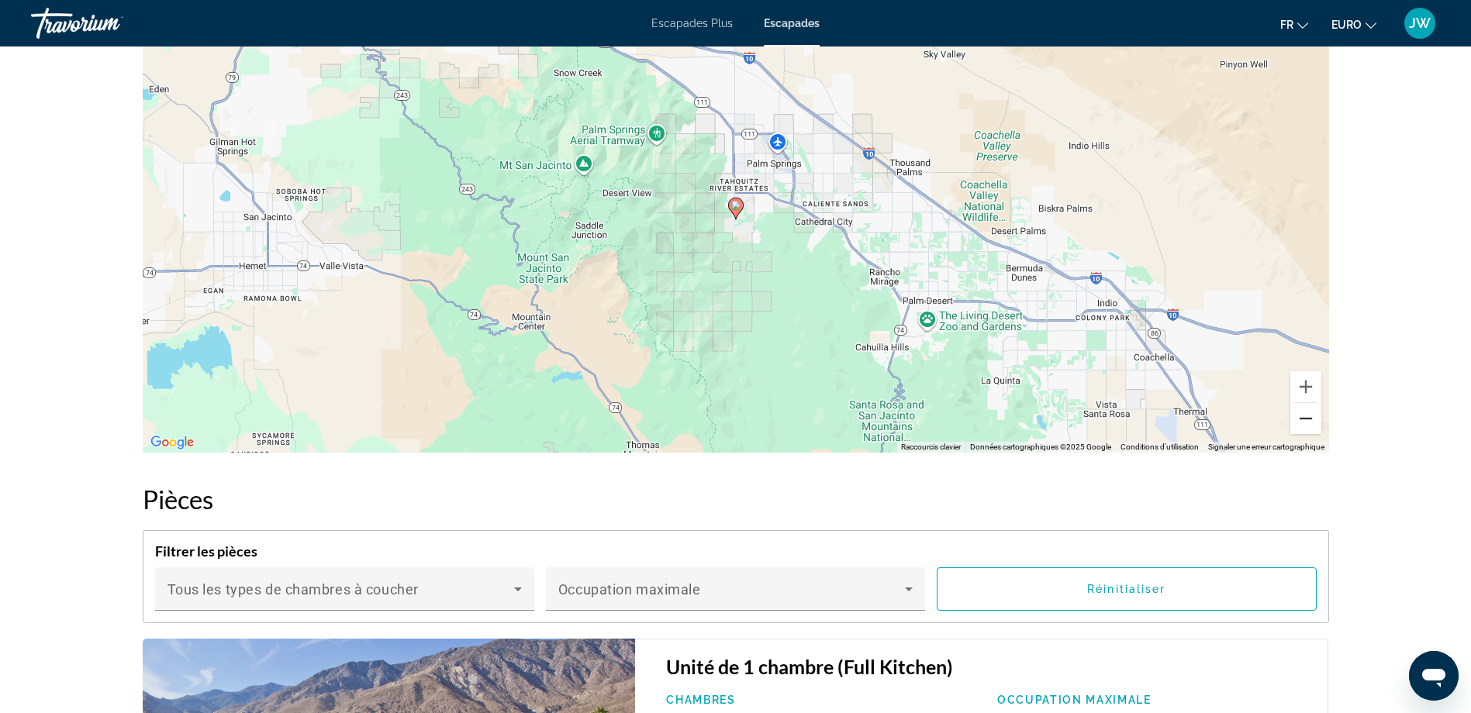
click at [1309, 421] on button "Zoom arrière" at bounding box center [1305, 418] width 31 height 31
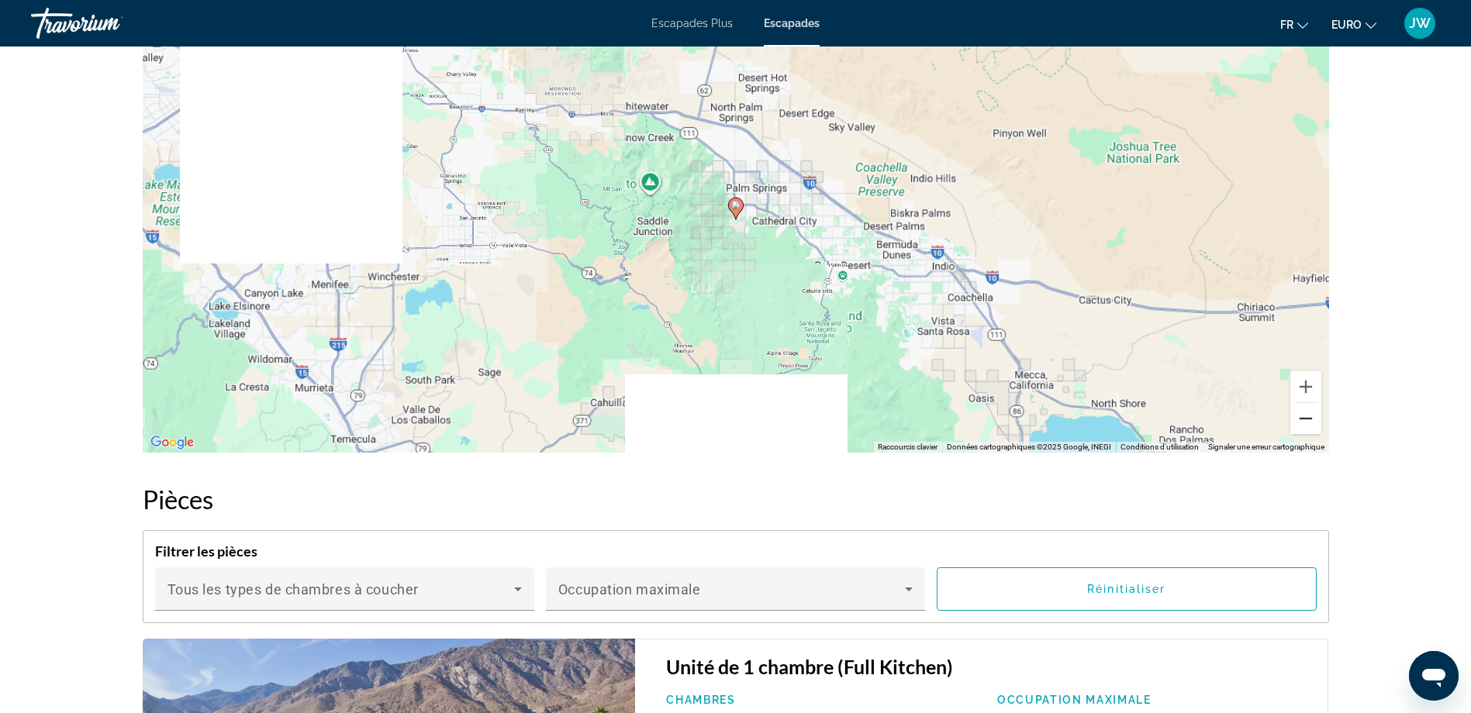
click at [1309, 421] on button "Zoom arrière" at bounding box center [1305, 418] width 31 height 31
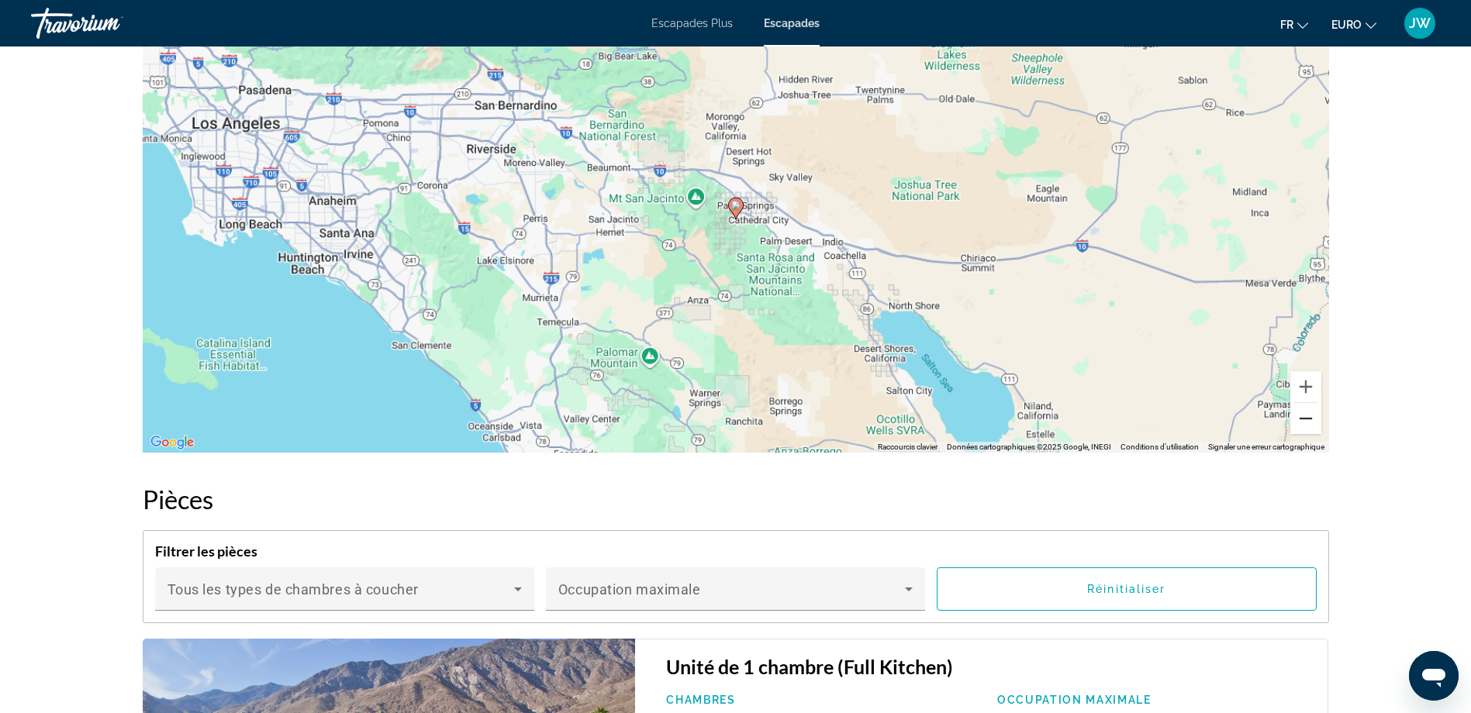
click at [1309, 421] on button "Zoom arrière" at bounding box center [1305, 418] width 31 height 31
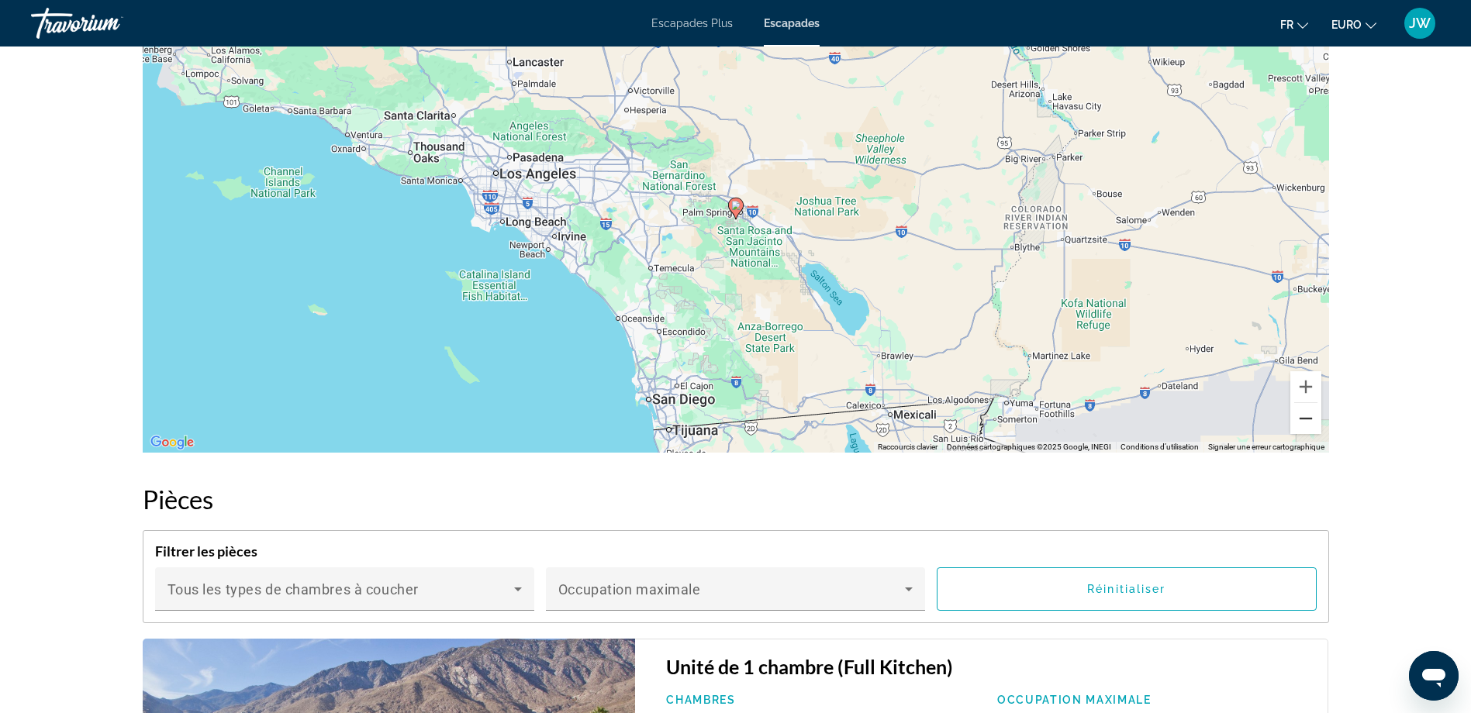
click at [1309, 421] on button "Zoom arrière" at bounding box center [1305, 418] width 31 height 31
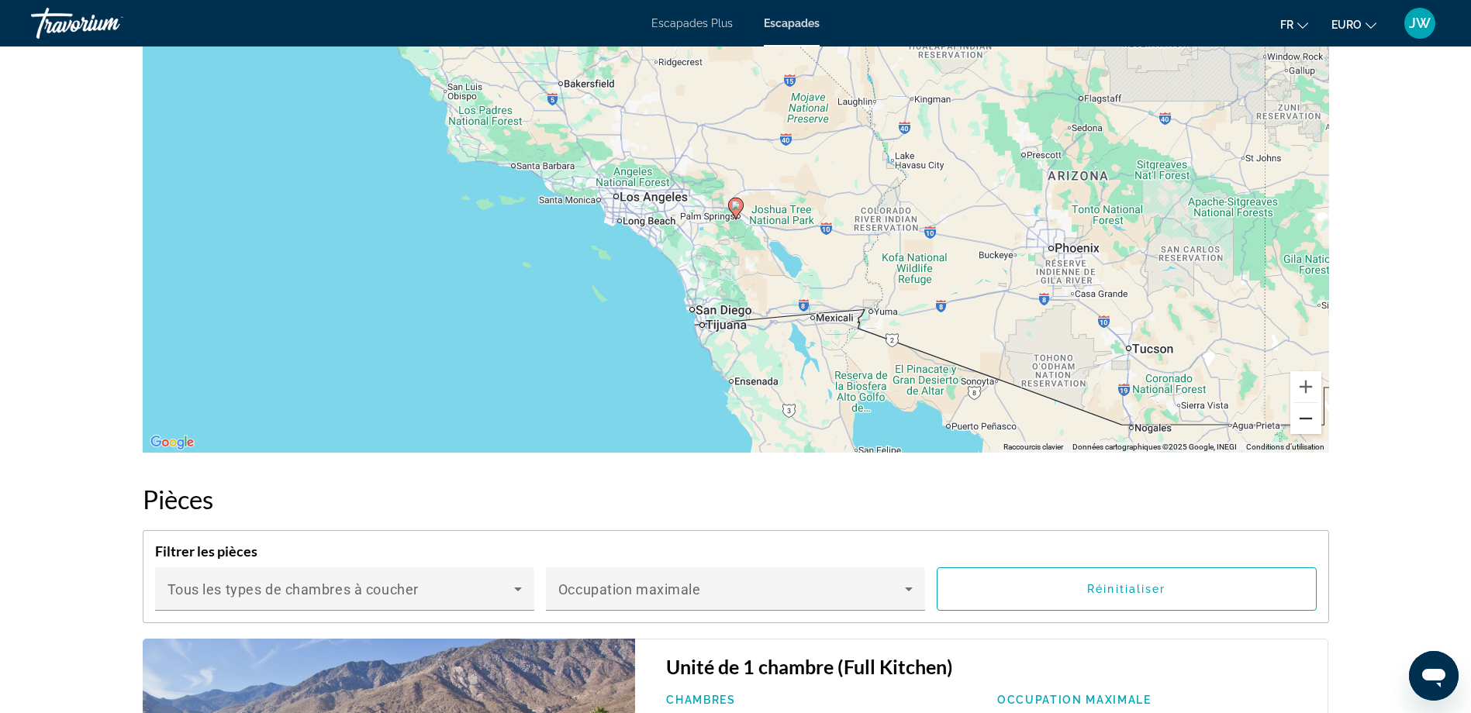
click at [1309, 421] on button "Zoom arrière" at bounding box center [1305, 418] width 31 height 31
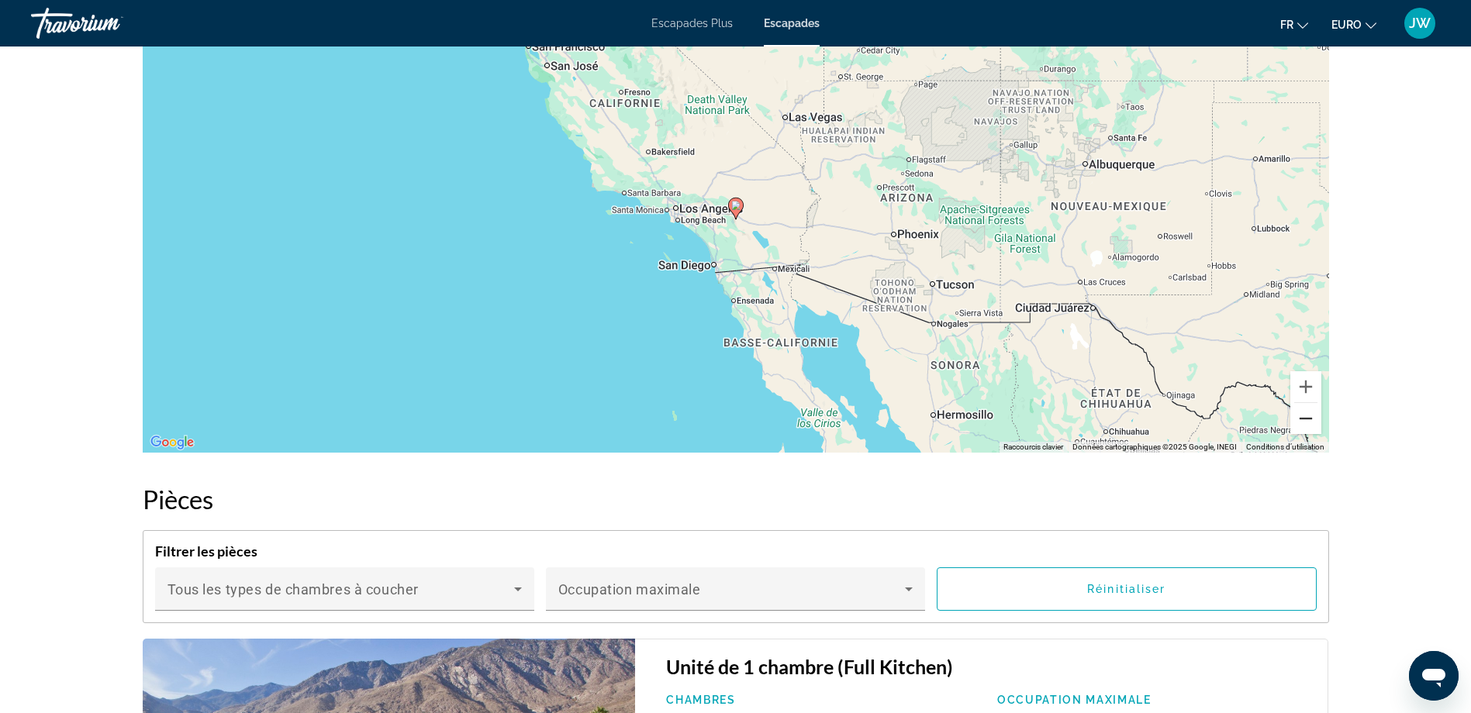
click at [1310, 421] on button "Zoom arrière" at bounding box center [1305, 418] width 31 height 31
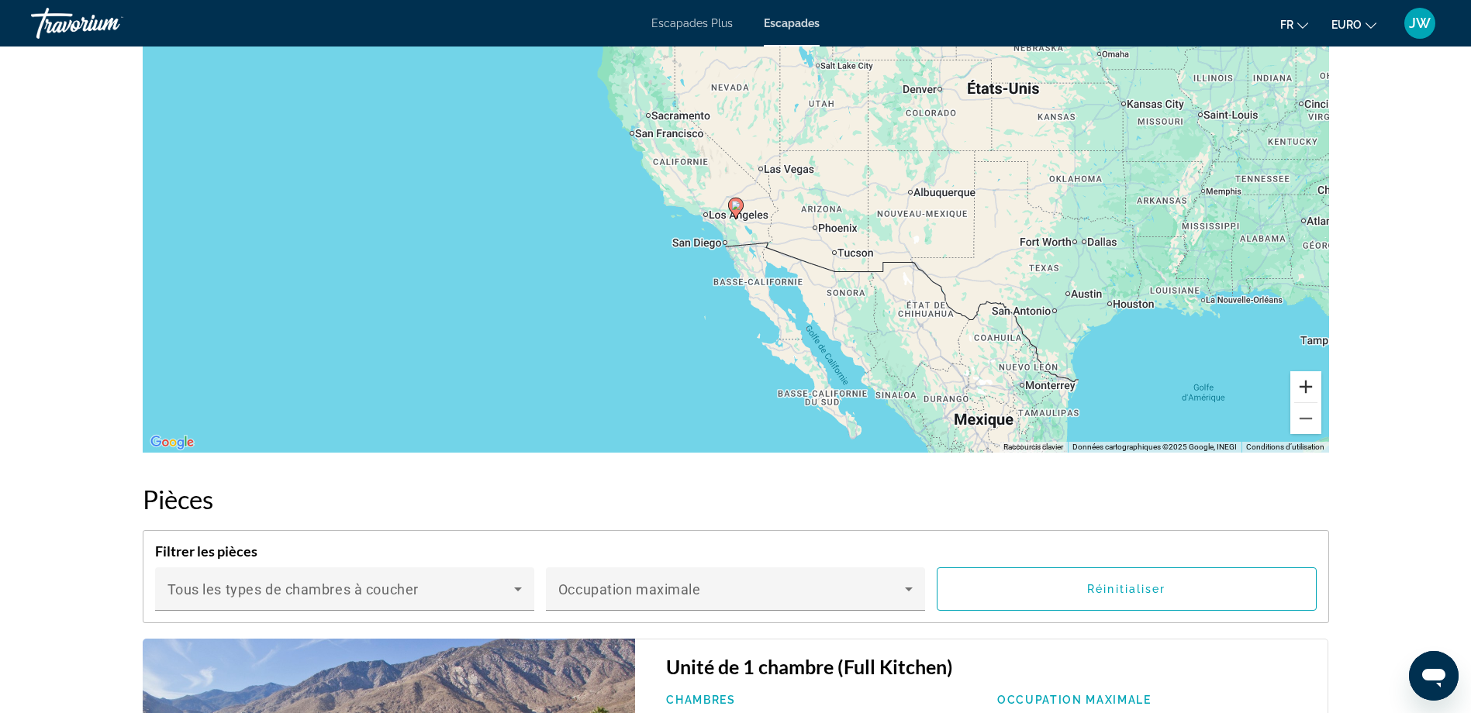
click at [1312, 378] on button "Zoom avant" at bounding box center [1305, 386] width 31 height 31
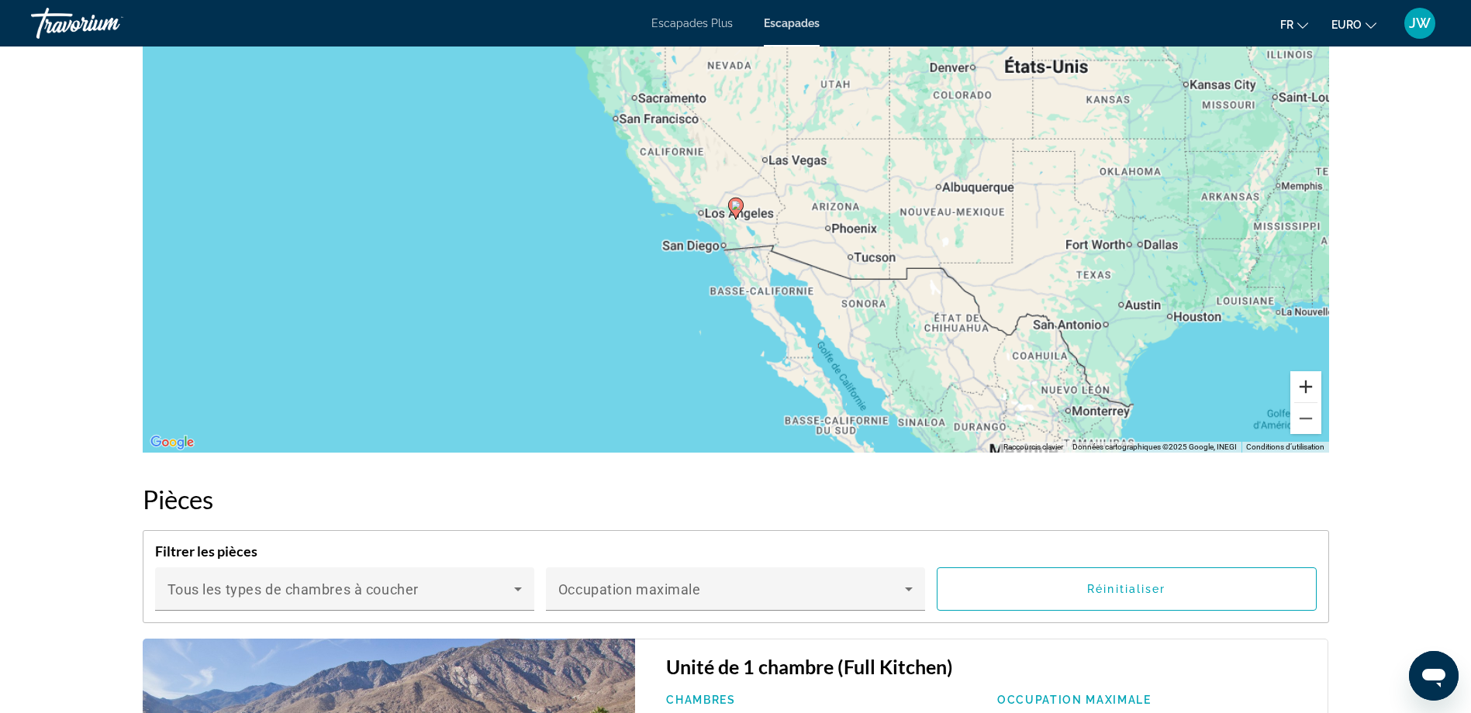
click at [1312, 378] on button "Zoom avant" at bounding box center [1305, 386] width 31 height 31
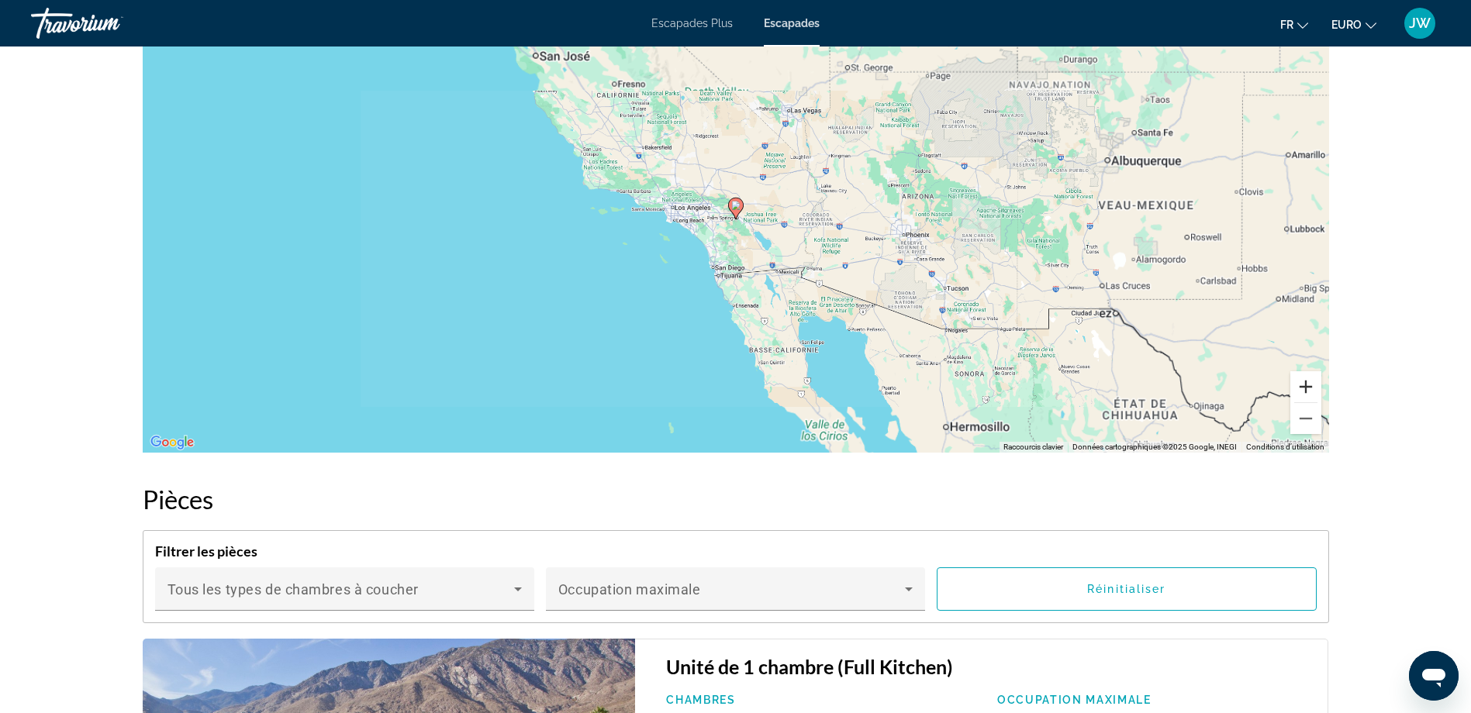
click at [1312, 378] on button "Zoom avant" at bounding box center [1305, 386] width 31 height 31
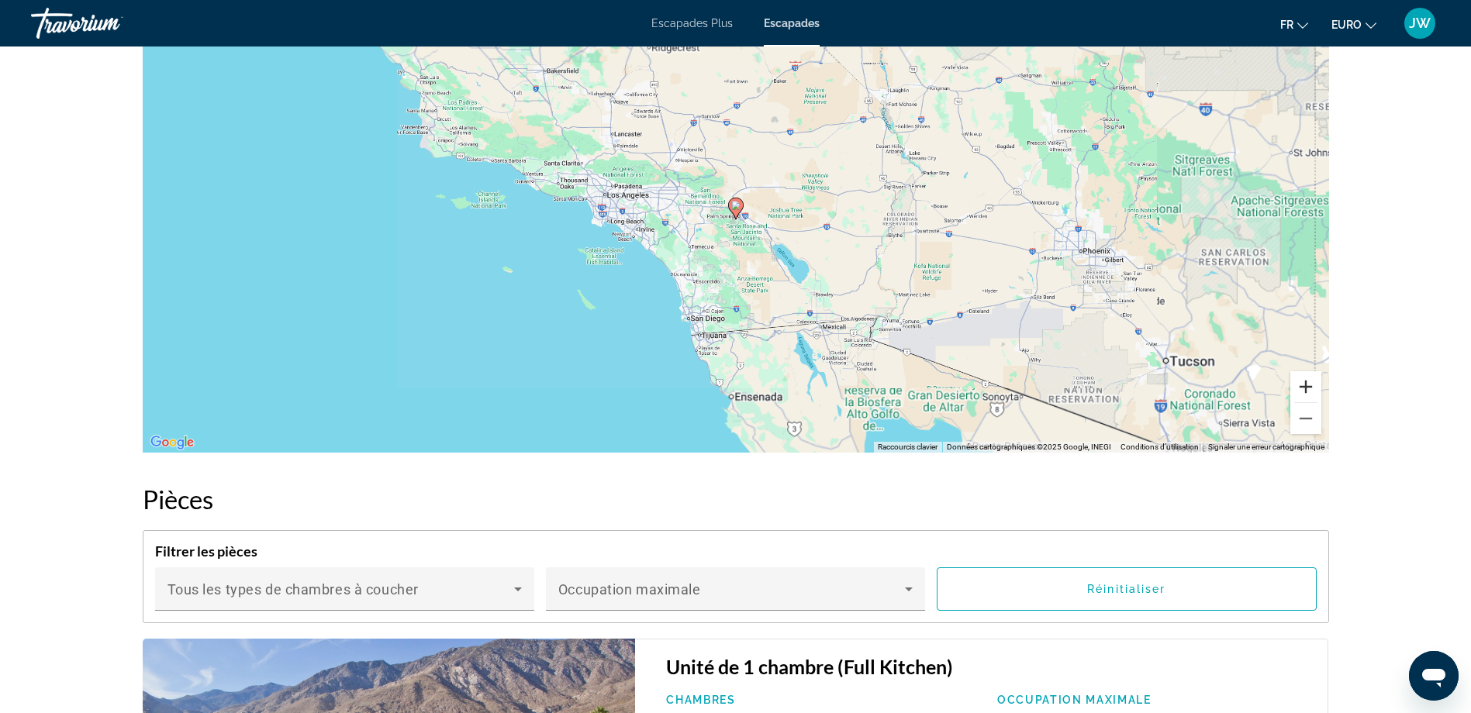
click at [1312, 378] on button "Zoom avant" at bounding box center [1305, 386] width 31 height 31
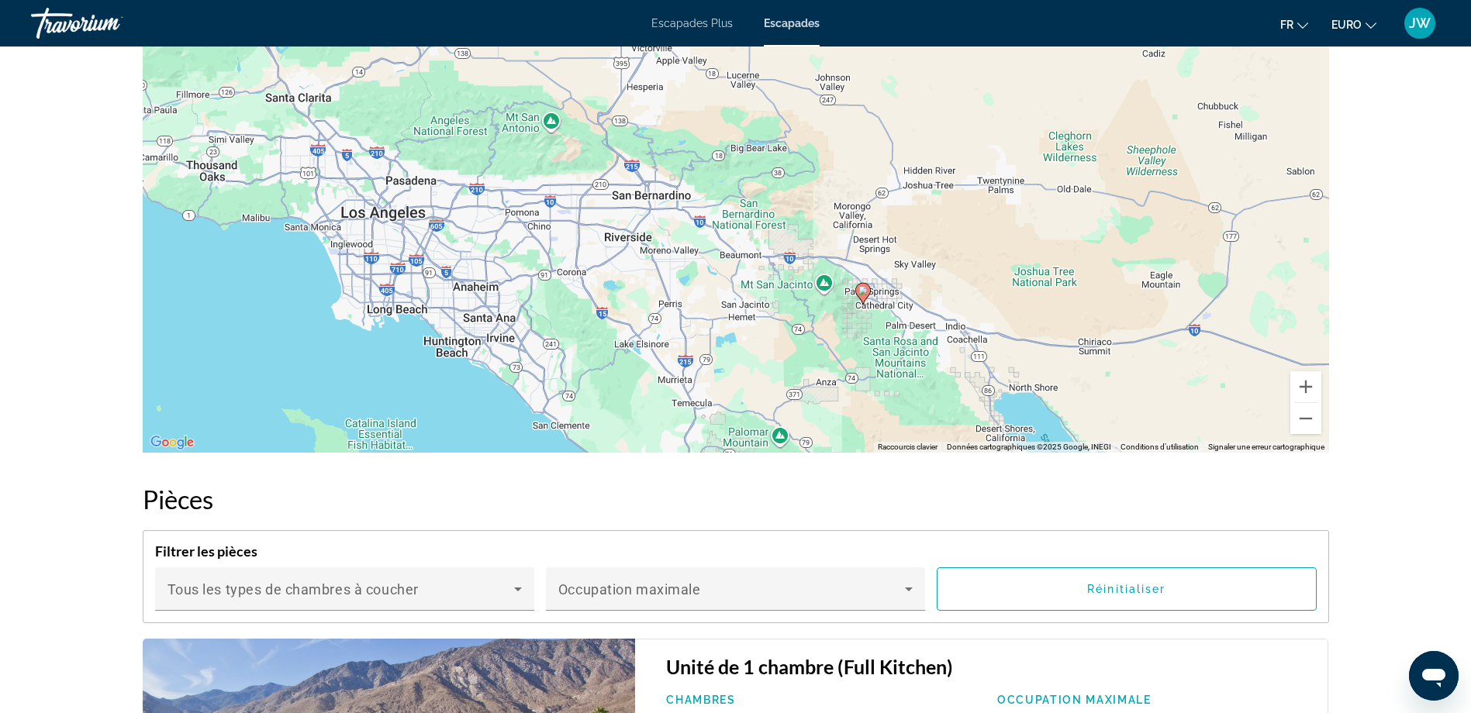
drag, startPoint x: 416, startPoint y: 236, endPoint x: 544, endPoint y: 321, distance: 153.1
click at [544, 321] on div "Pour activer le glissement avec le clavier, appuyez sur Alt+Entrée. Une fois ce…" at bounding box center [736, 220] width 1186 height 465
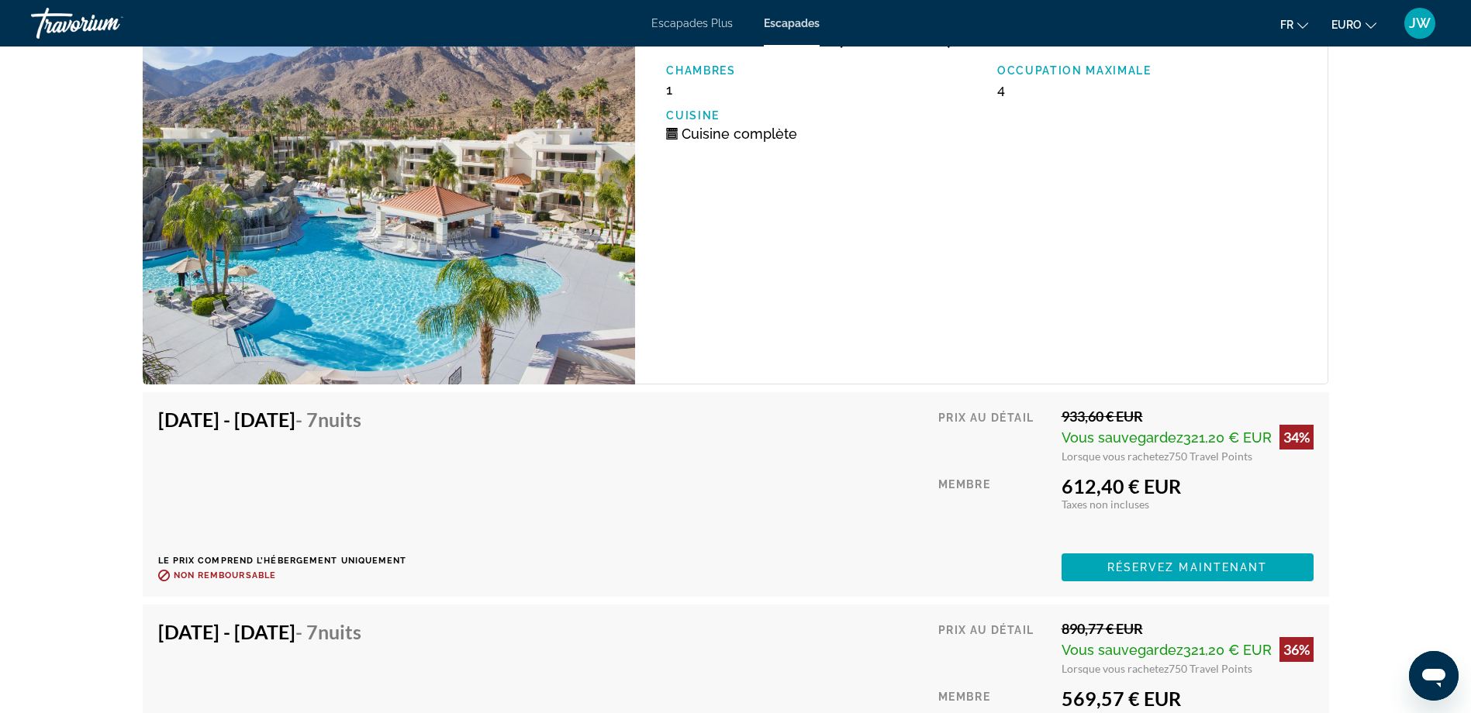
scroll to position [2636, 0]
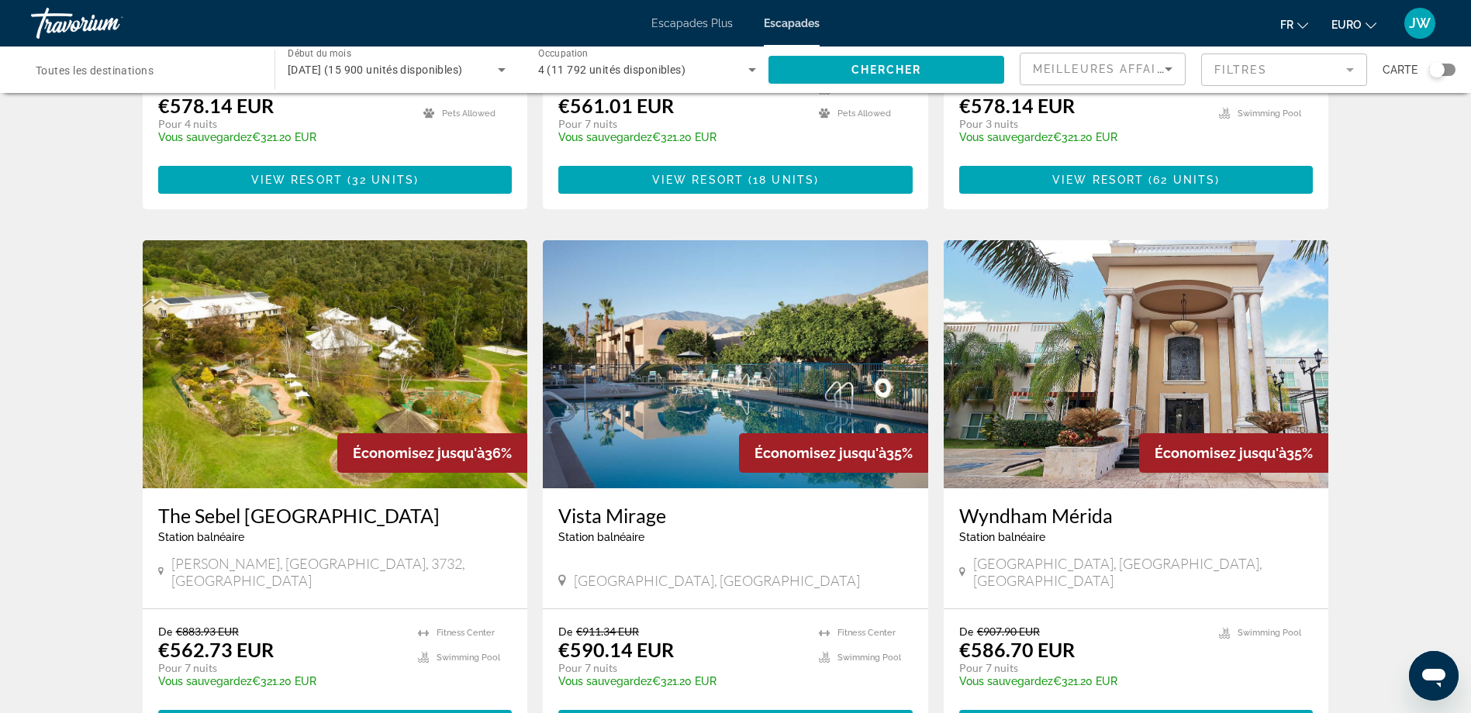
scroll to position [1628, 0]
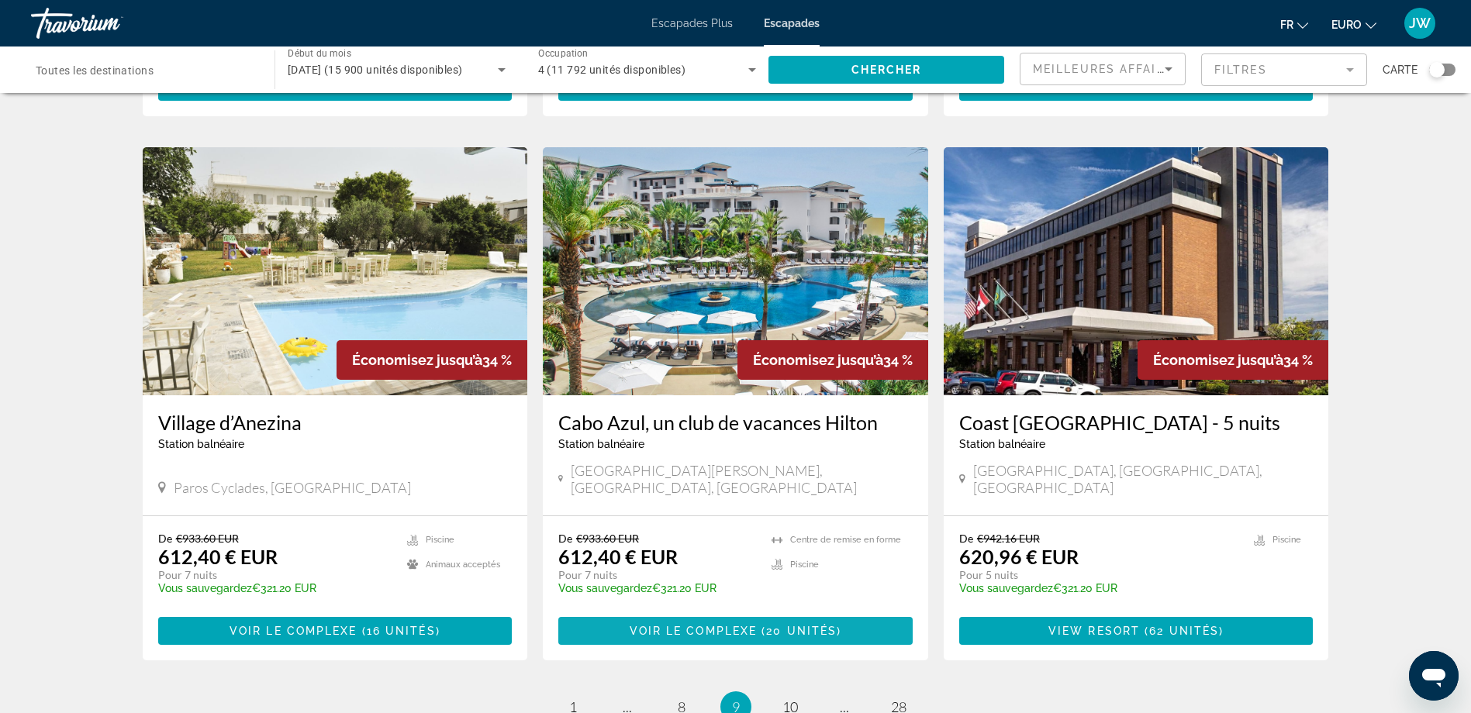
scroll to position [1783, 0]
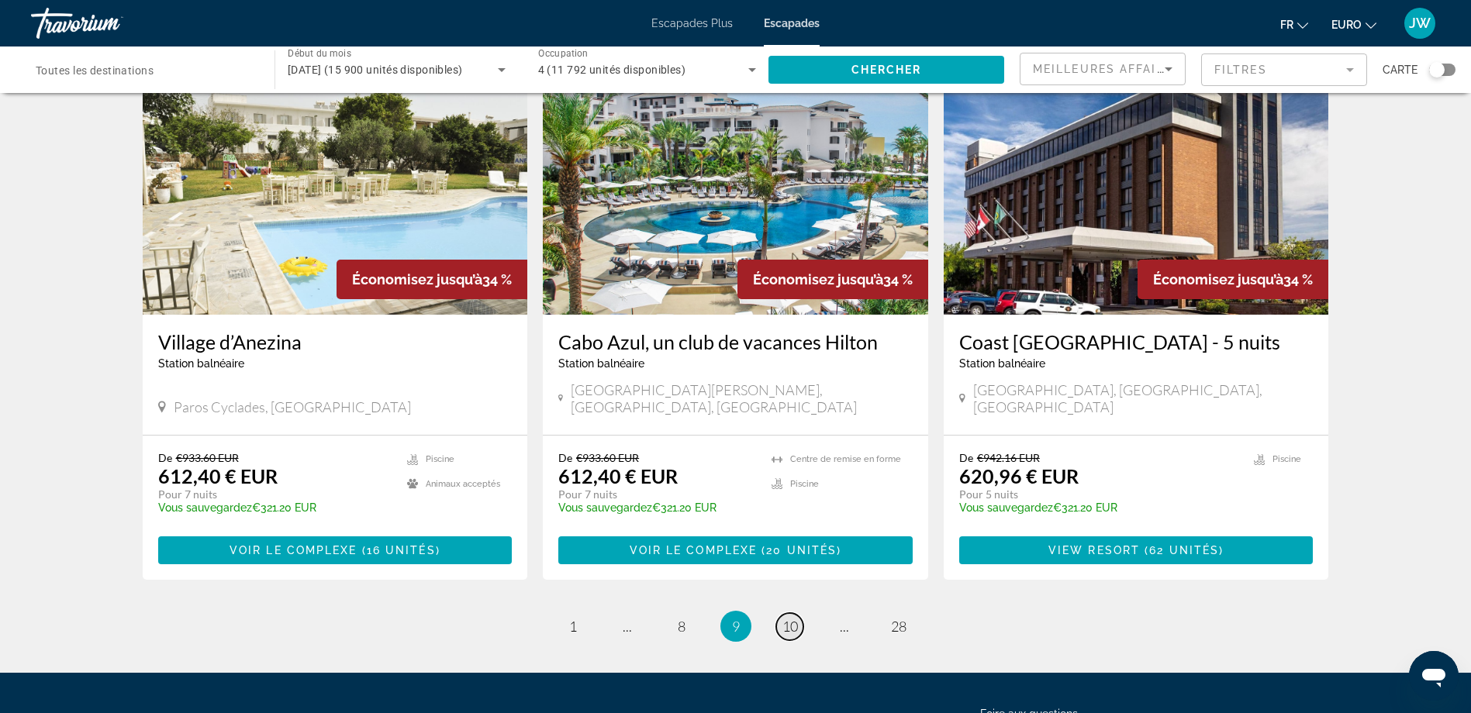
click at [792, 618] on span "10" at bounding box center [790, 626] width 16 height 17
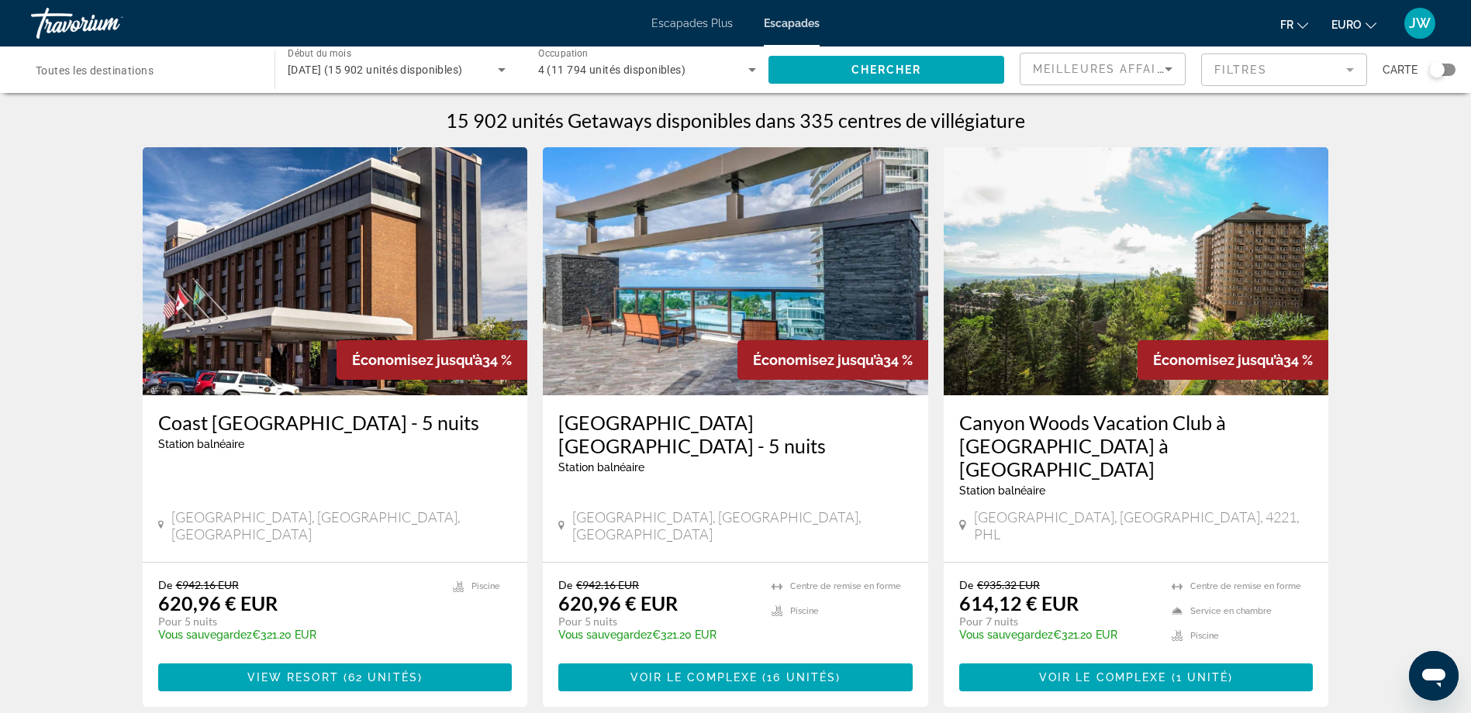
click at [1257, 65] on mat-form-field "Filtres" at bounding box center [1284, 70] width 166 height 33
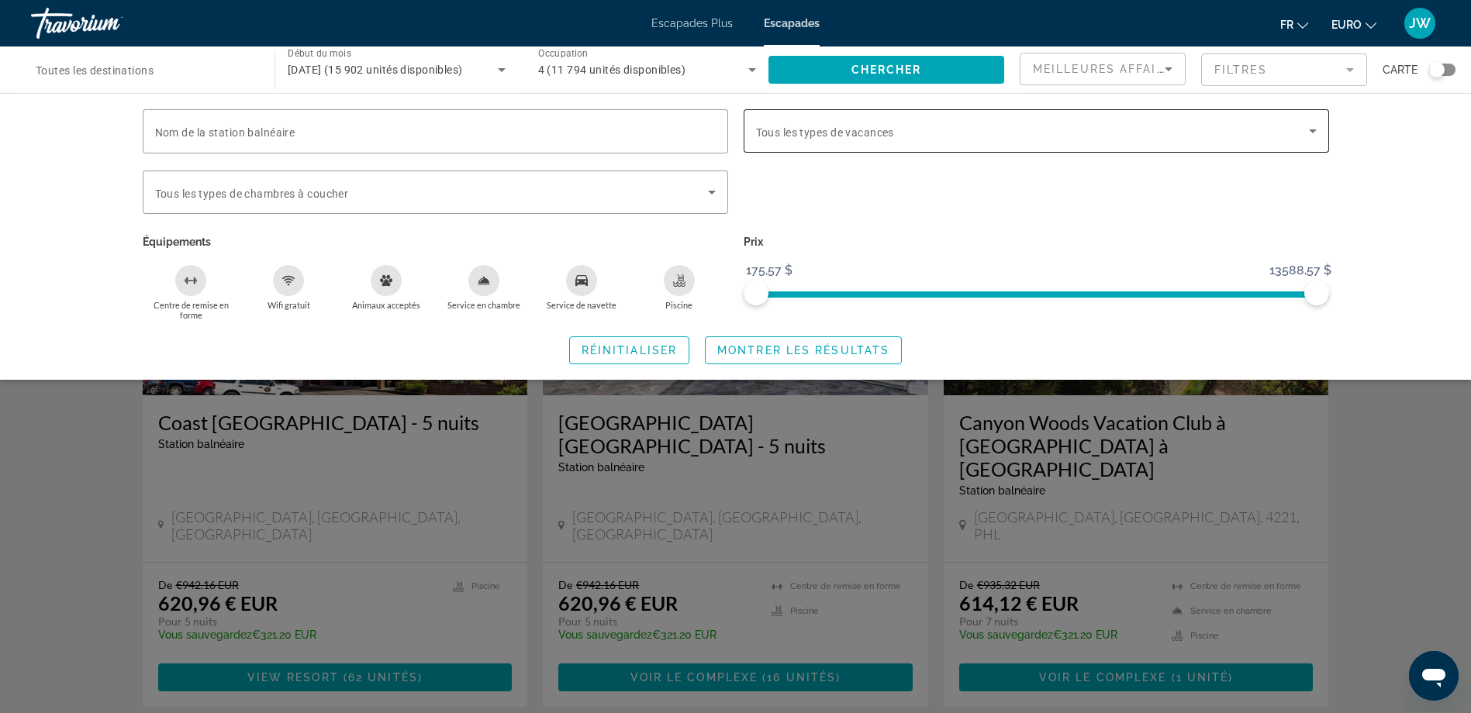
click at [1239, 135] on span "Widget de recherche" at bounding box center [1032, 131] width 553 height 19
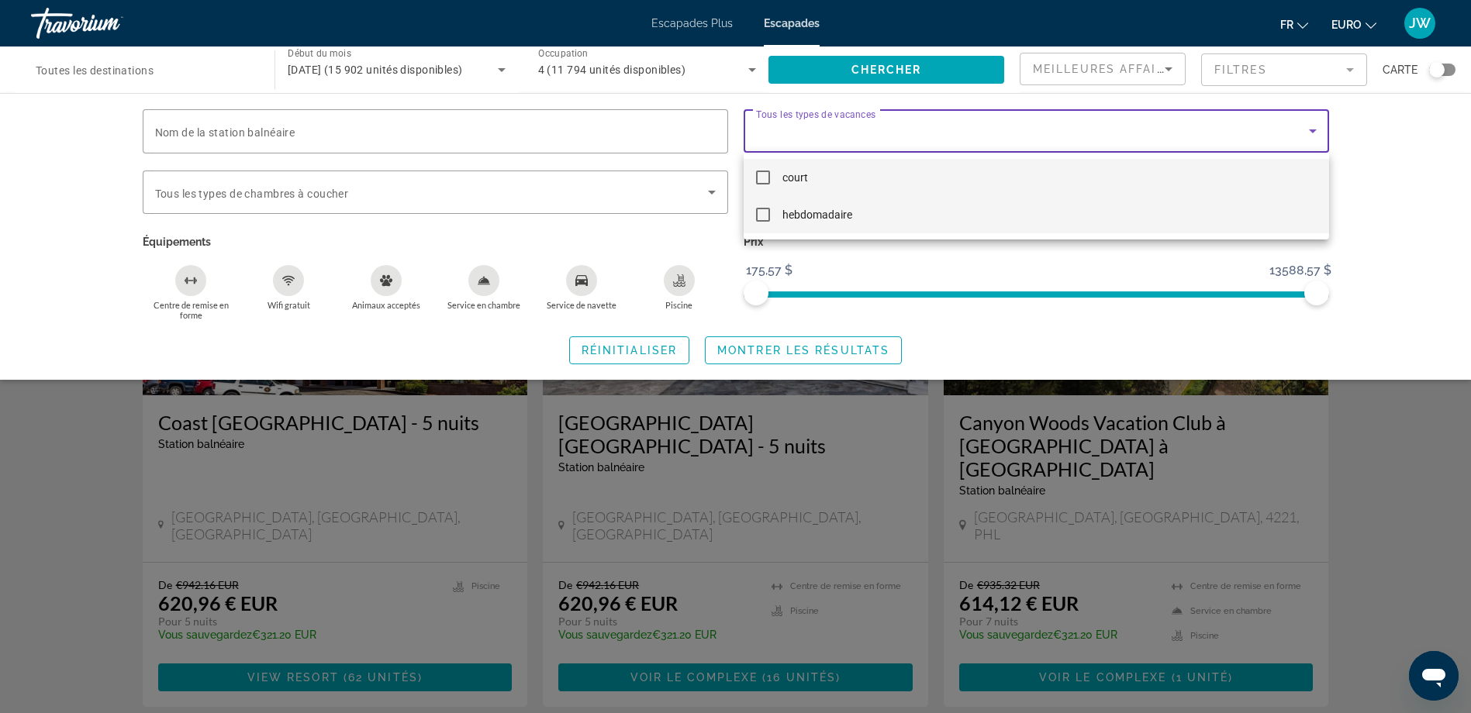
click at [760, 219] on mat-pseudo-checkbox at bounding box center [763, 215] width 14 height 14
click at [645, 353] on div at bounding box center [735, 356] width 1471 height 713
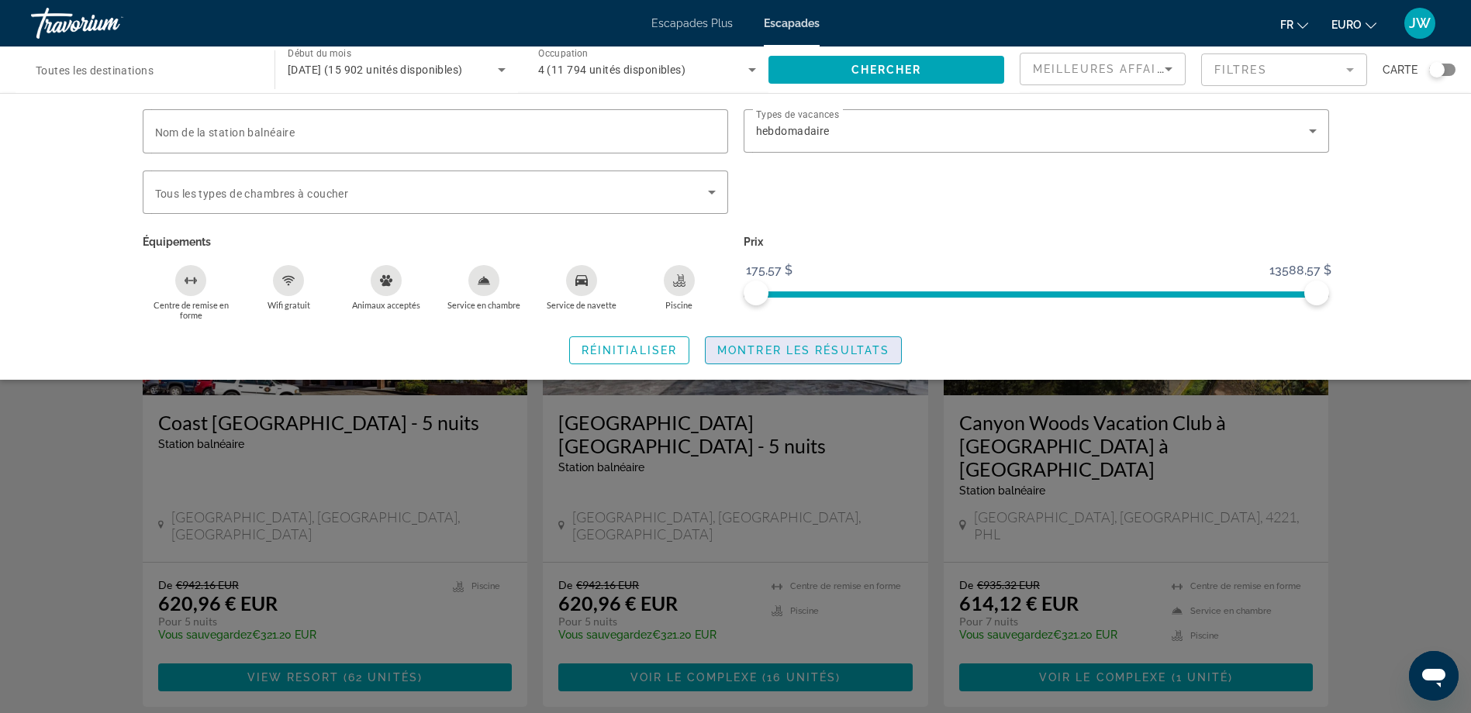
click at [759, 347] on span "Montrer les résultats" at bounding box center [803, 350] width 172 height 12
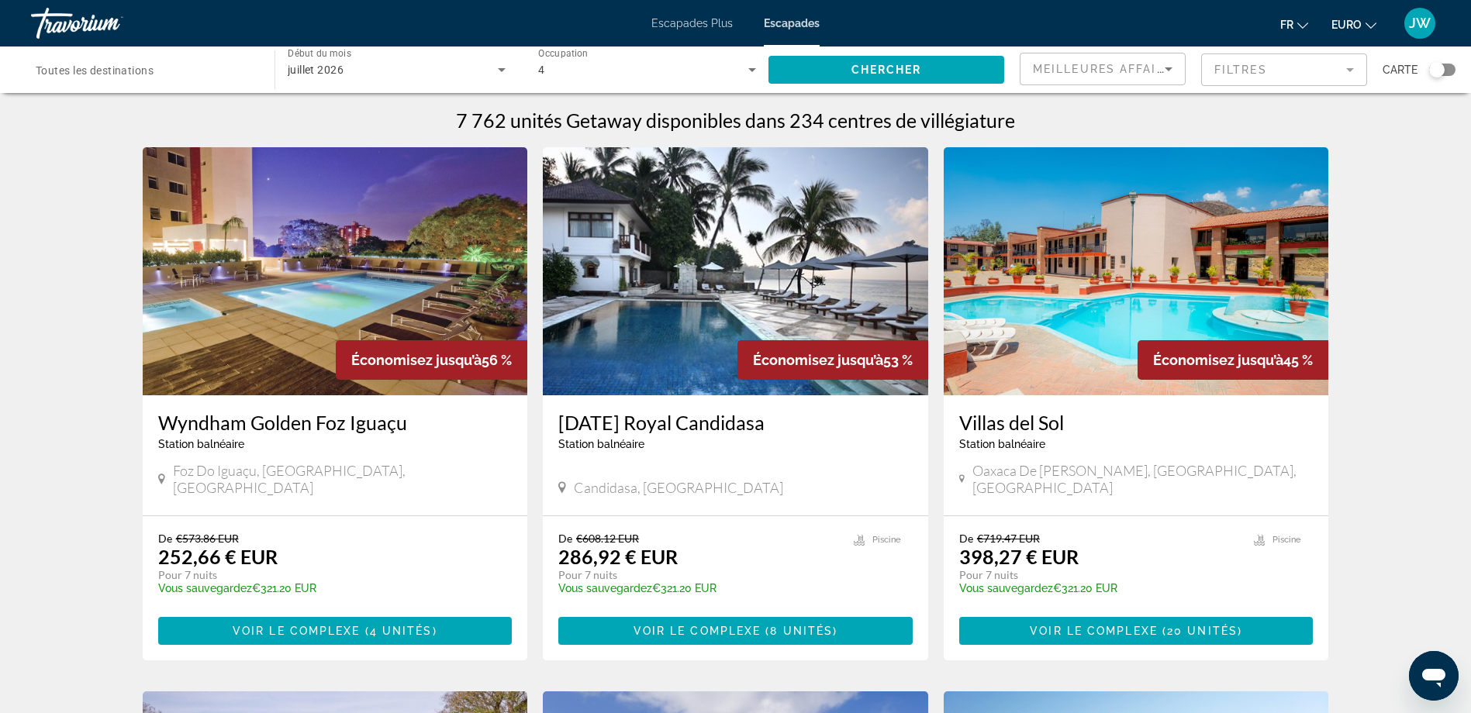
click at [707, 262] on img "Contenu principal" at bounding box center [735, 271] width 385 height 248
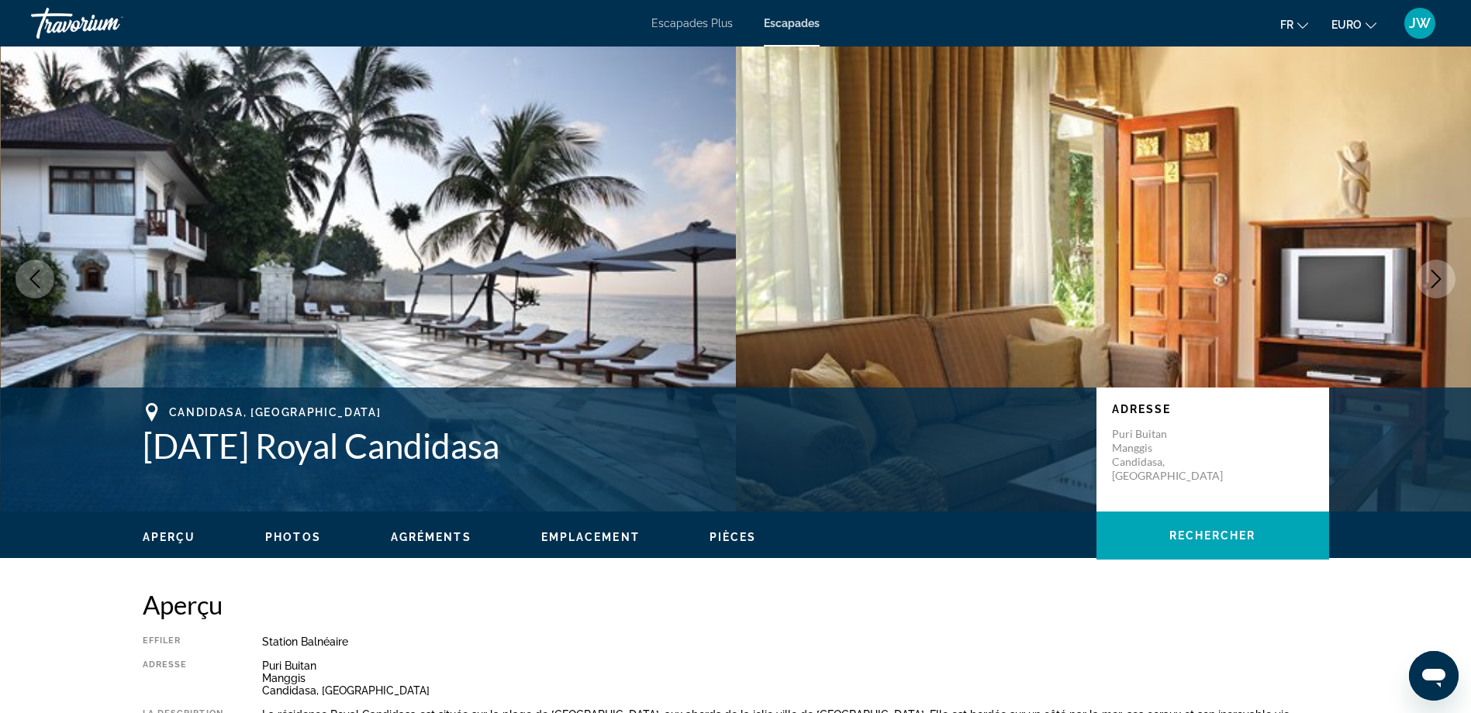
click at [1439, 274] on icon "Image suivante" at bounding box center [1436, 279] width 19 height 19
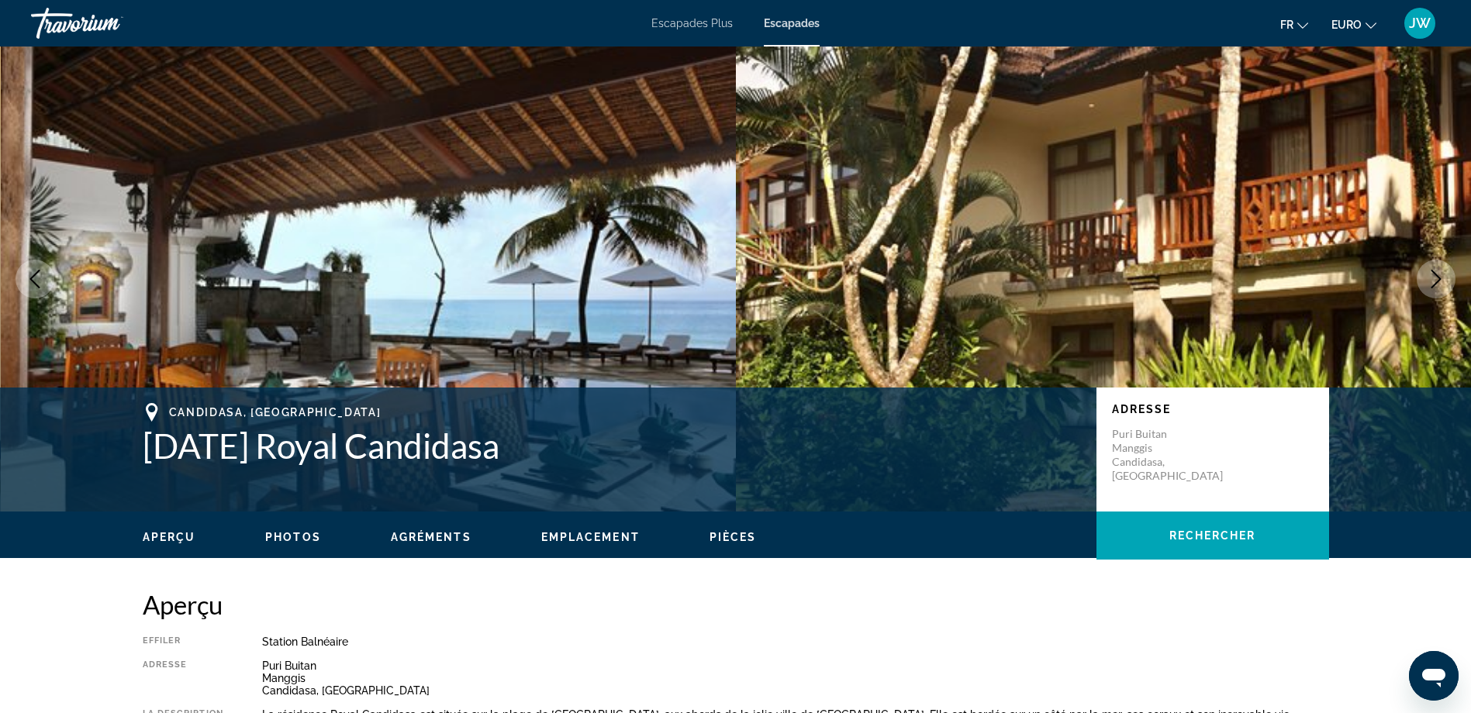
click at [1438, 274] on icon "Image suivante" at bounding box center [1436, 279] width 19 height 19
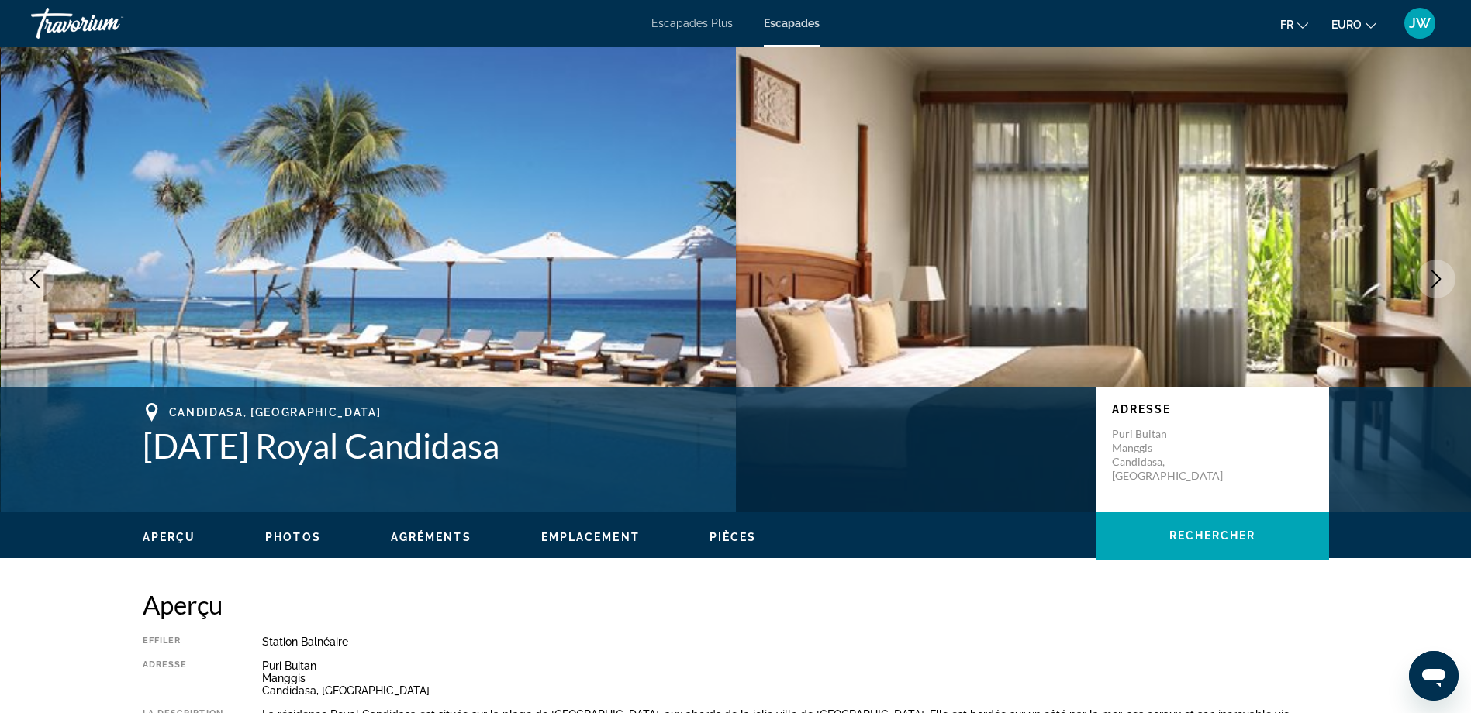
click at [1438, 274] on icon "Image suivante" at bounding box center [1436, 279] width 19 height 19
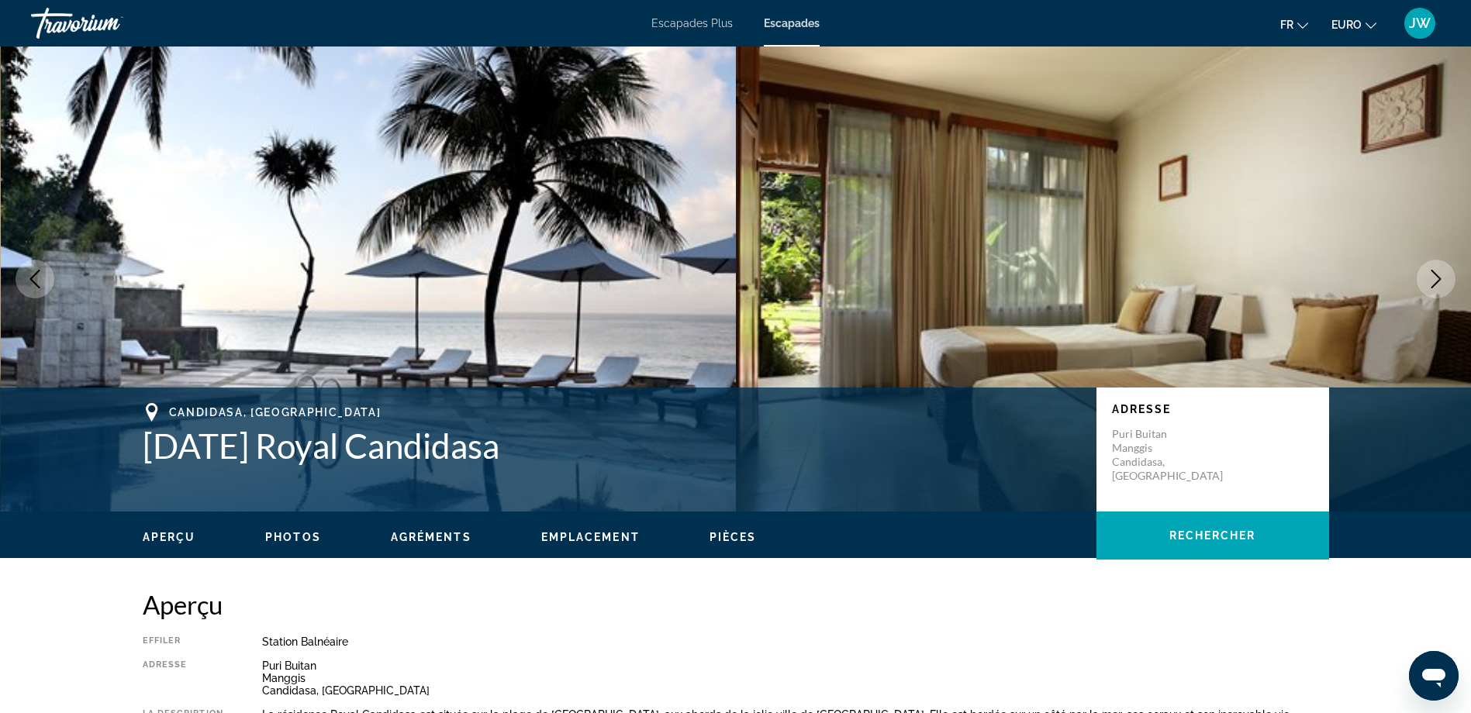
click at [1438, 274] on icon "Image suivante" at bounding box center [1436, 279] width 19 height 19
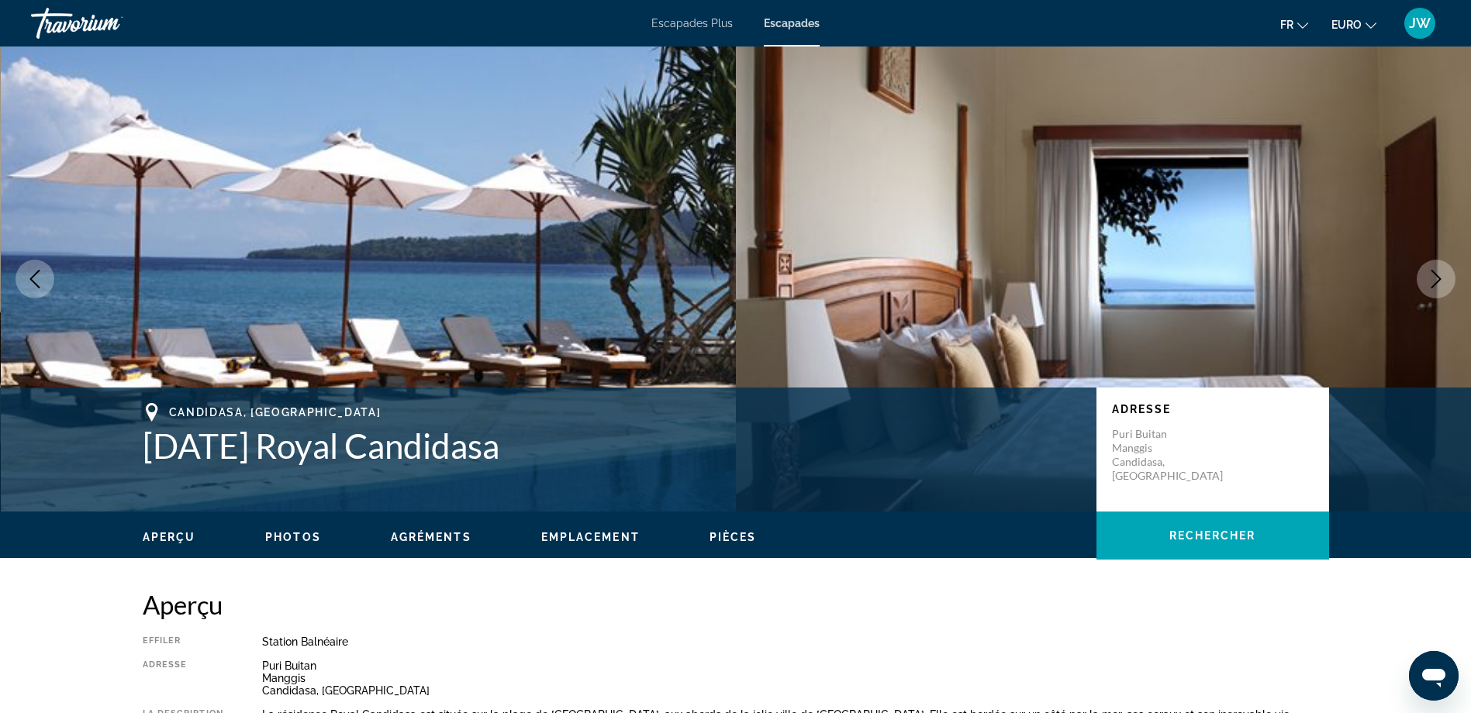
click at [1438, 274] on icon "Image suivante" at bounding box center [1436, 279] width 19 height 19
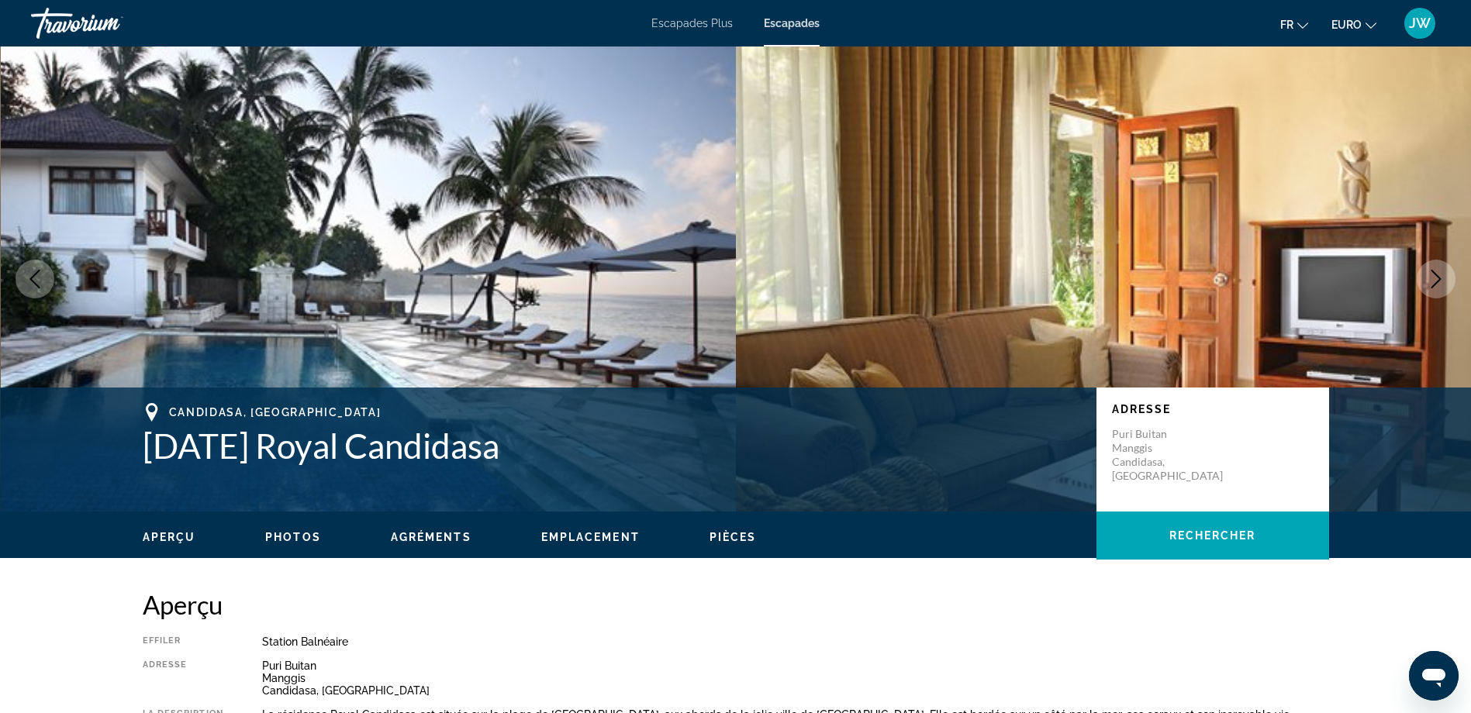
click at [1438, 274] on icon "Image suivante" at bounding box center [1436, 279] width 19 height 19
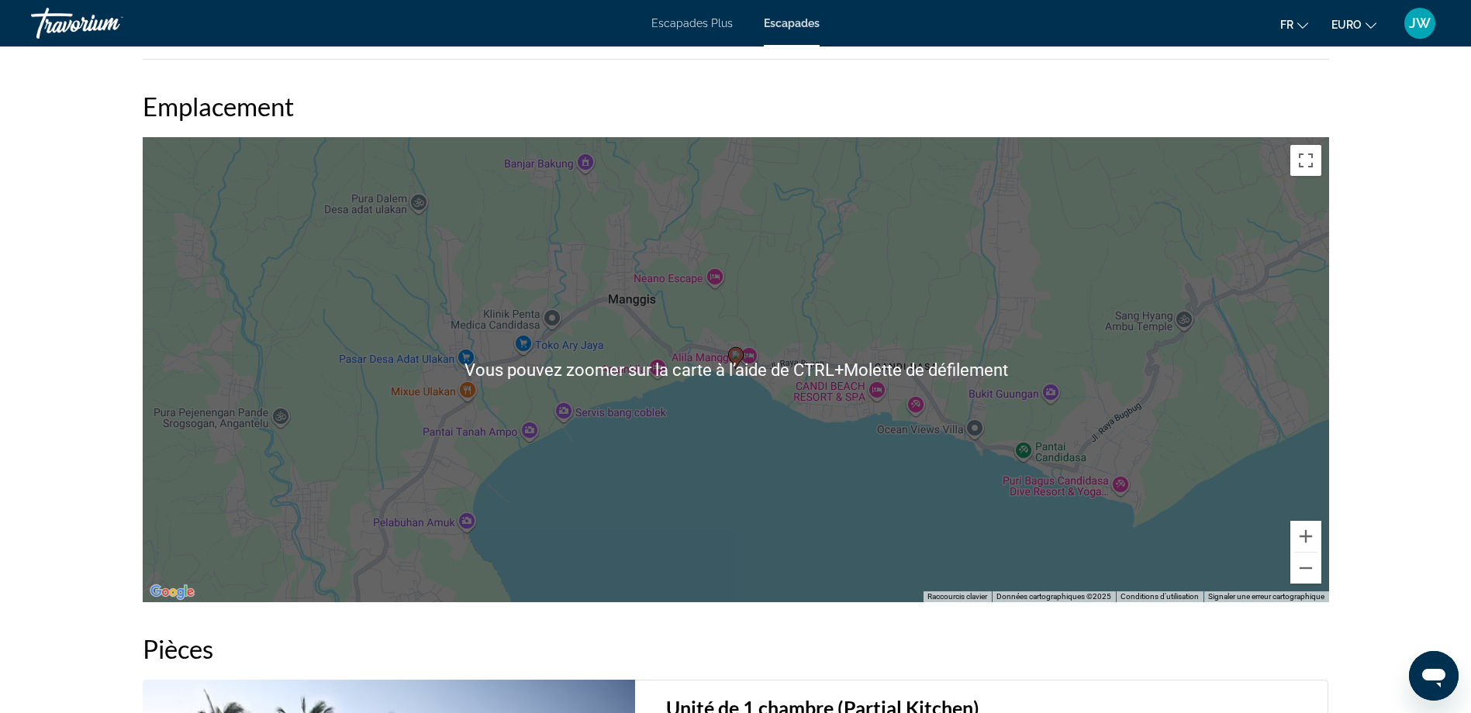
scroll to position [1939, 0]
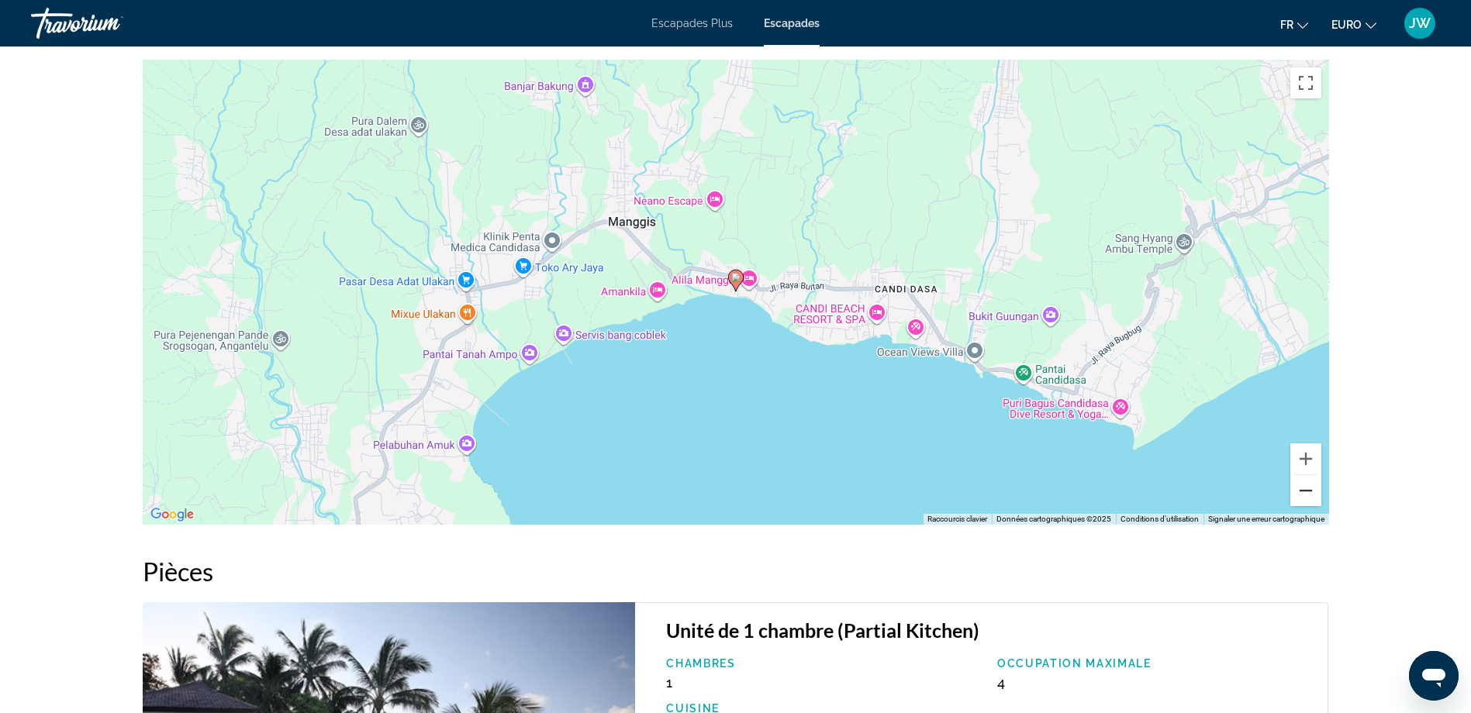
click at [1303, 492] on button "Zoom arrière" at bounding box center [1305, 490] width 31 height 31
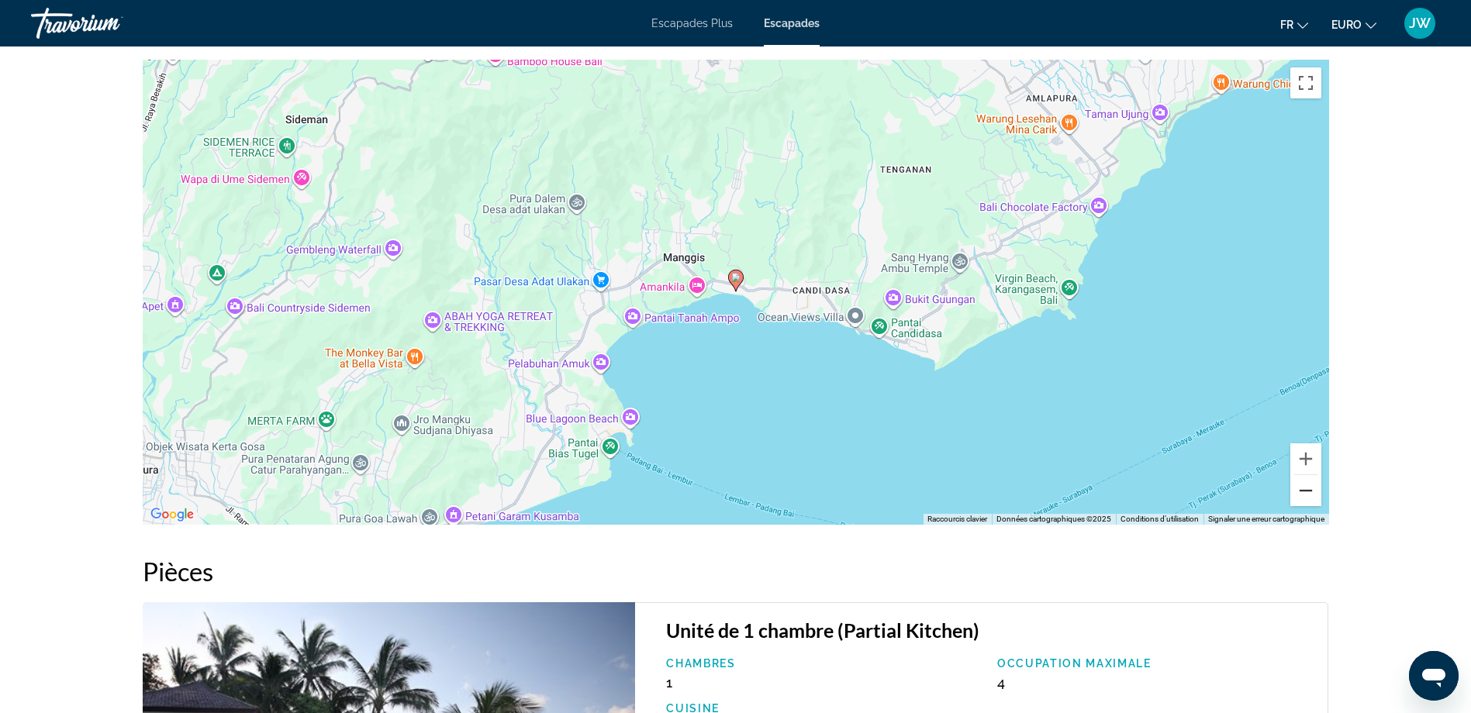
click at [1303, 492] on button "Zoom arrière" at bounding box center [1305, 490] width 31 height 31
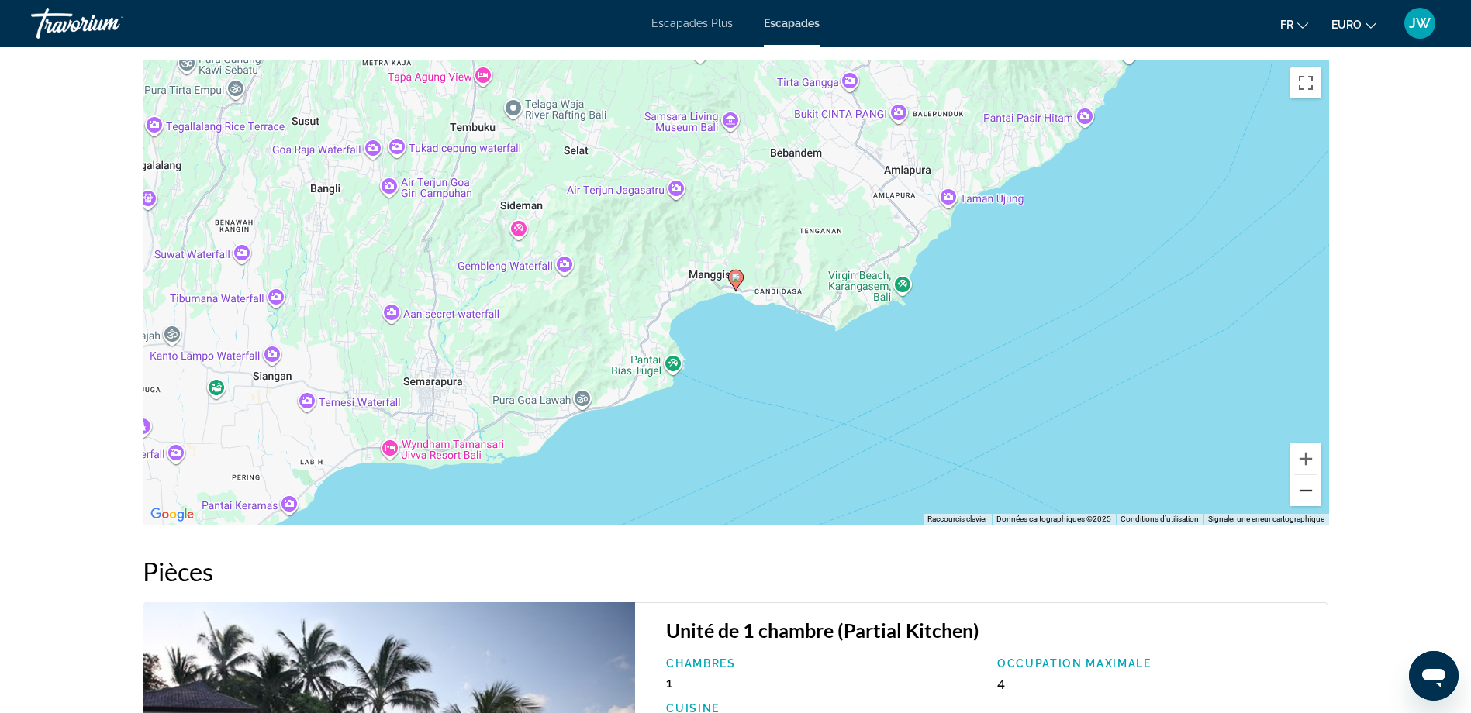
click at [1303, 492] on button "Zoom arrière" at bounding box center [1305, 490] width 31 height 31
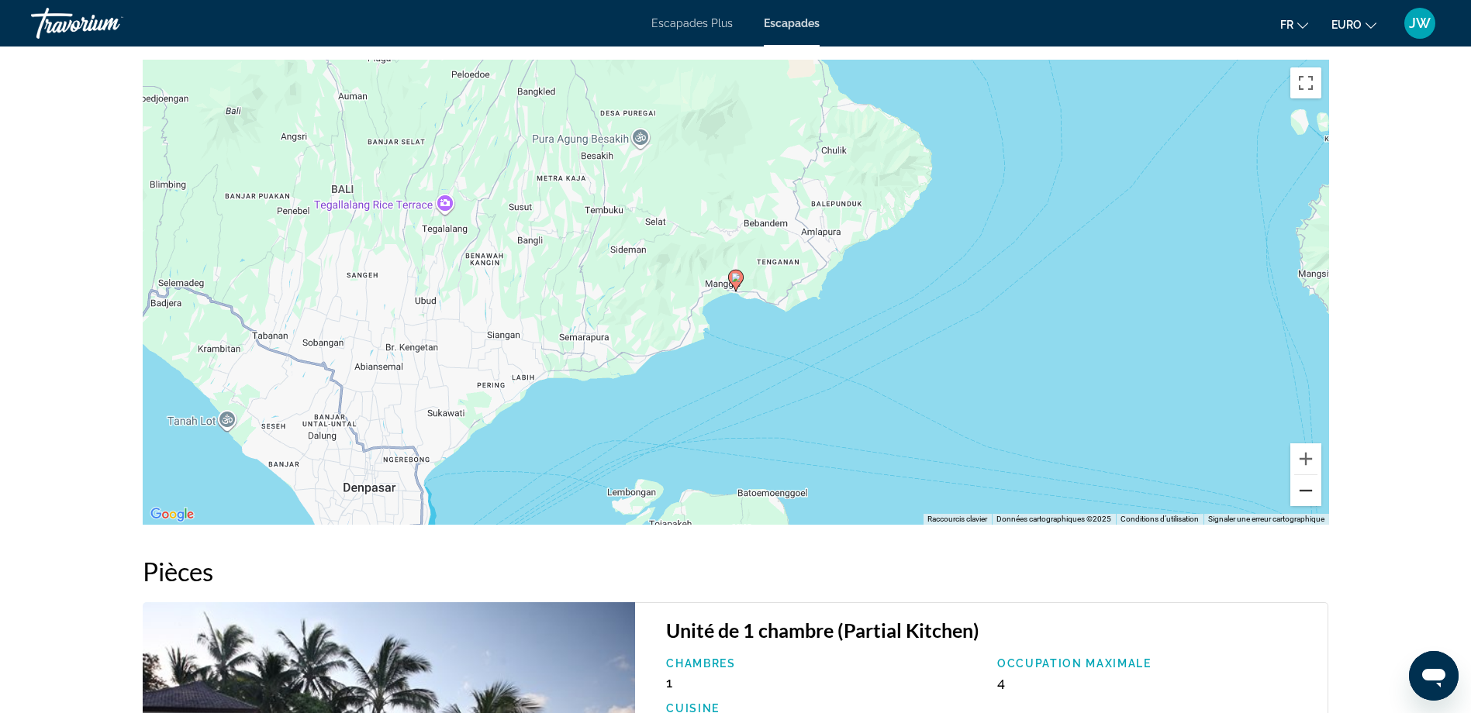
click at [1303, 492] on button "Zoom arrière" at bounding box center [1305, 490] width 31 height 31
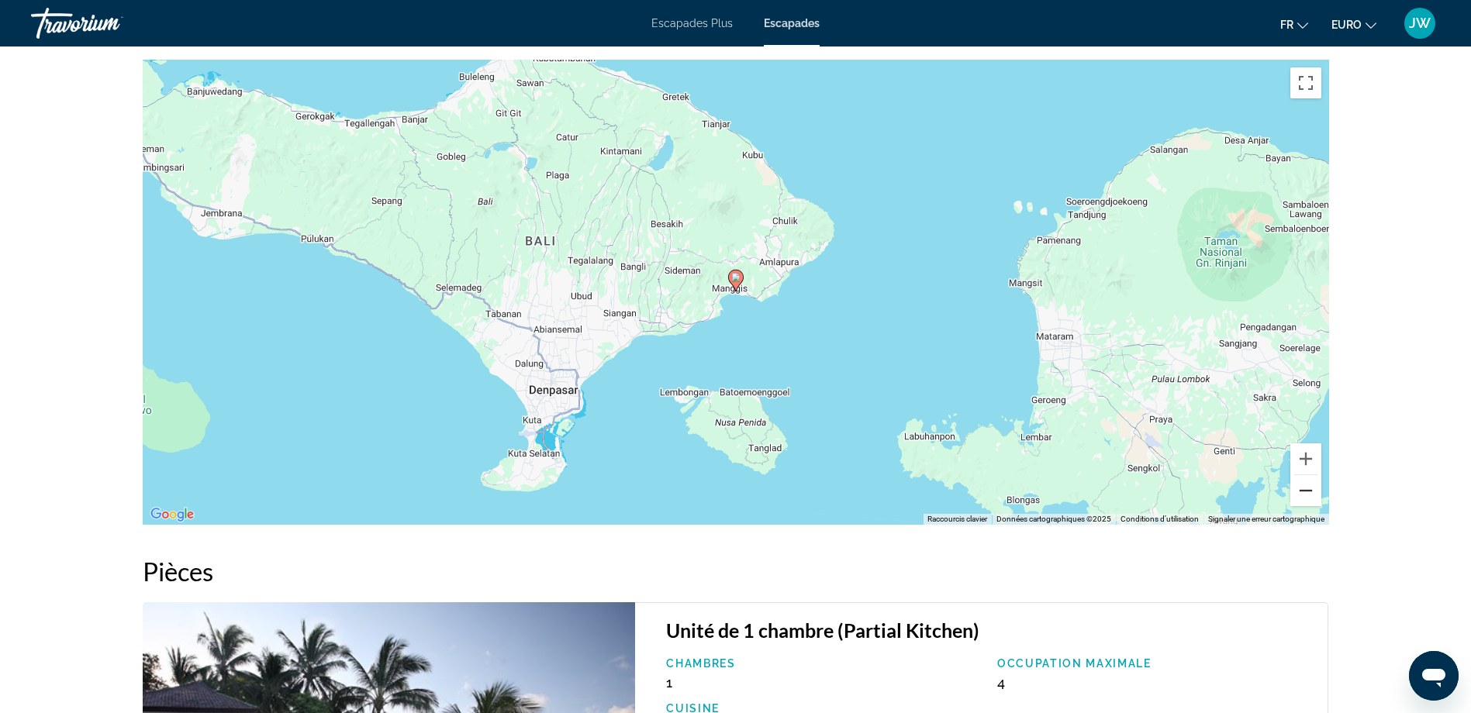
click at [1303, 492] on button "Zoom arrière" at bounding box center [1305, 490] width 31 height 31
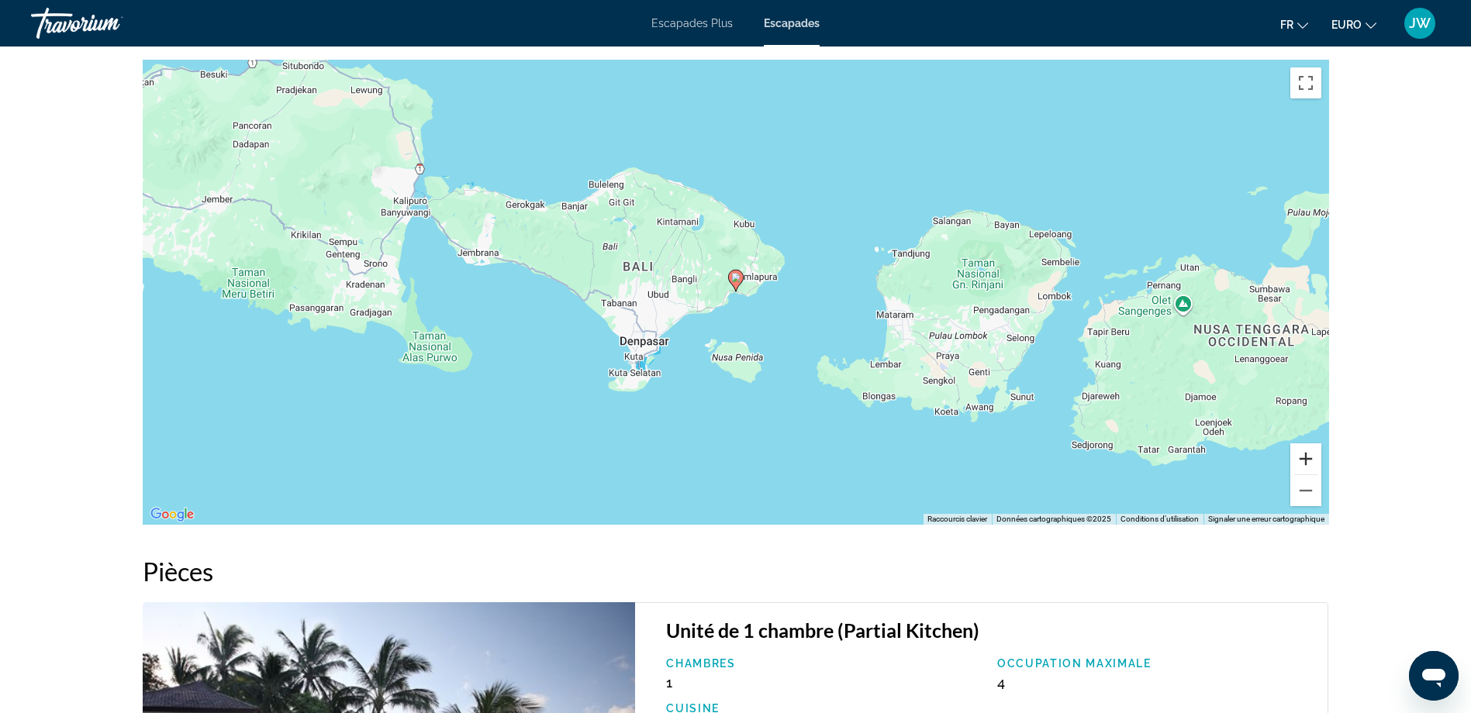
click at [1303, 454] on button "Zoom avant" at bounding box center [1305, 459] width 31 height 31
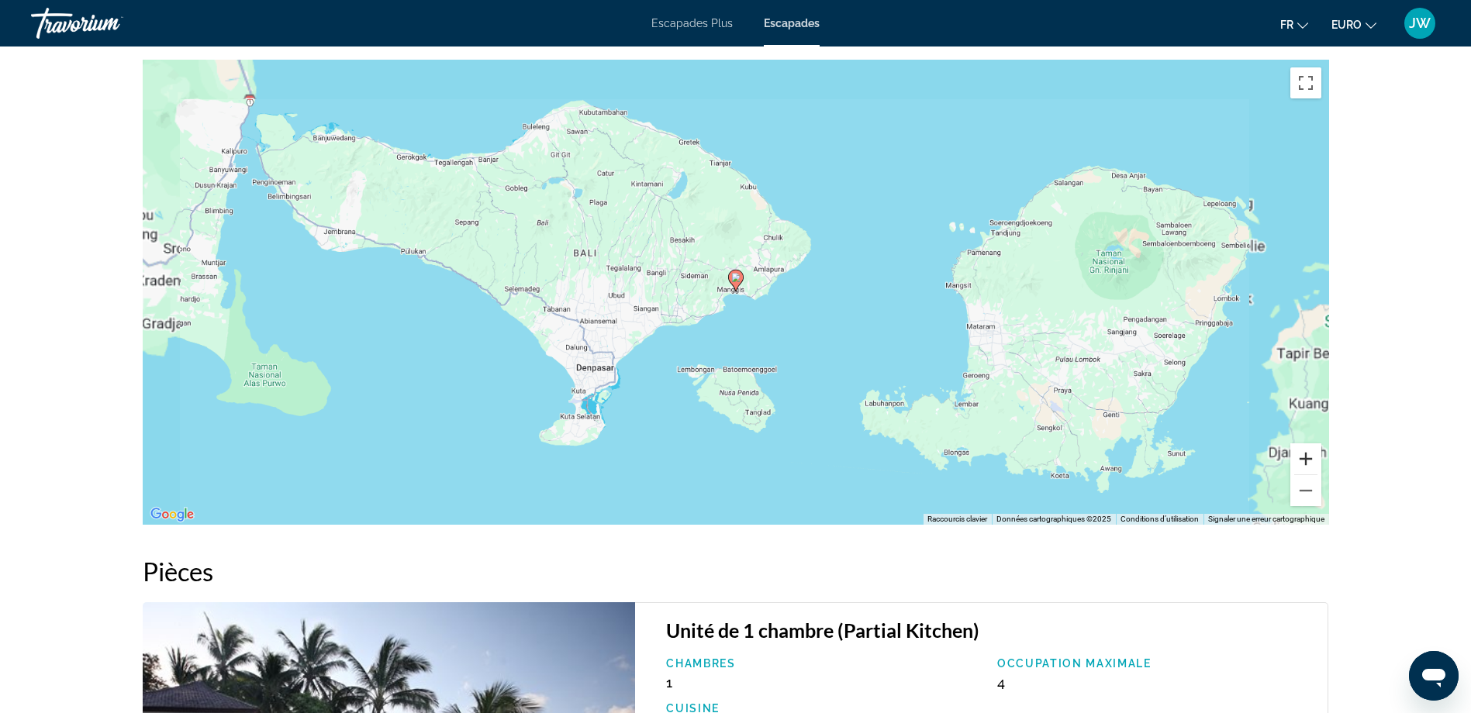
click at [1303, 454] on button "Zoom avant" at bounding box center [1305, 459] width 31 height 31
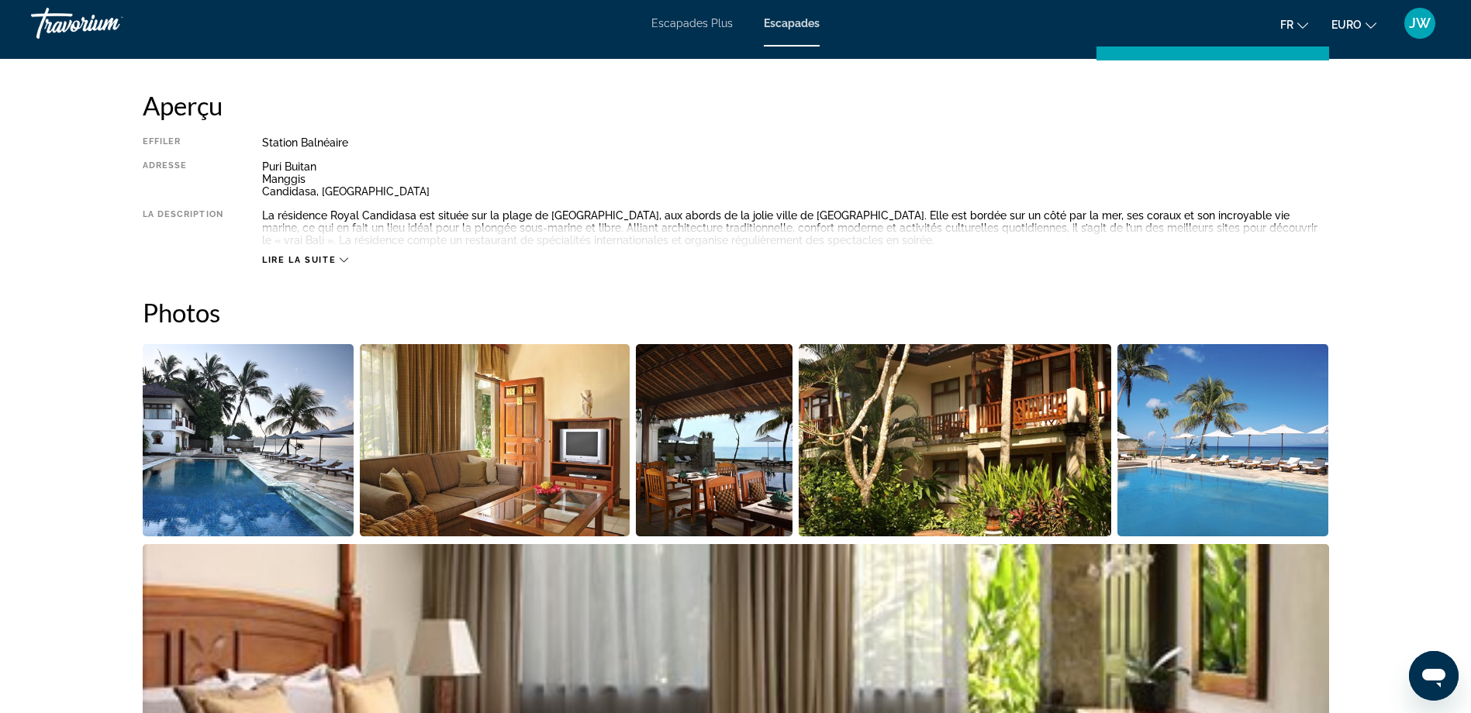
scroll to position [199, 0]
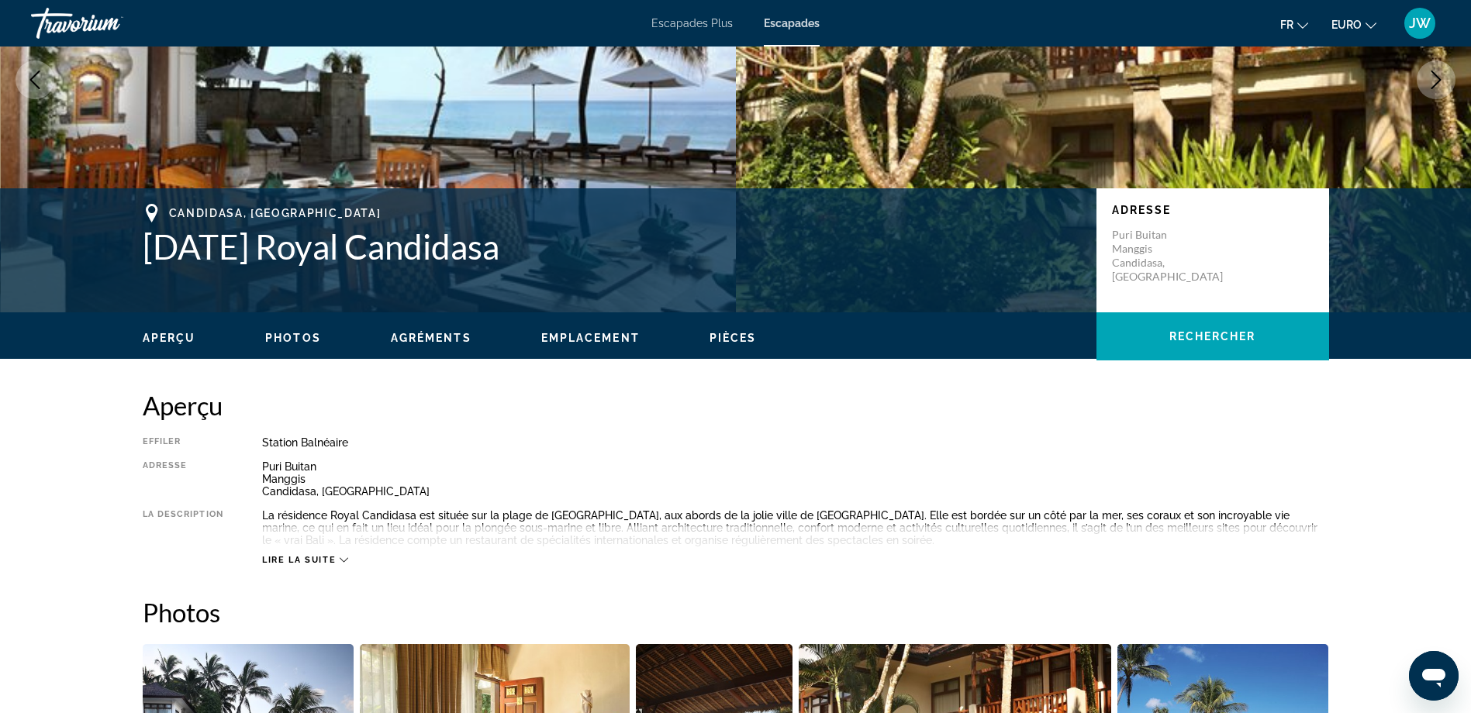
click at [328, 563] on span "Lire la suite" at bounding box center [299, 560] width 74 height 10
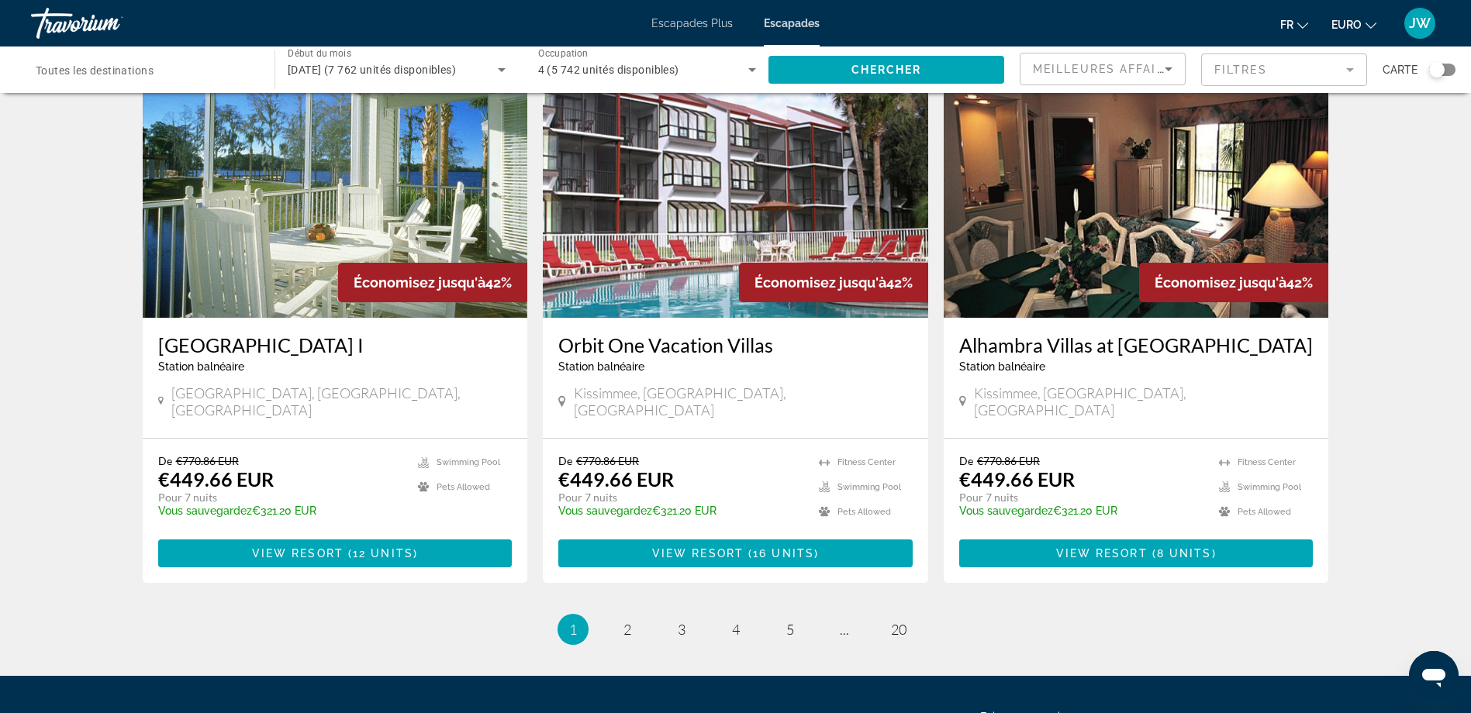
scroll to position [1508, 0]
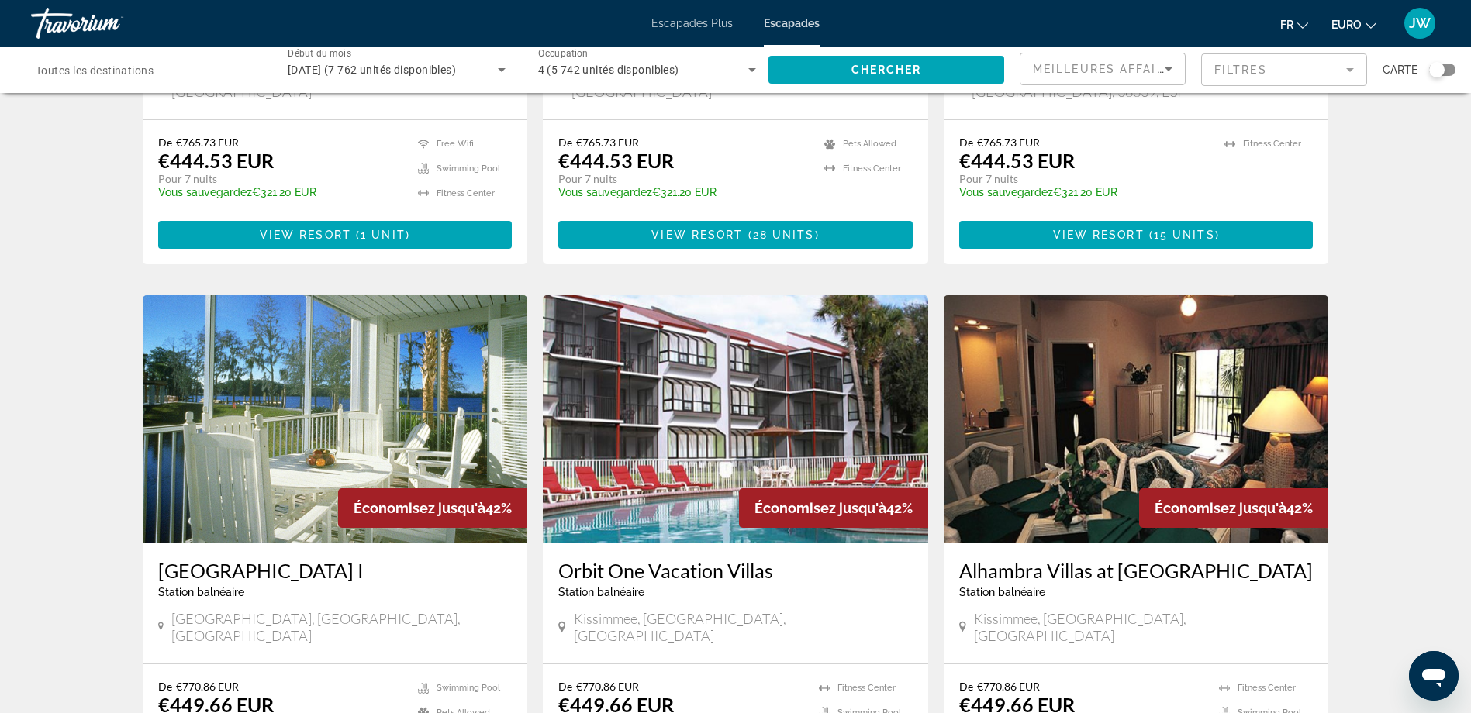
click at [111, 66] on span "Toutes les destinations" at bounding box center [95, 70] width 118 height 12
click at [111, 66] on input "Destination Toutes les destinations" at bounding box center [145, 70] width 219 height 19
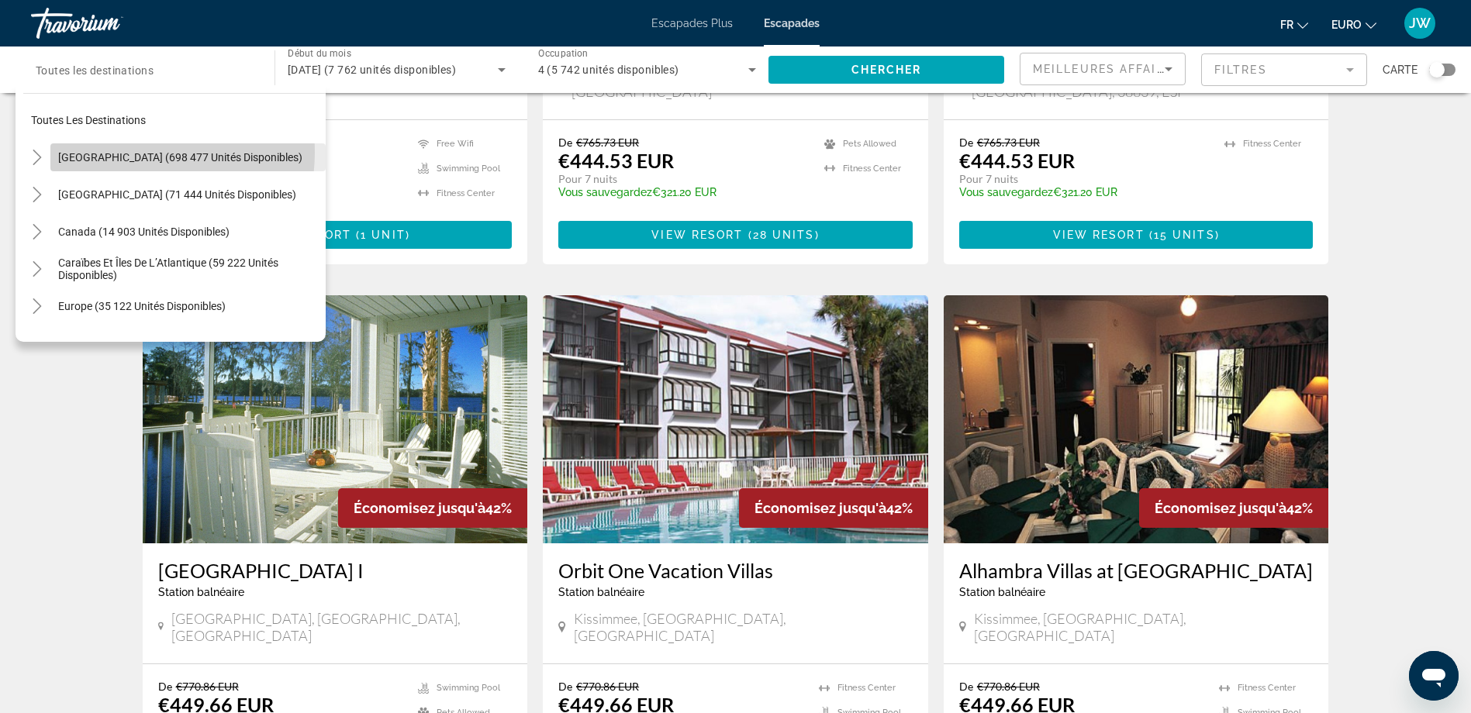
click at [123, 152] on span "[GEOGRAPHIC_DATA] (698 477 unités disponibles)" at bounding box center [180, 157] width 244 height 12
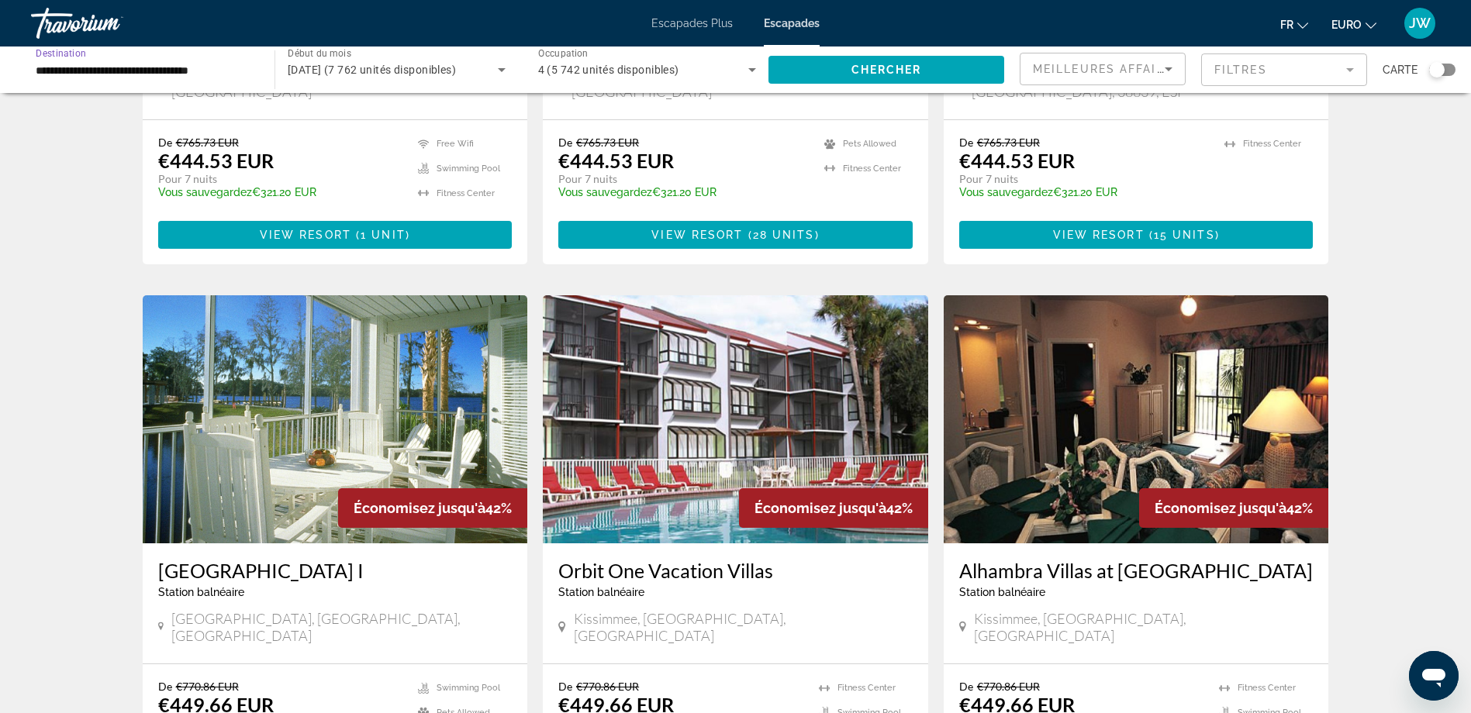
click at [126, 84] on div "**********" at bounding box center [145, 70] width 219 height 44
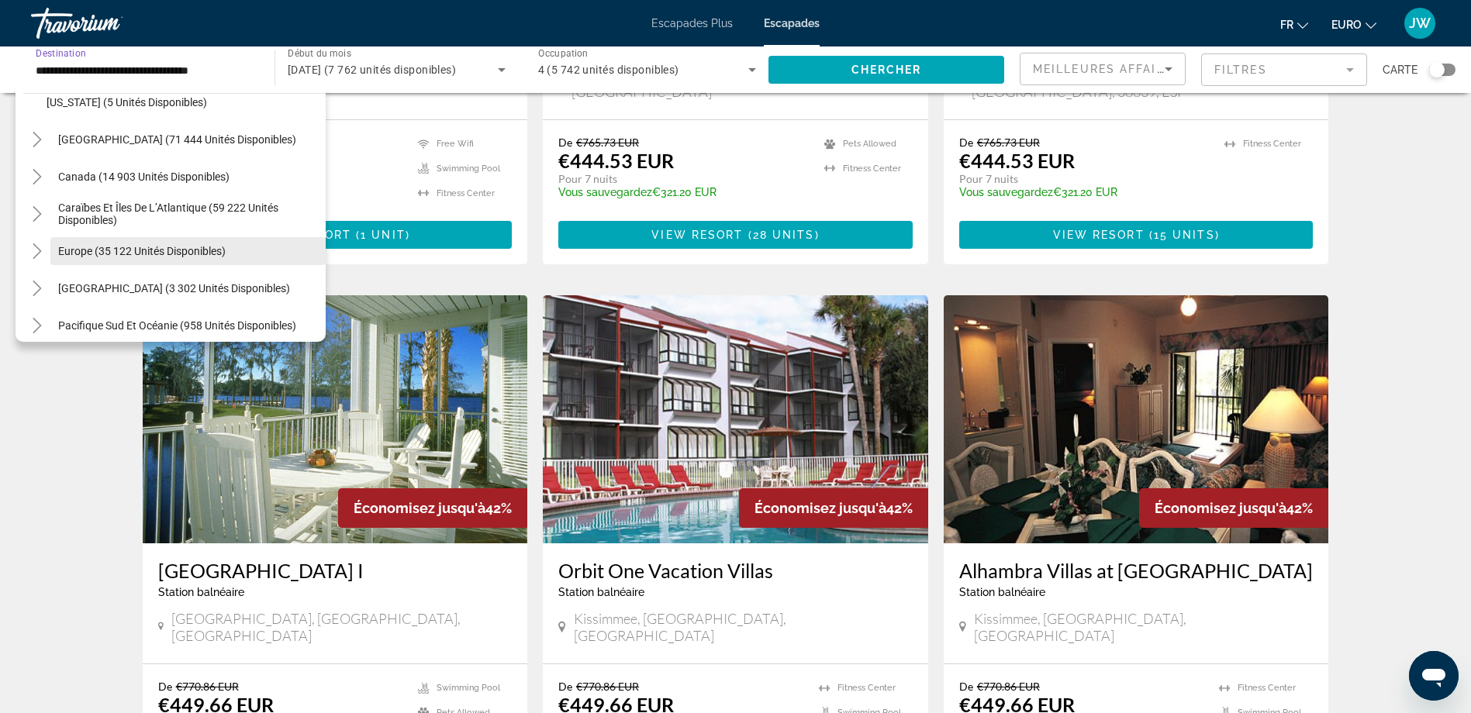
scroll to position [1706, 0]
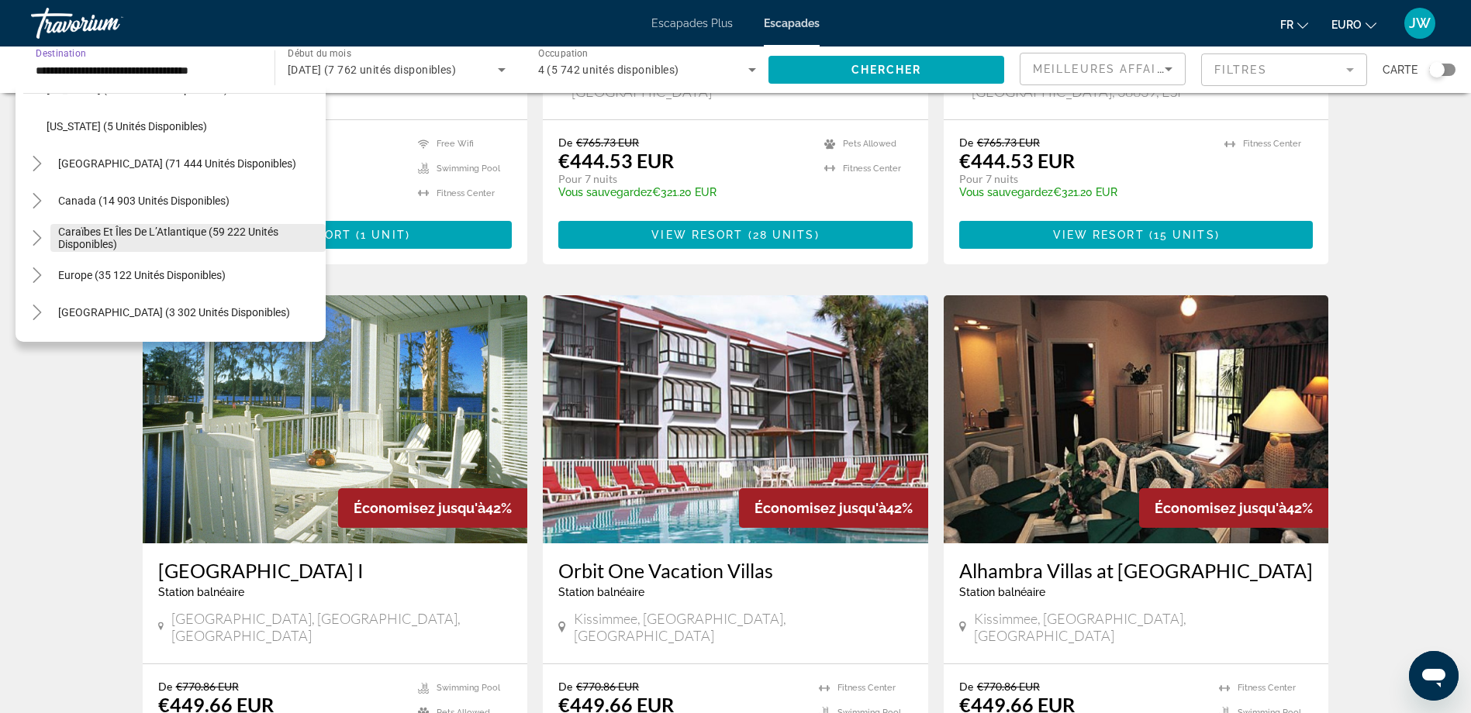
click at [164, 223] on span "Widget de recherche" at bounding box center [187, 237] width 275 height 37
type input "**********"
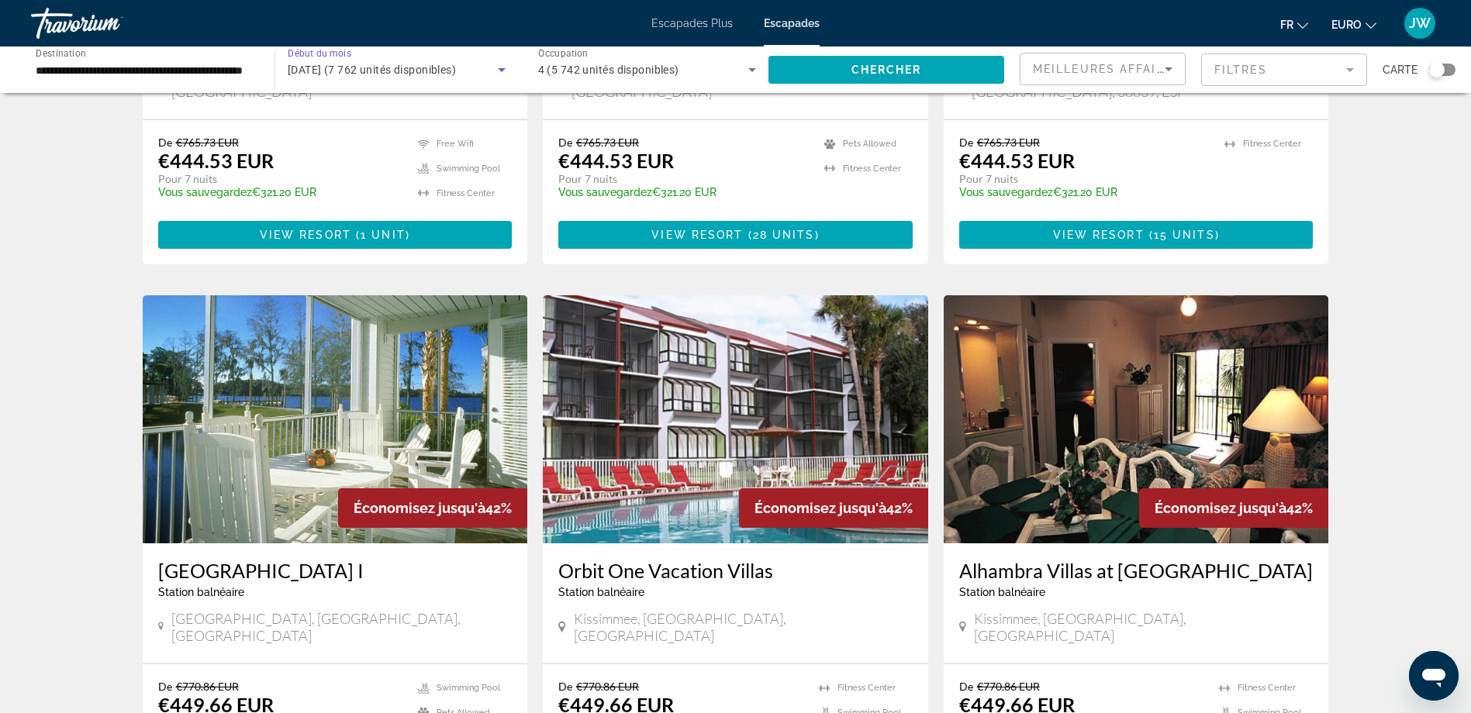
click at [406, 74] on span "[DATE] (7 762 unités disponibles)" at bounding box center [372, 70] width 168 height 12
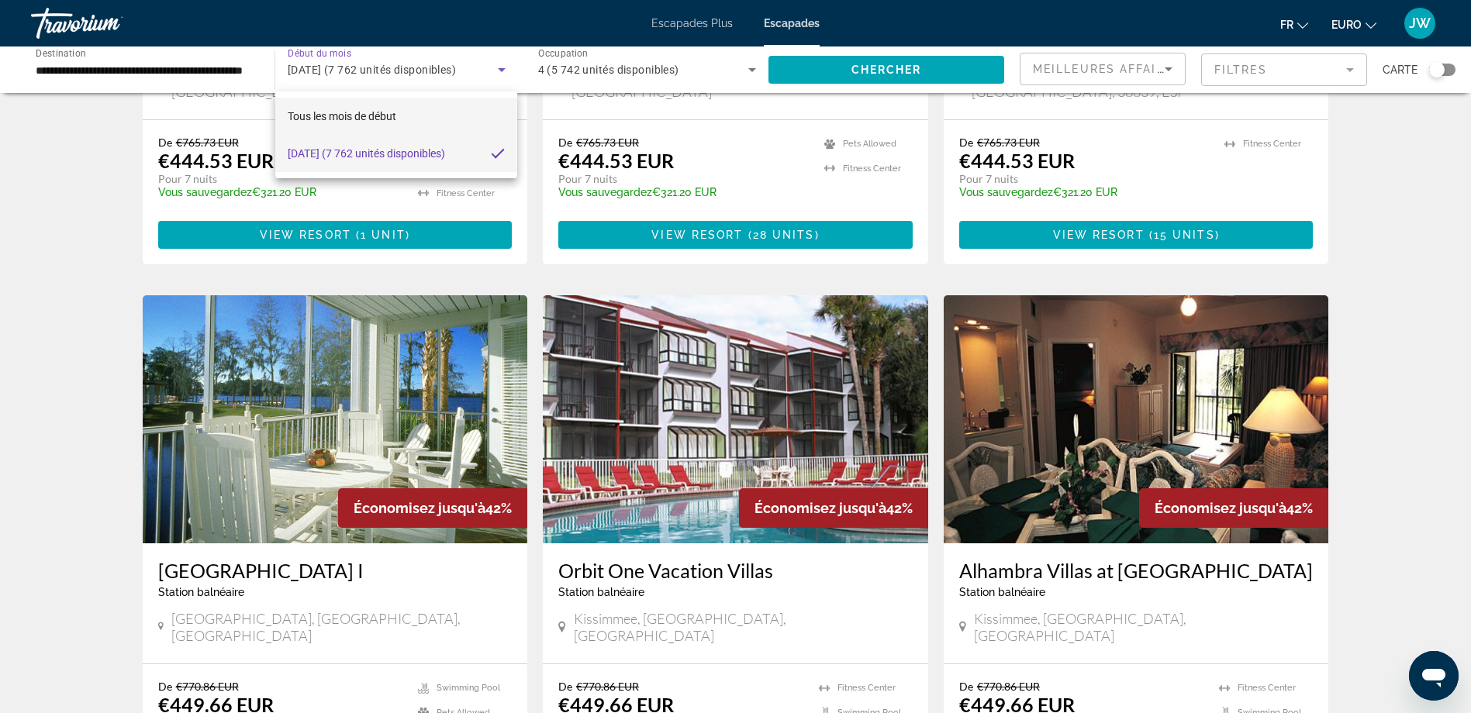
click at [375, 113] on span "Tous les mois de début" at bounding box center [342, 116] width 109 height 12
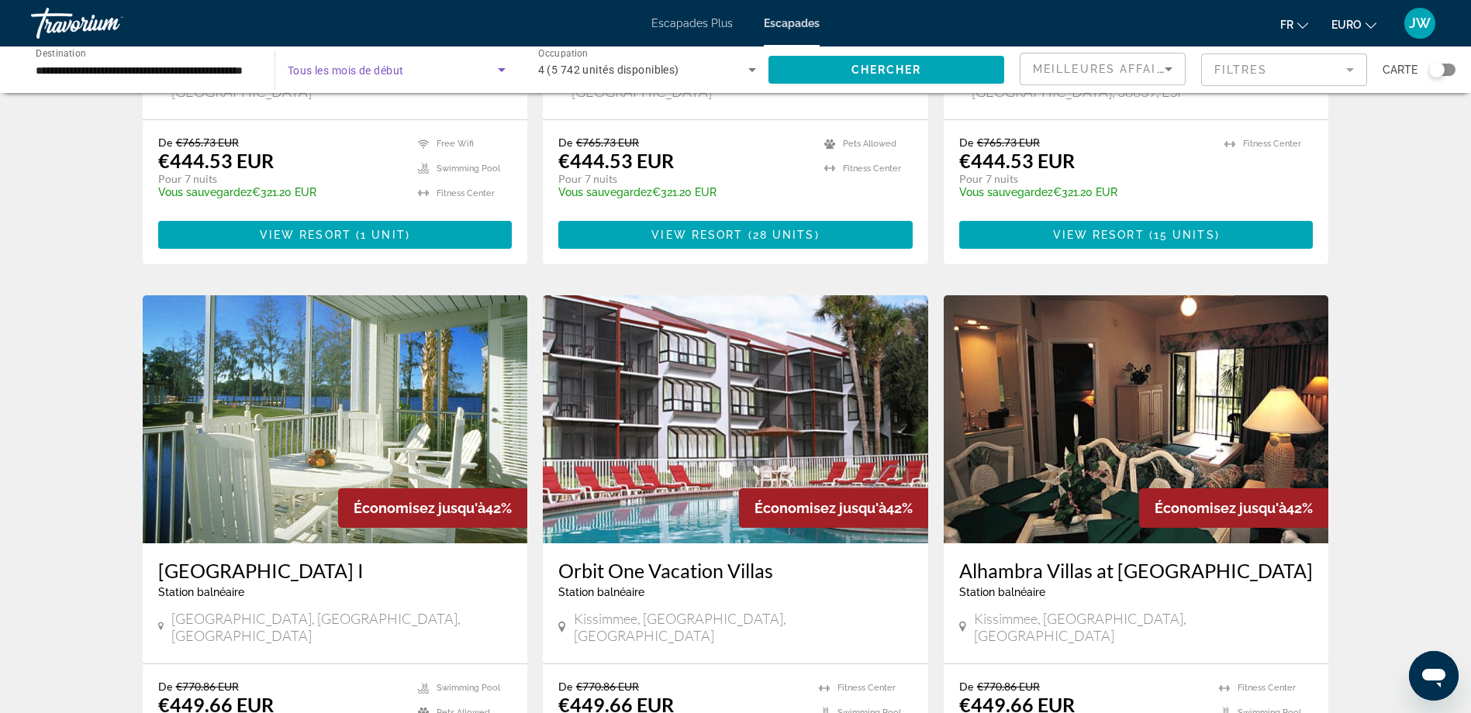
click at [384, 76] on span "Tous les mois de début" at bounding box center [346, 70] width 116 height 12
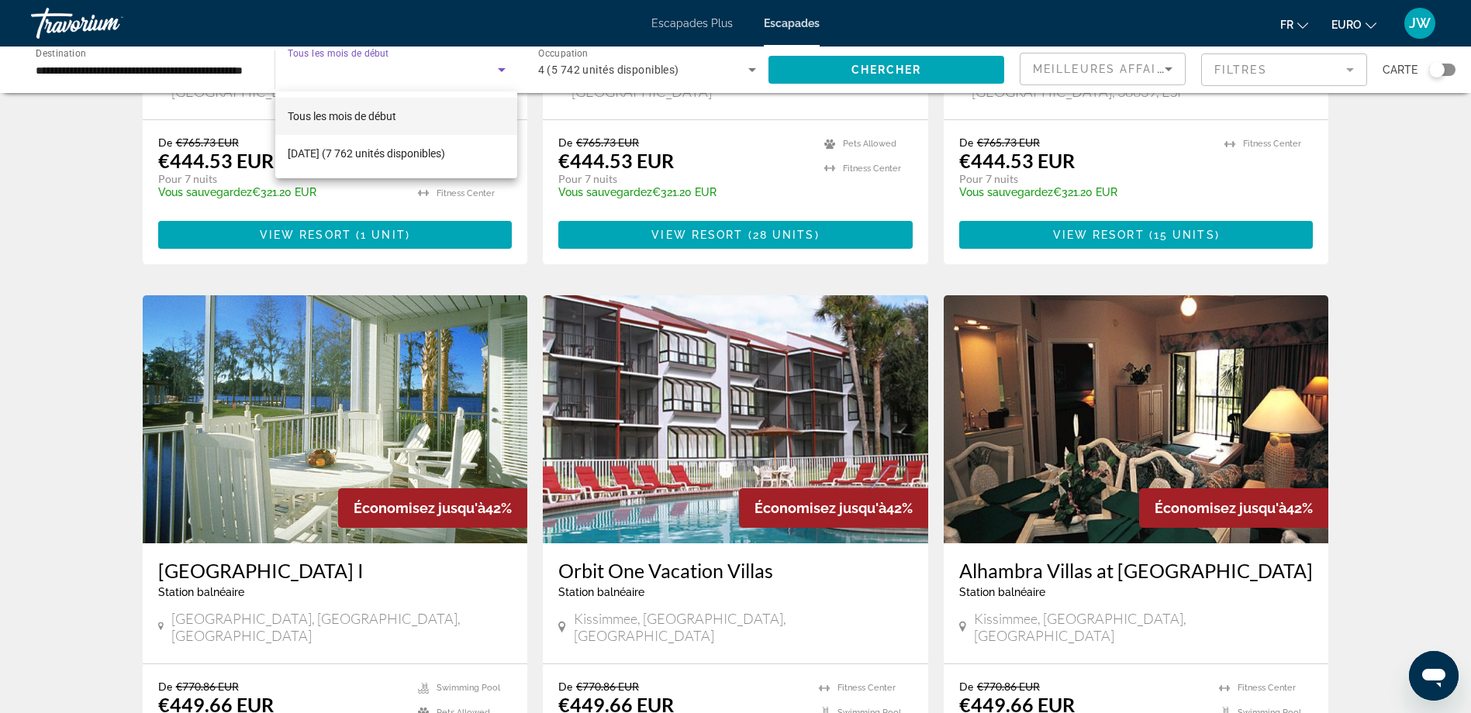
click at [934, 72] on div at bounding box center [735, 356] width 1471 height 713
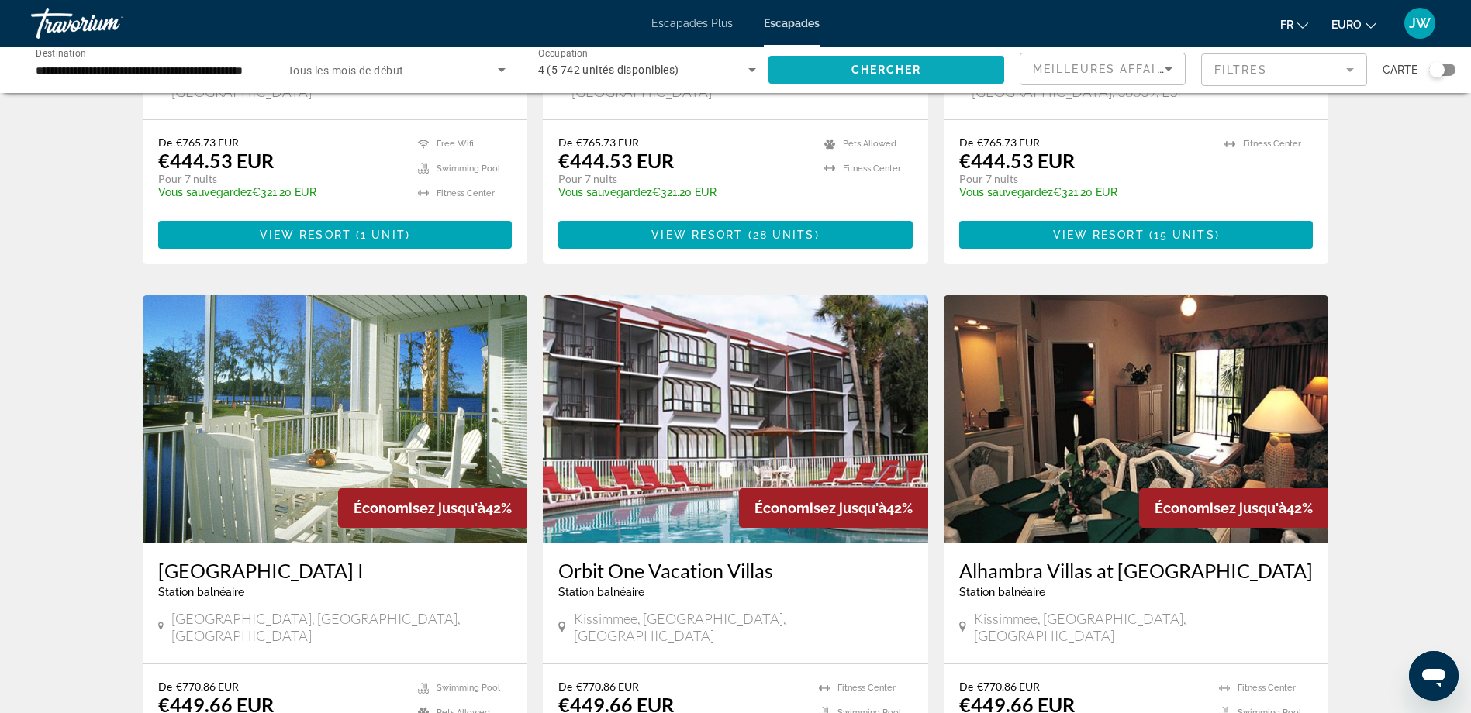
click at [887, 73] on span "Chercher" at bounding box center [886, 70] width 71 height 12
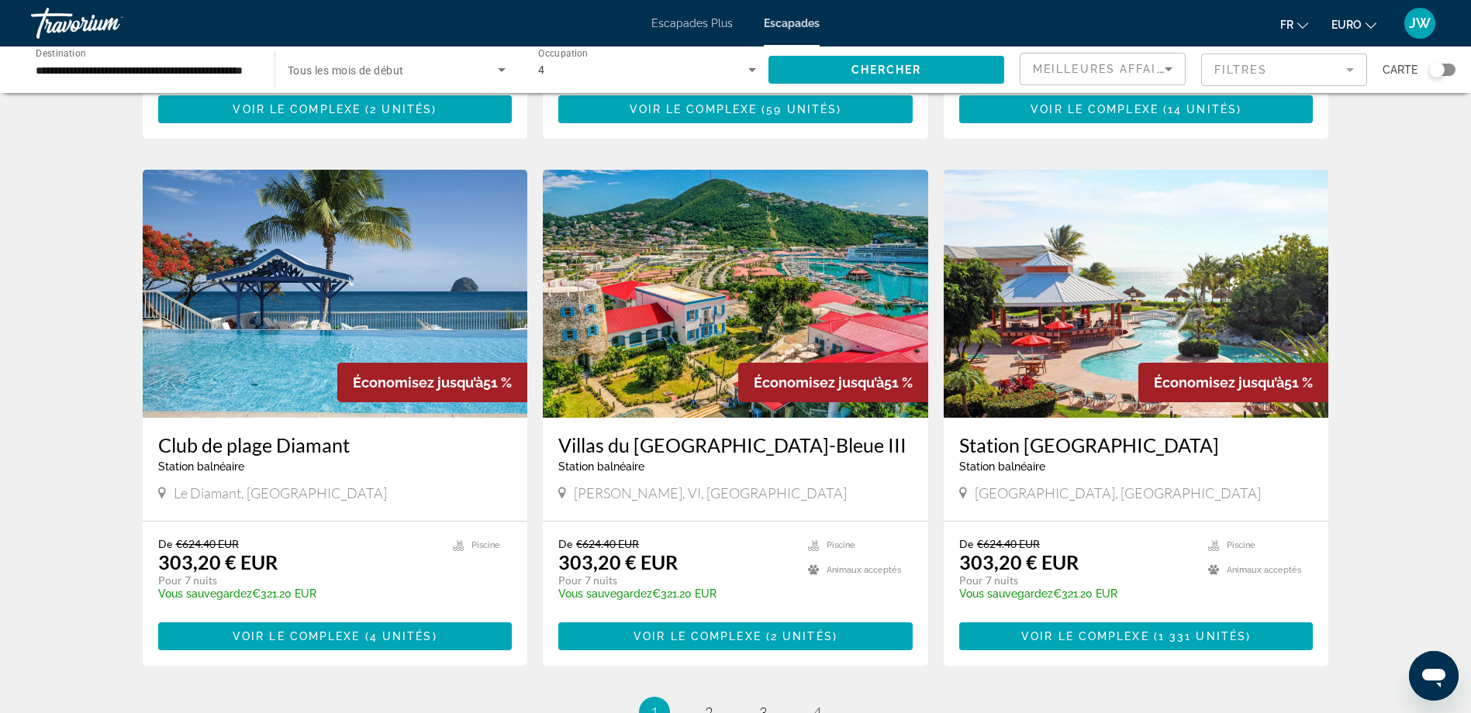
scroll to position [1706, 0]
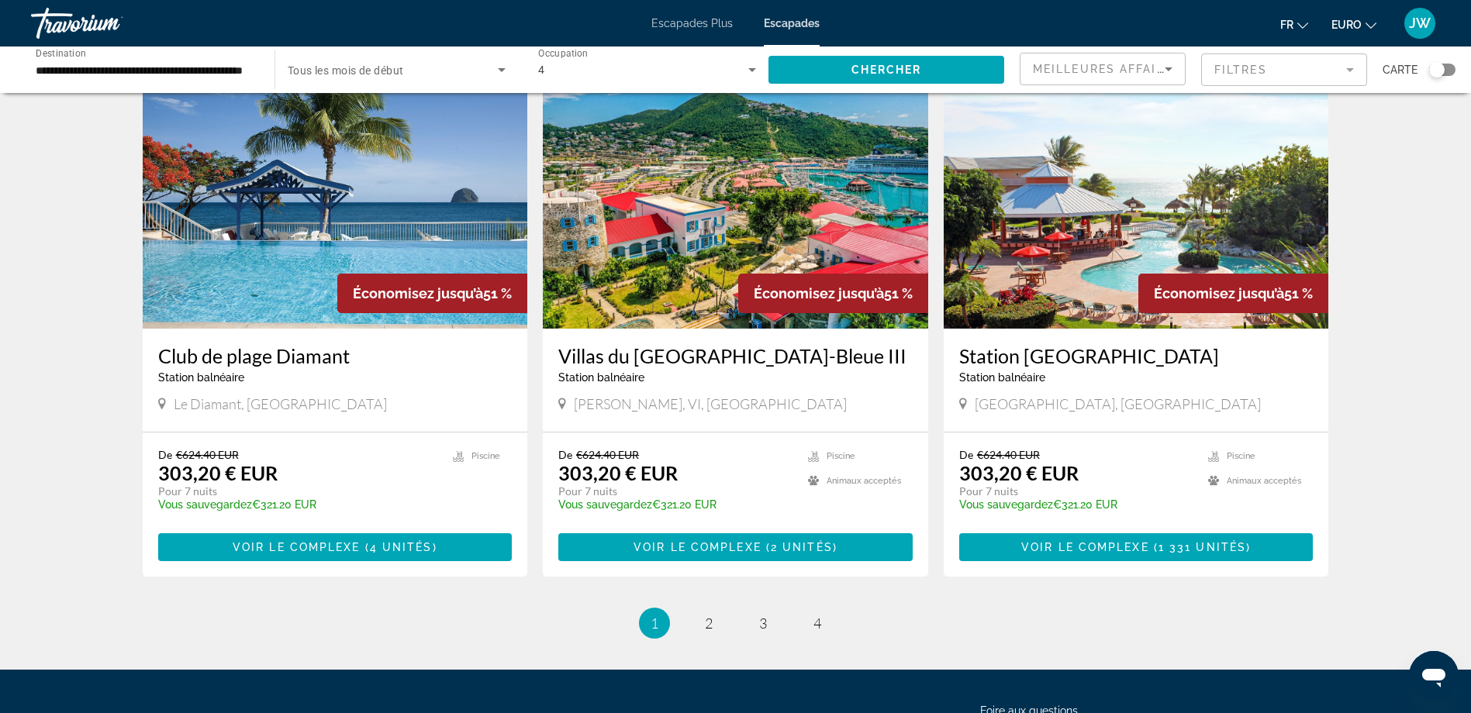
click at [254, 195] on img "Contenu principal" at bounding box center [335, 205] width 385 height 248
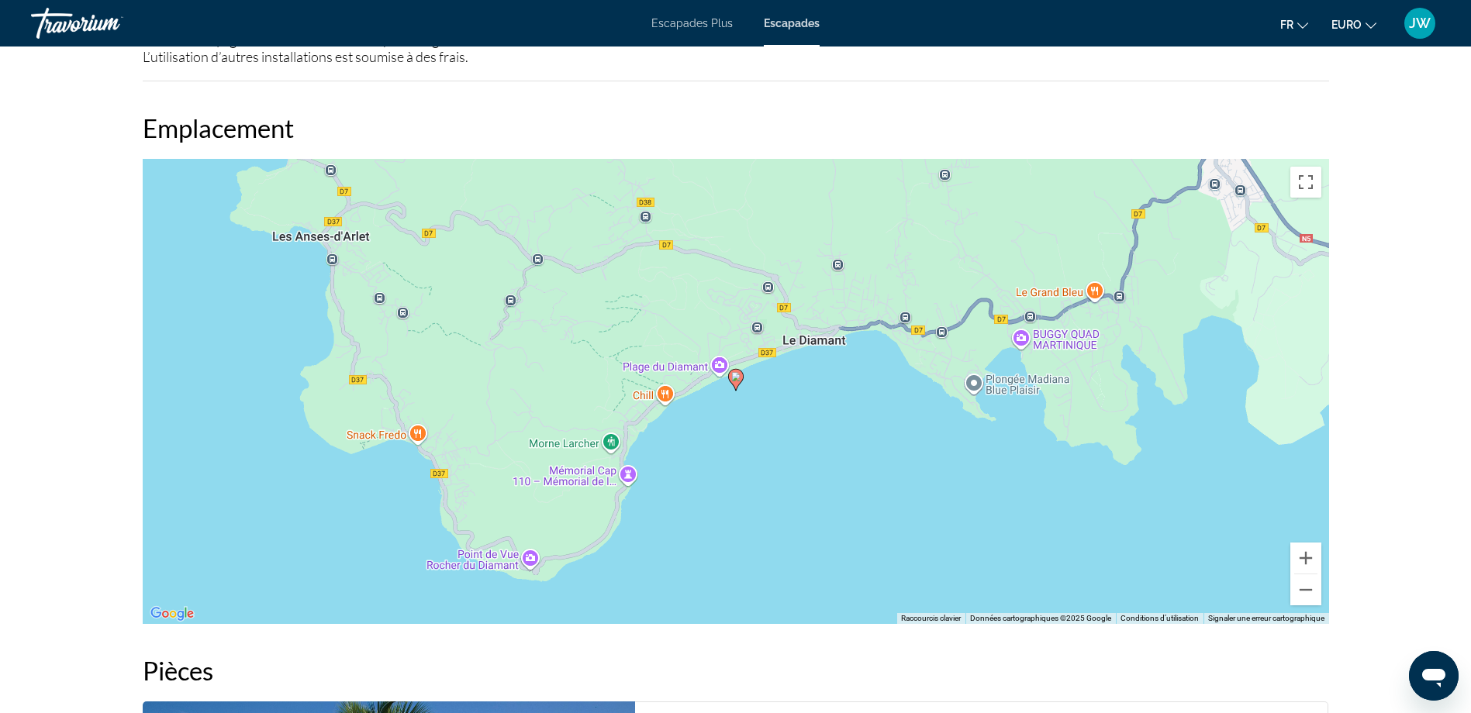
scroll to position [1783, 0]
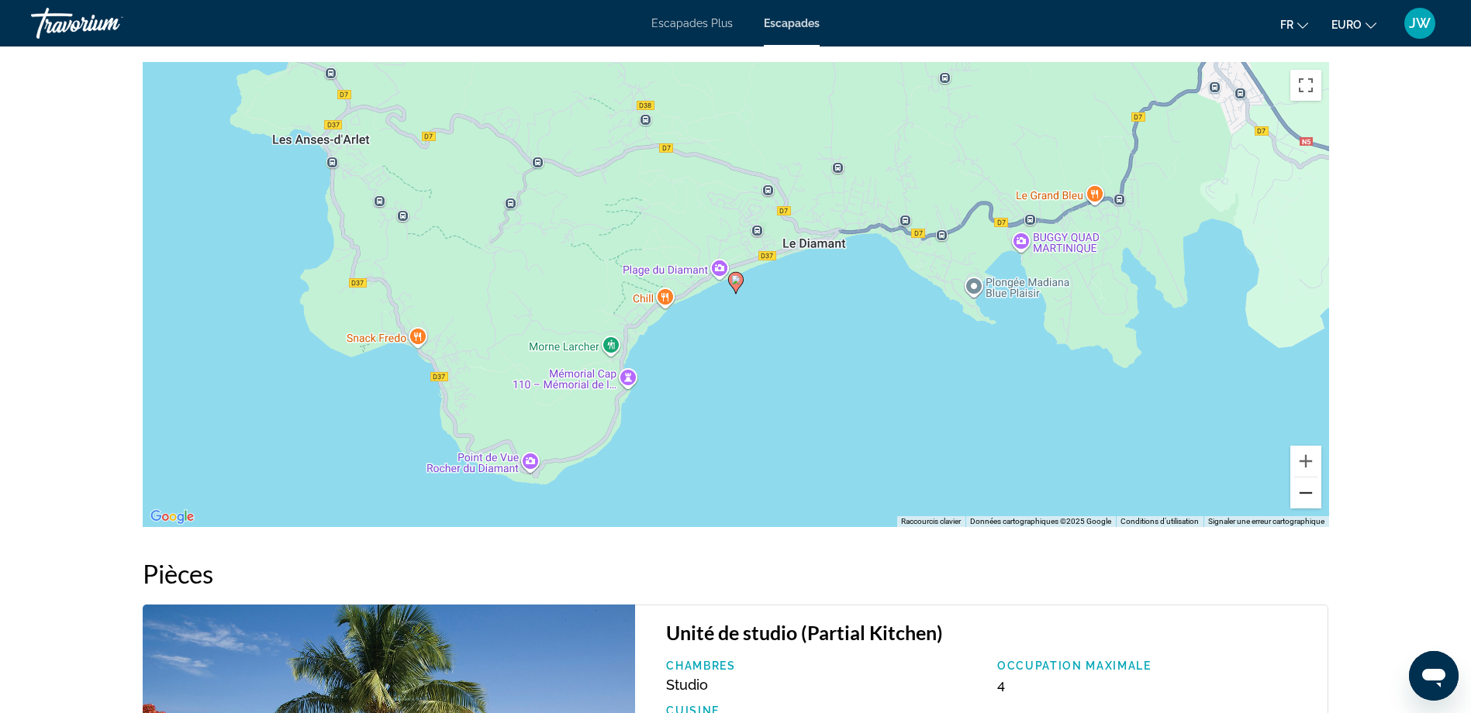
click at [1306, 495] on button "Zoom arrière" at bounding box center [1305, 493] width 31 height 31
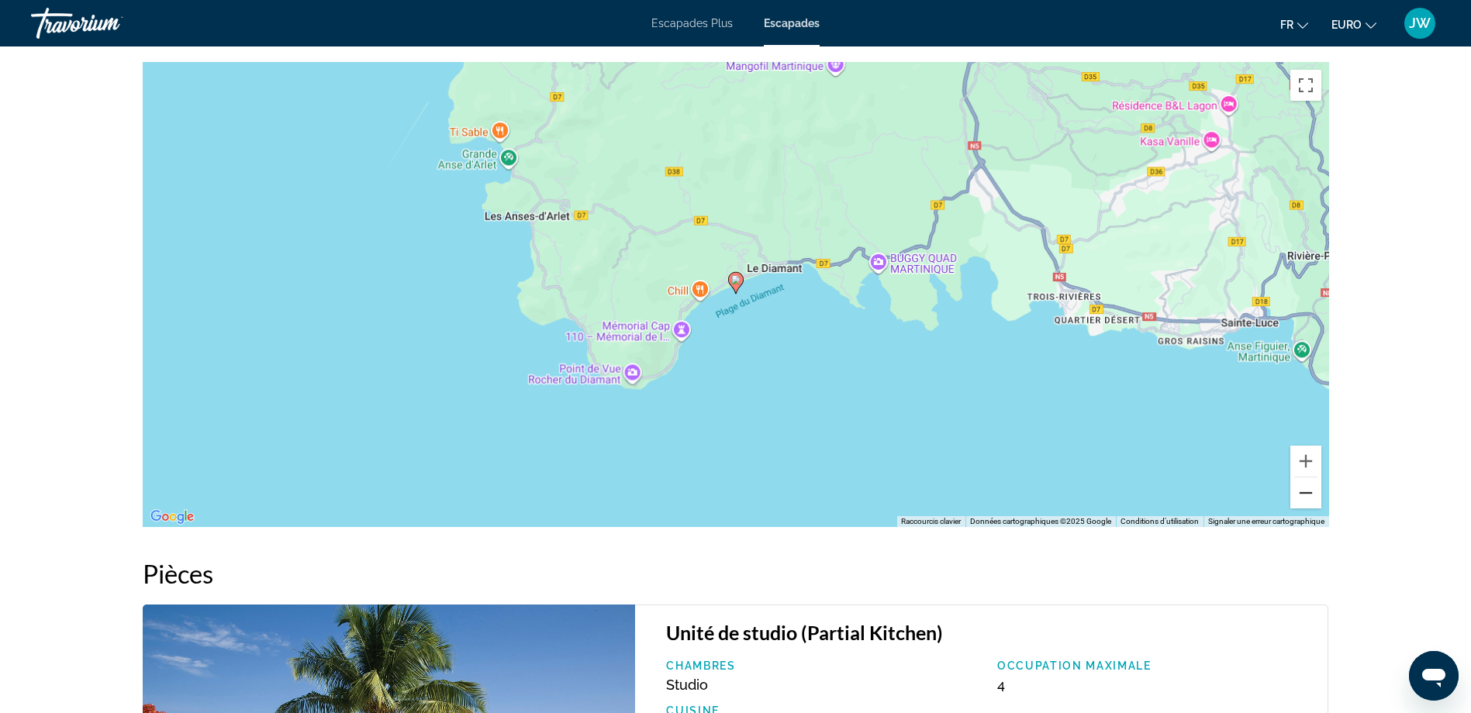
click at [1306, 495] on button "Zoom arrière" at bounding box center [1305, 493] width 31 height 31
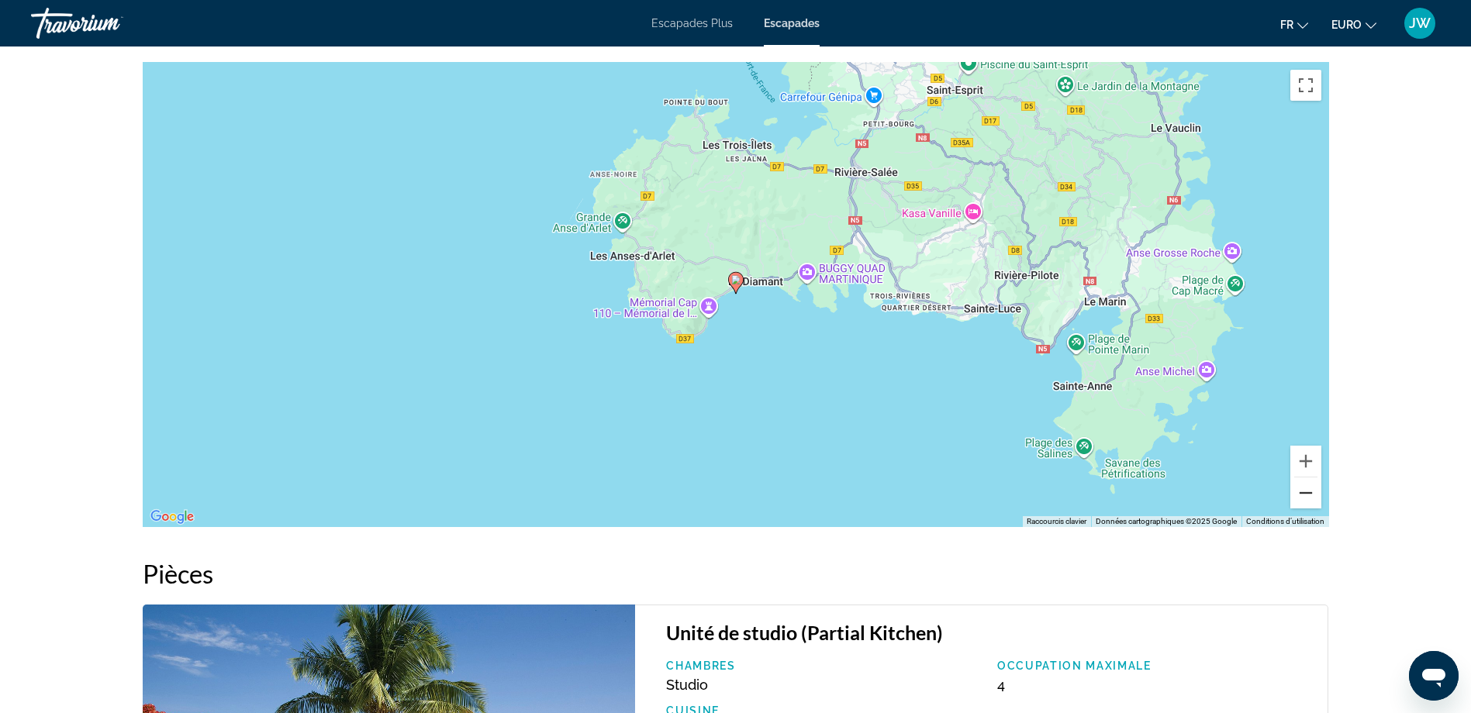
click at [1306, 495] on button "Zoom arrière" at bounding box center [1305, 493] width 31 height 31
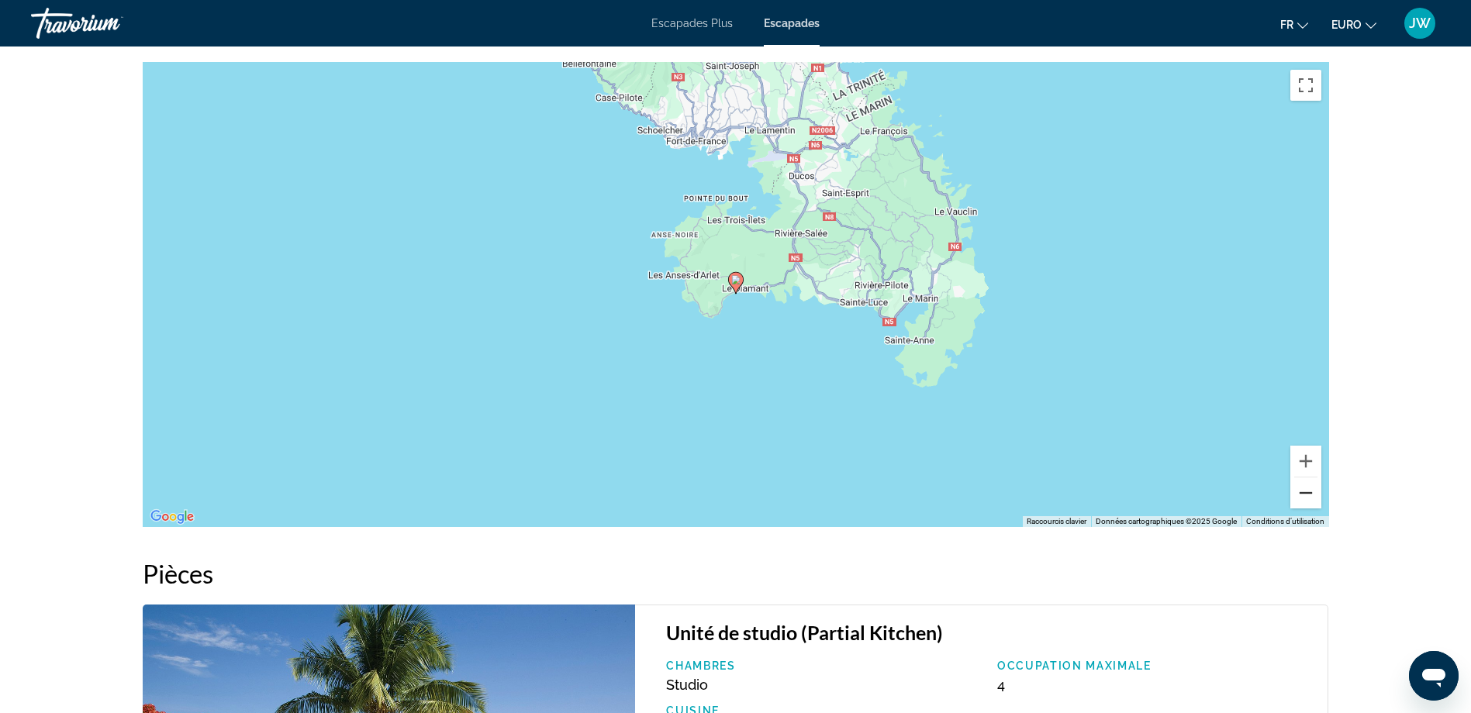
click at [1306, 495] on button "Zoom arrière" at bounding box center [1305, 493] width 31 height 31
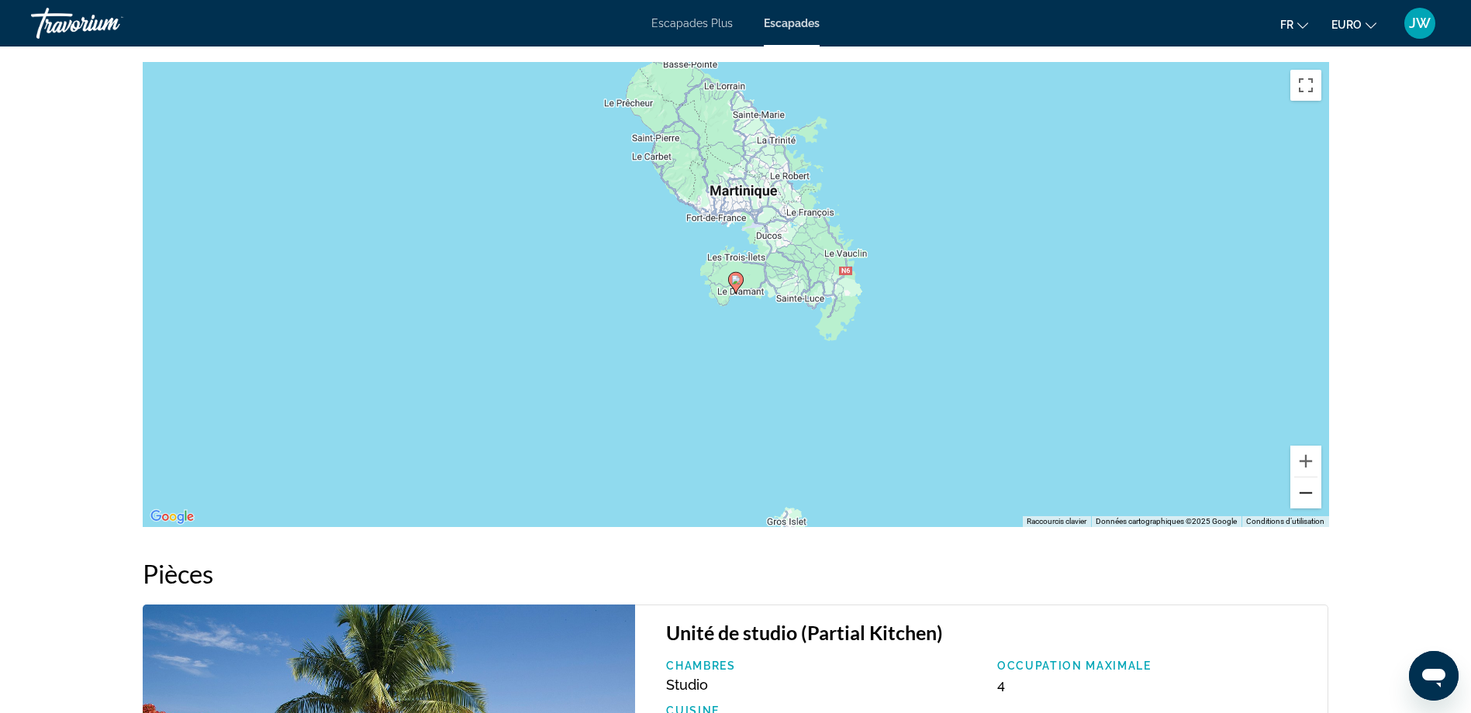
click at [1306, 495] on button "Zoom arrière" at bounding box center [1305, 493] width 31 height 31
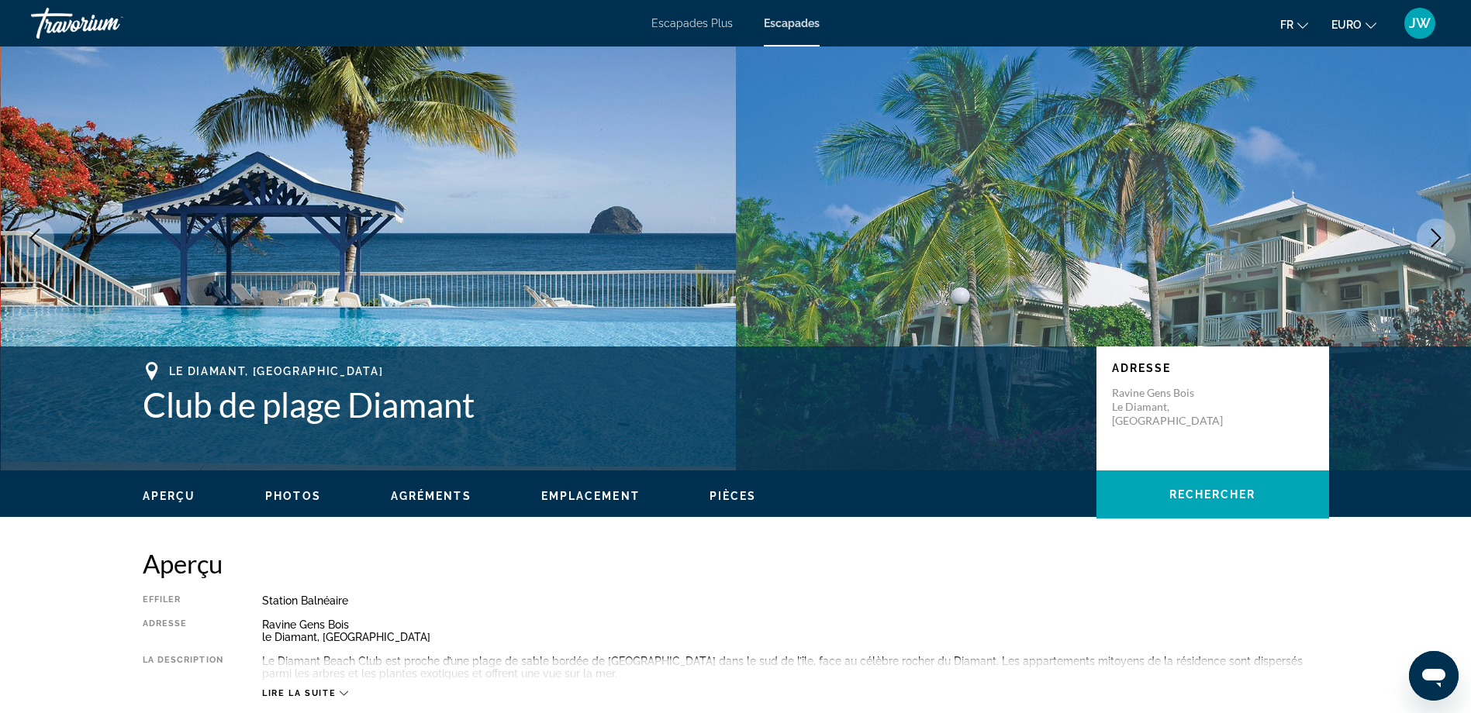
scroll to position [78, 0]
